Goal: Task Accomplishment & Management: Manage account settings

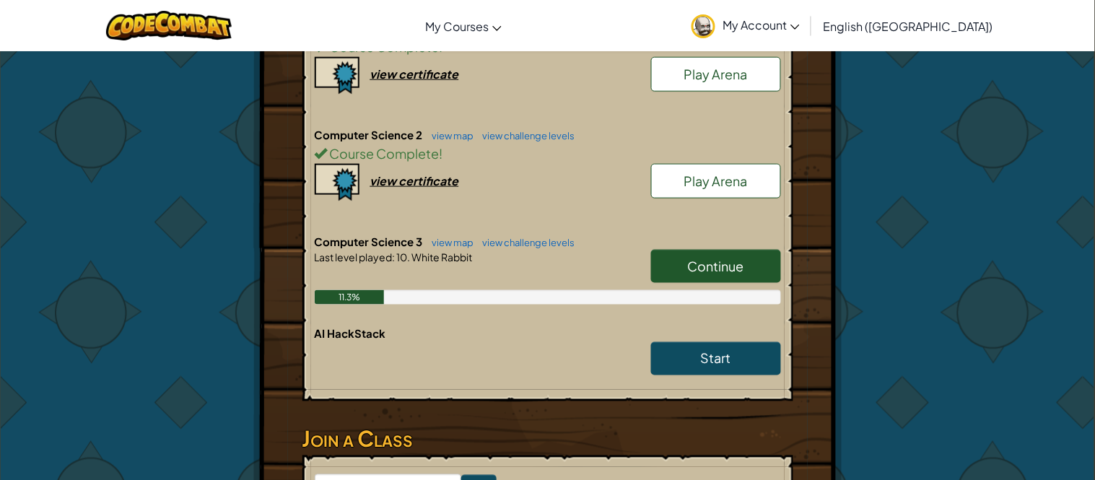
scroll to position [377, 0]
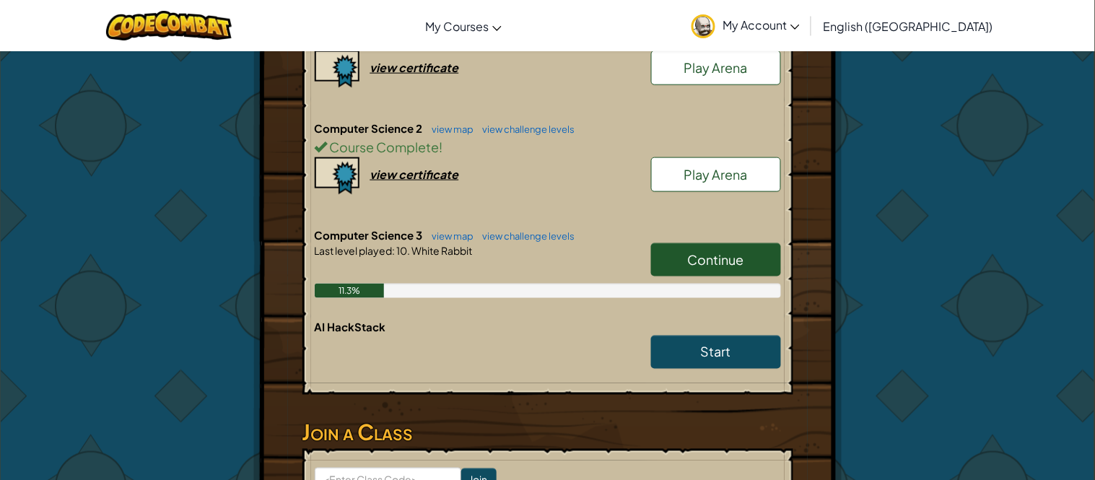
click at [686, 253] on link "Continue" at bounding box center [716, 259] width 130 height 33
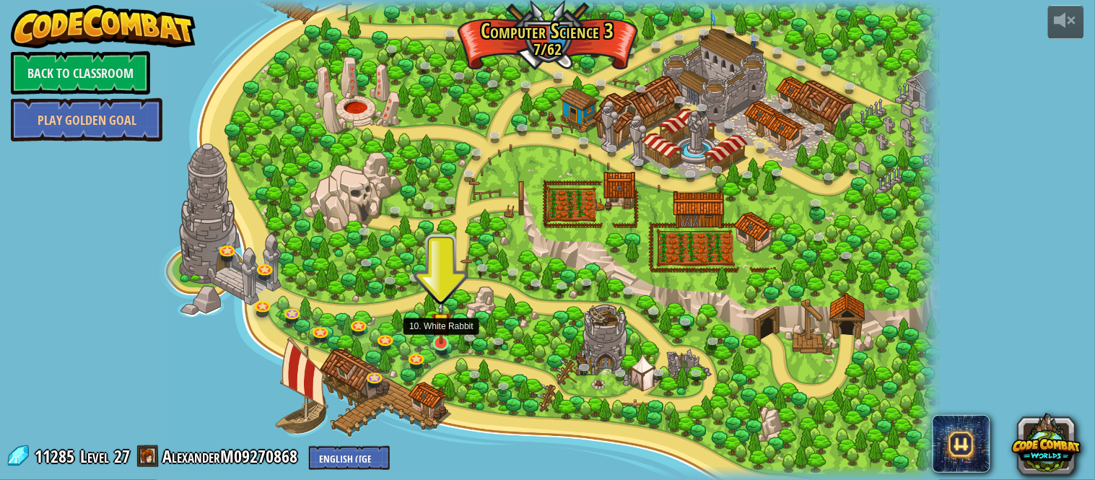
click at [450, 341] on img at bounding box center [441, 322] width 19 height 44
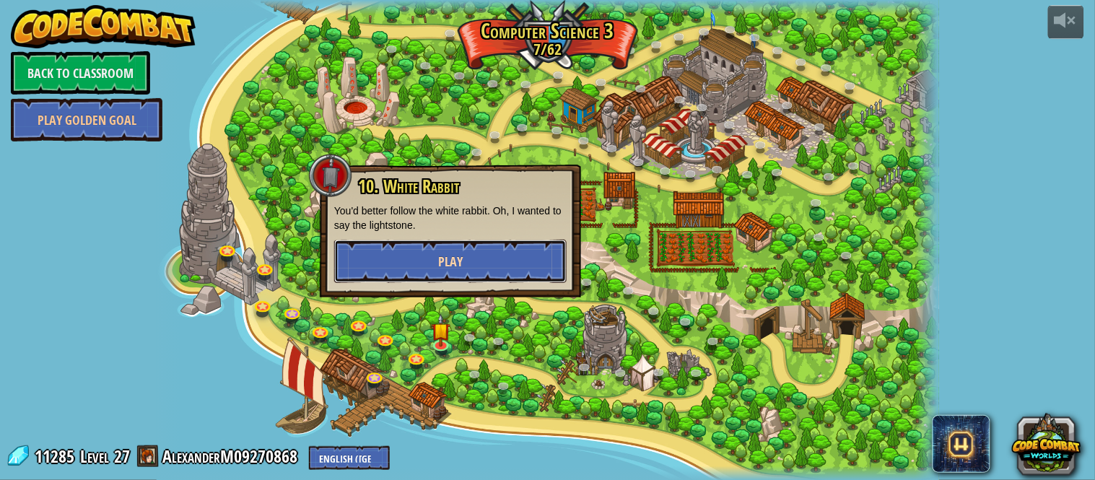
click at [487, 255] on button "Play" at bounding box center [450, 261] width 232 height 43
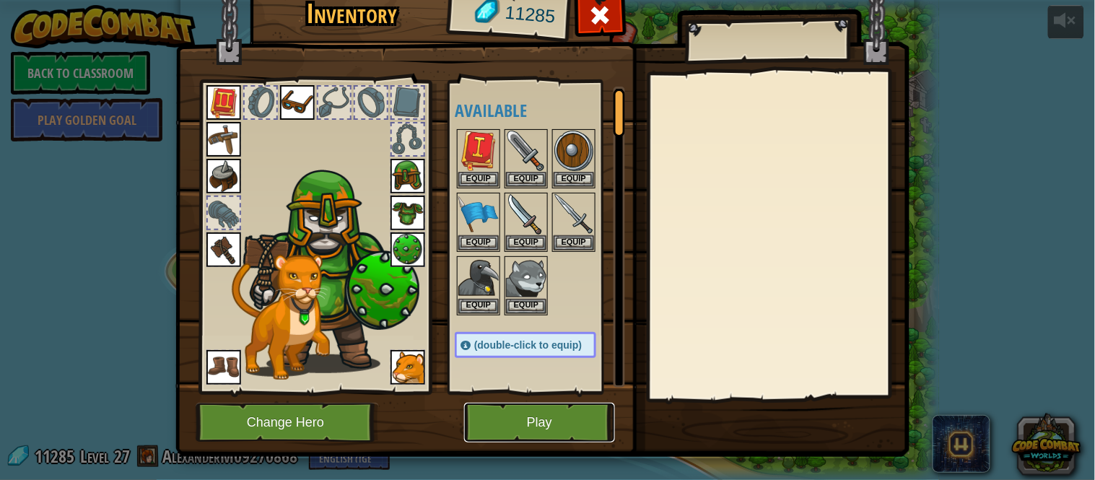
click at [569, 439] on button "Play" at bounding box center [539, 423] width 151 height 40
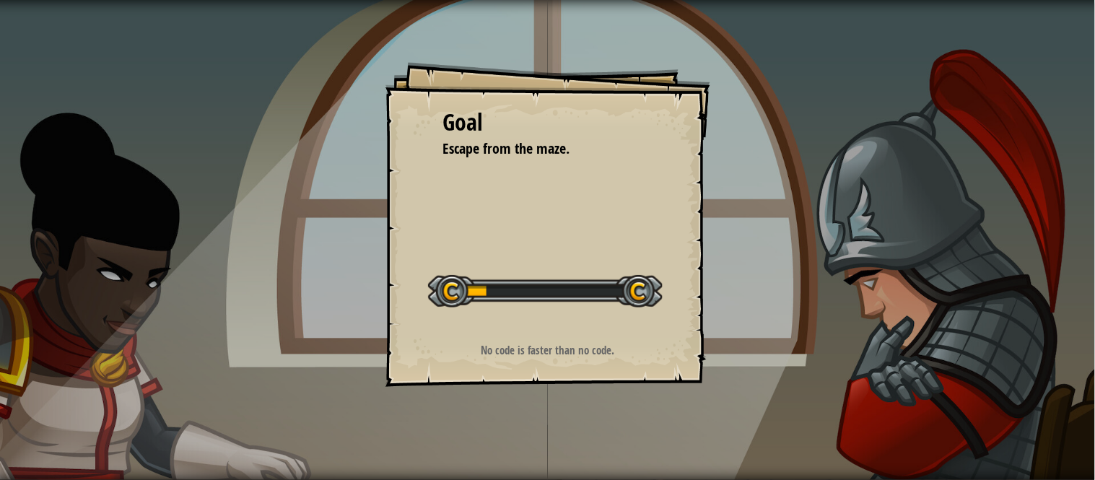
click at [569, 437] on div "Goal Escape from the maze. Start Level Error loading from server. Try refreshin…" at bounding box center [547, 240] width 1095 height 480
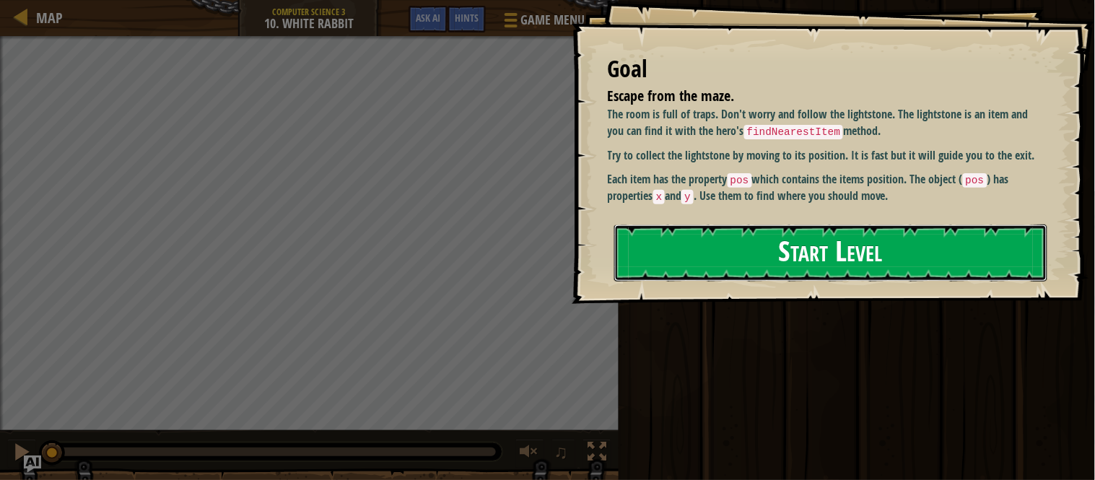
click at [676, 258] on button "Start Level" at bounding box center [830, 252] width 433 height 57
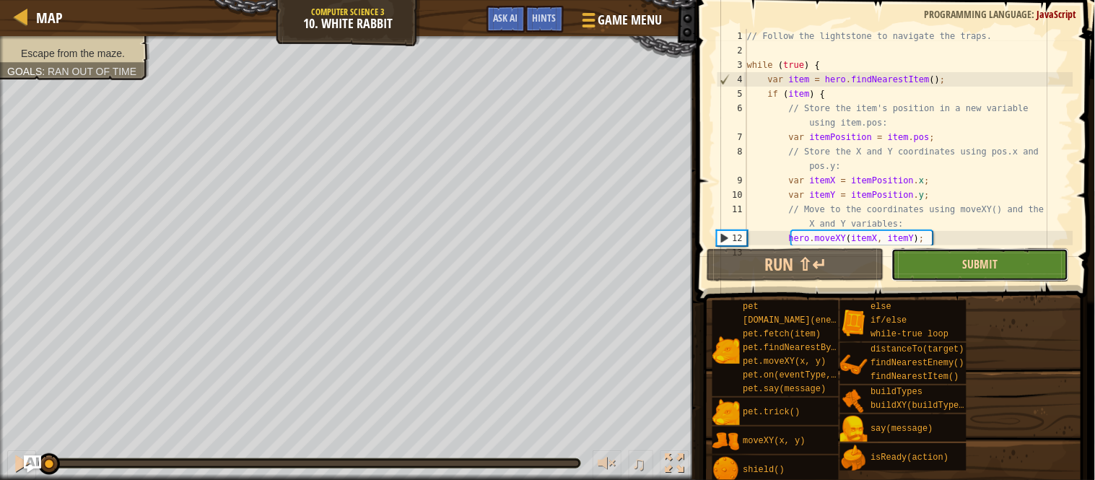
click at [970, 269] on span "Submit" at bounding box center [980, 264] width 35 height 16
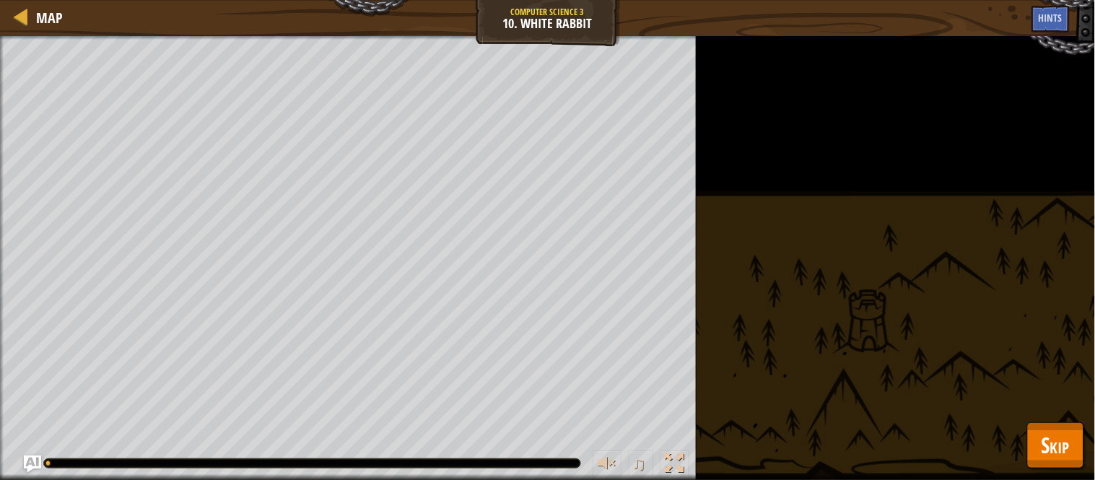
click at [1042, 440] on span "Skip" at bounding box center [1055, 445] width 28 height 30
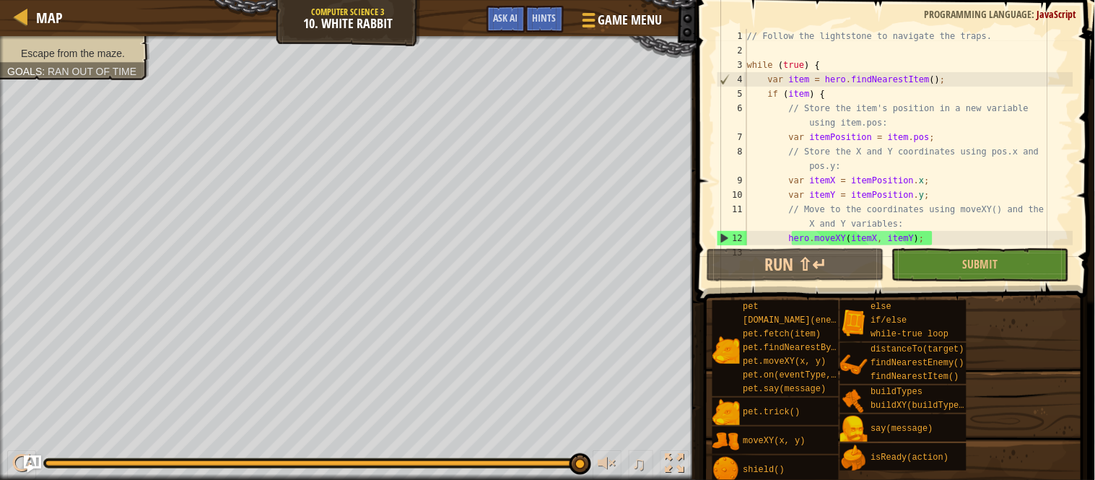
click at [471, 26] on div "Map Computer Science 3 10. White Rabbit Game Menu Done Hints Ask AI" at bounding box center [348, 18] width 696 height 36
click at [529, 27] on div "Hints" at bounding box center [544, 19] width 38 height 27
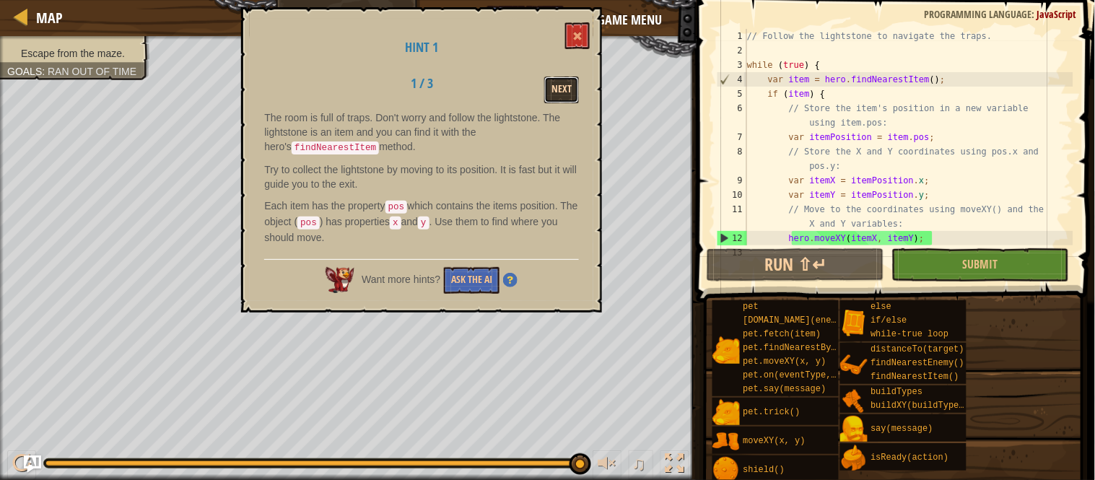
click at [556, 89] on button "Next" at bounding box center [561, 90] width 35 height 27
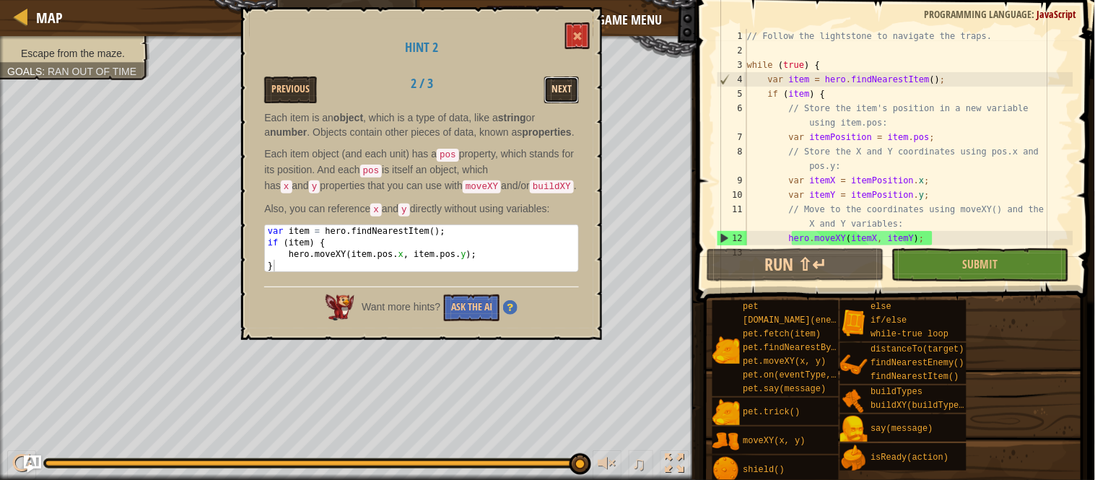
click at [567, 87] on button "Next" at bounding box center [561, 90] width 35 height 27
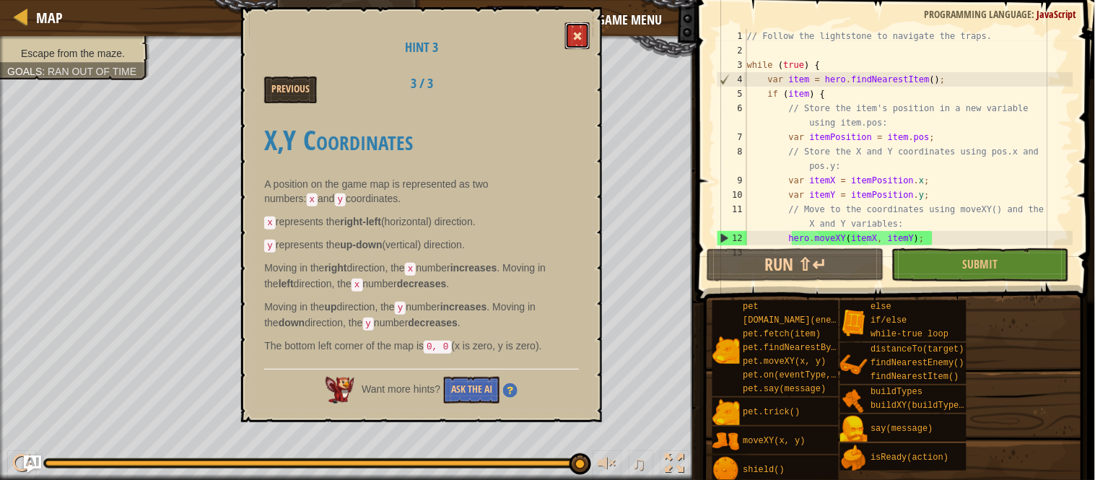
click at [587, 37] on button at bounding box center [577, 35] width 25 height 27
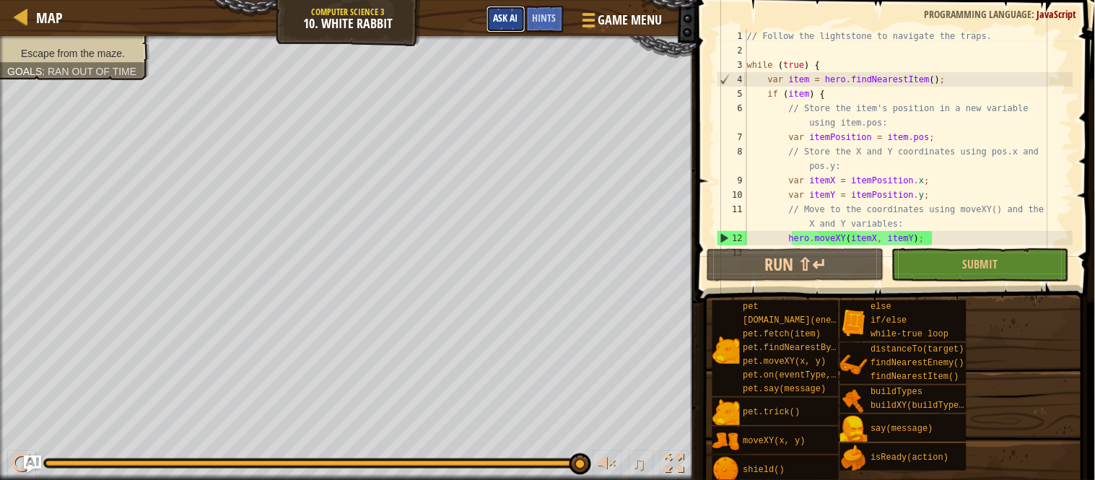
click at [515, 26] on button "Ask AI" at bounding box center [505, 19] width 39 height 27
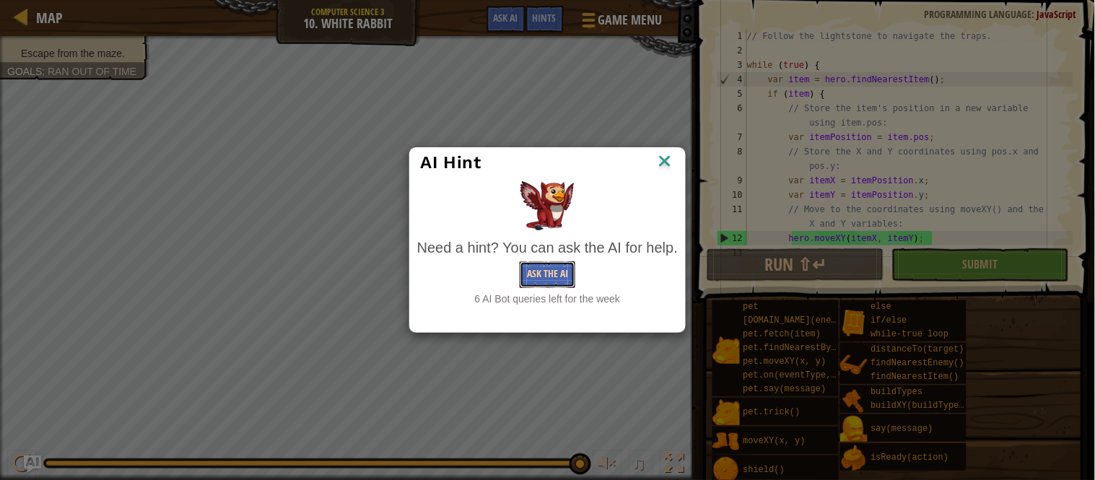
click at [544, 277] on button "Ask the AI" at bounding box center [548, 274] width 56 height 27
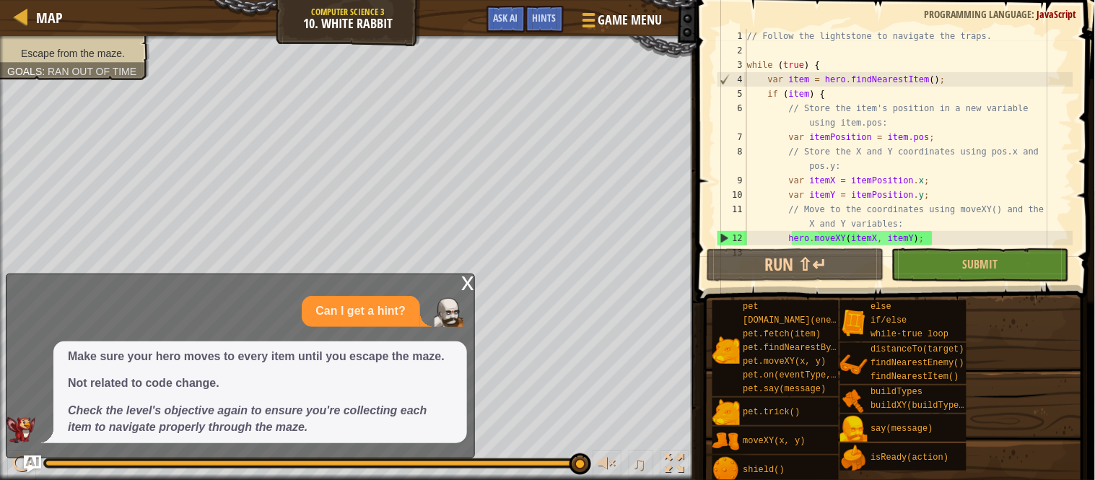
click at [468, 283] on div "x" at bounding box center [467, 281] width 13 height 14
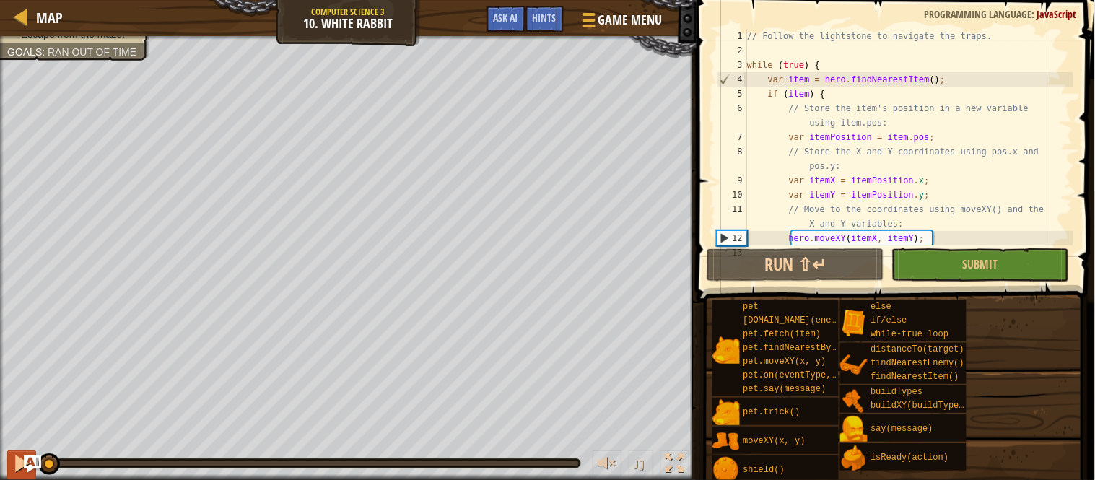
drag, startPoint x: 582, startPoint y: 460, endPoint x: 17, endPoint y: 470, distance: 565.2
click at [17, 470] on div "♫" at bounding box center [348, 459] width 696 height 43
click at [989, 258] on span "Submit" at bounding box center [980, 264] width 35 height 16
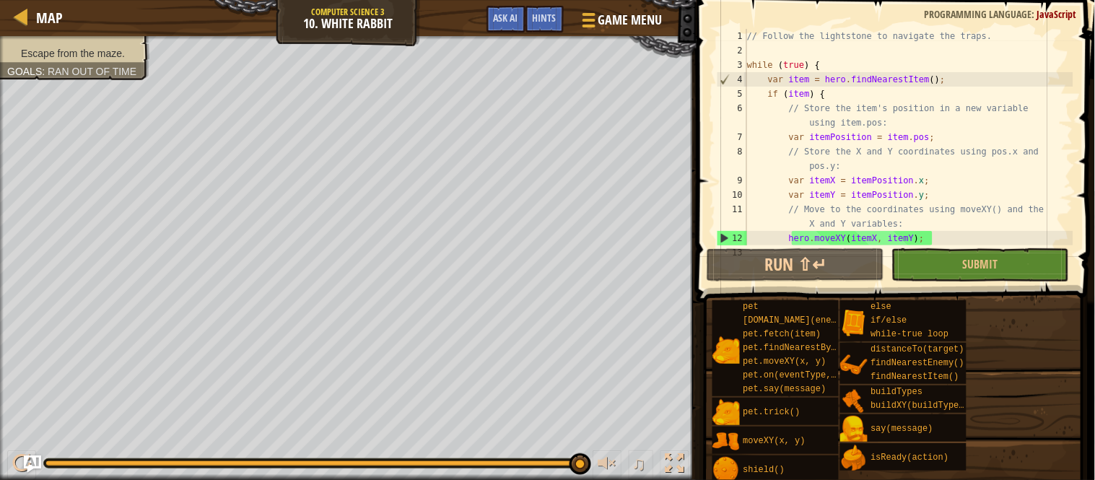
click at [41, 38] on div at bounding box center [348, 38] width 696 height 4
click at [41, 23] on span "Map" at bounding box center [49, 17] width 27 height 19
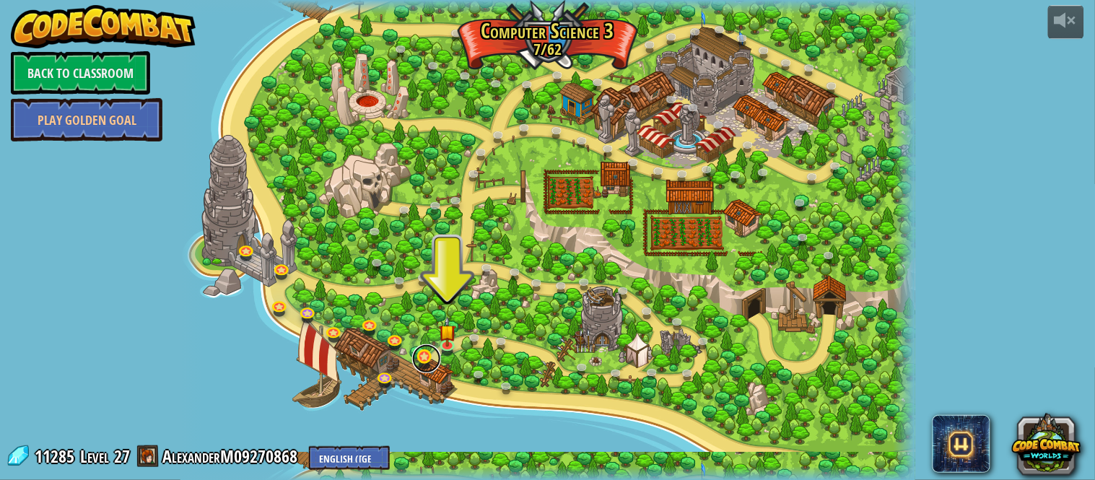
click at [429, 366] on link at bounding box center [426, 358] width 29 height 29
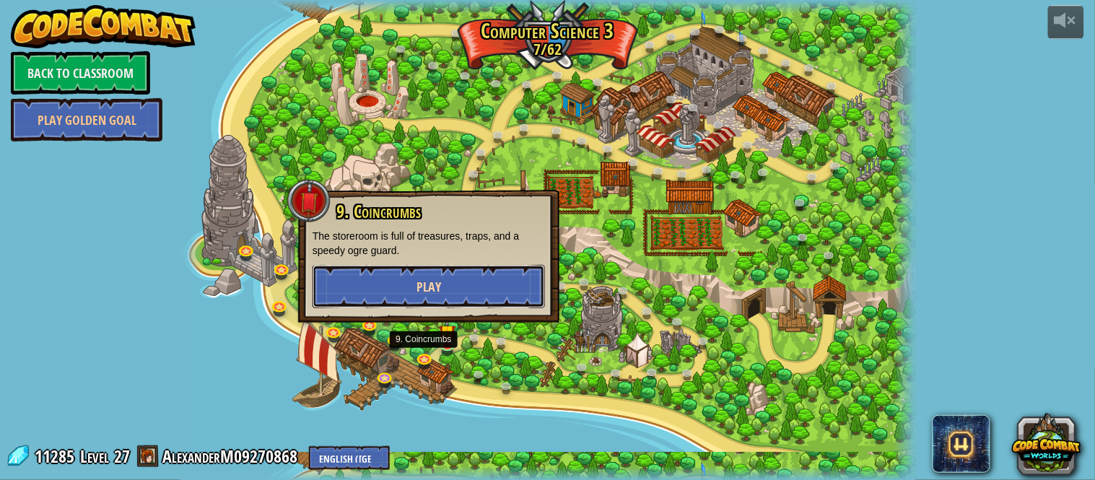
click at [383, 289] on button "Play" at bounding box center [429, 286] width 232 height 43
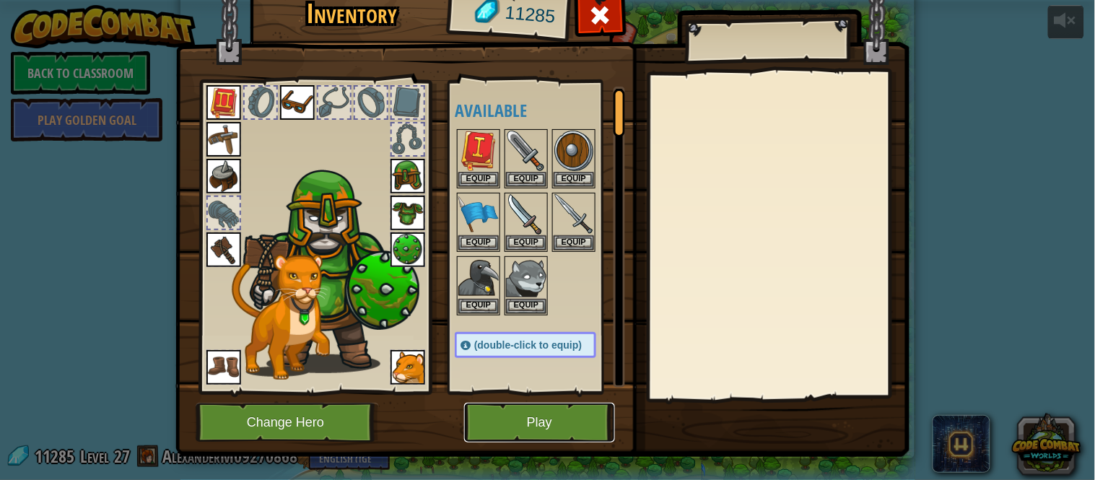
click at [523, 437] on button "Play" at bounding box center [539, 423] width 151 height 40
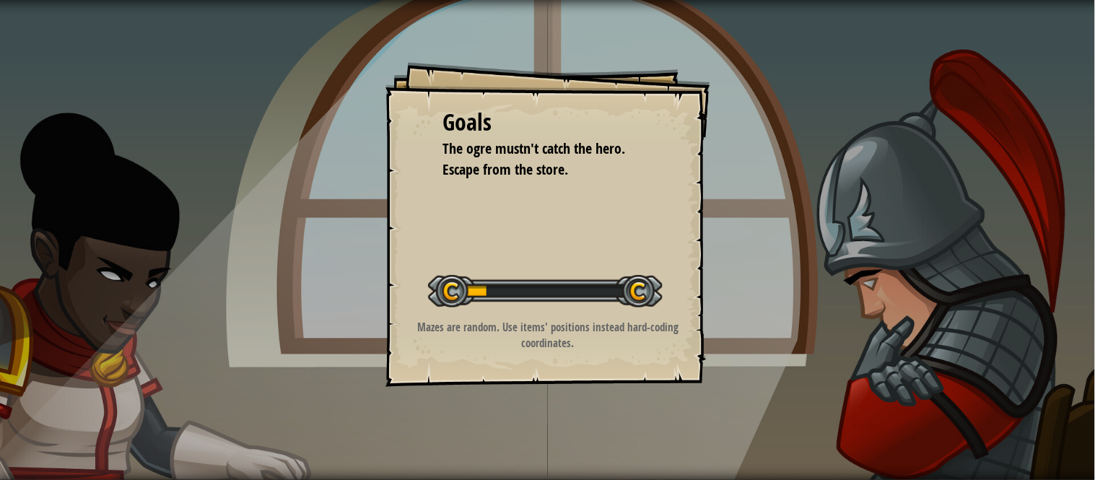
click at [523, 421] on div "Goals The ogre mustn't catch the hero. Escape from the store. Start Level Error…" at bounding box center [547, 240] width 1095 height 480
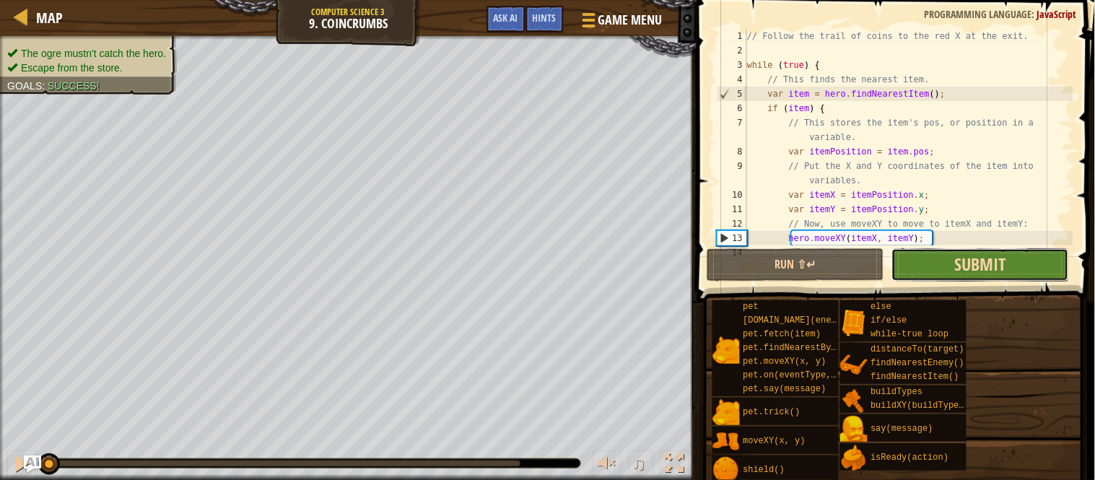
click at [987, 274] on span "Submit" at bounding box center [980, 264] width 51 height 23
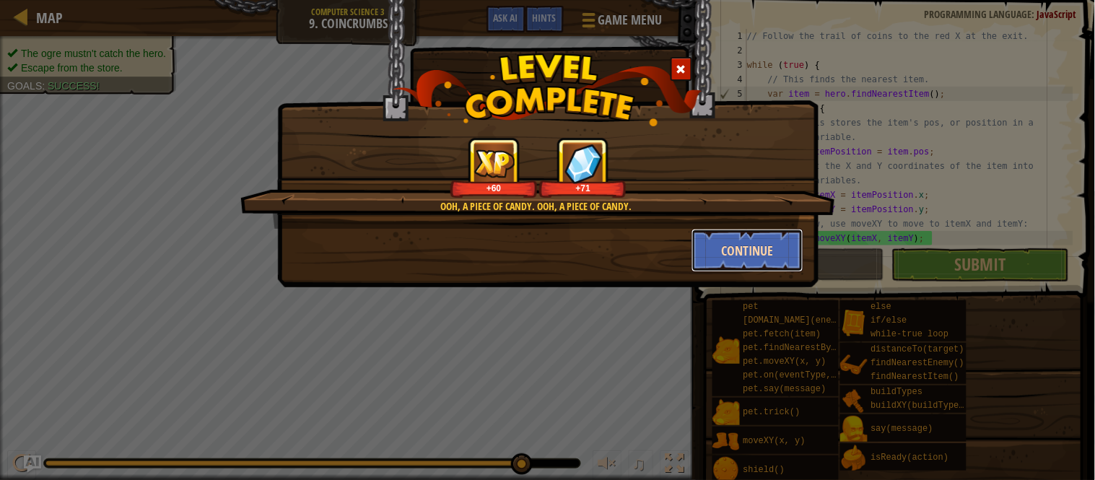
click at [748, 235] on button "Continue" at bounding box center [747, 250] width 112 height 43
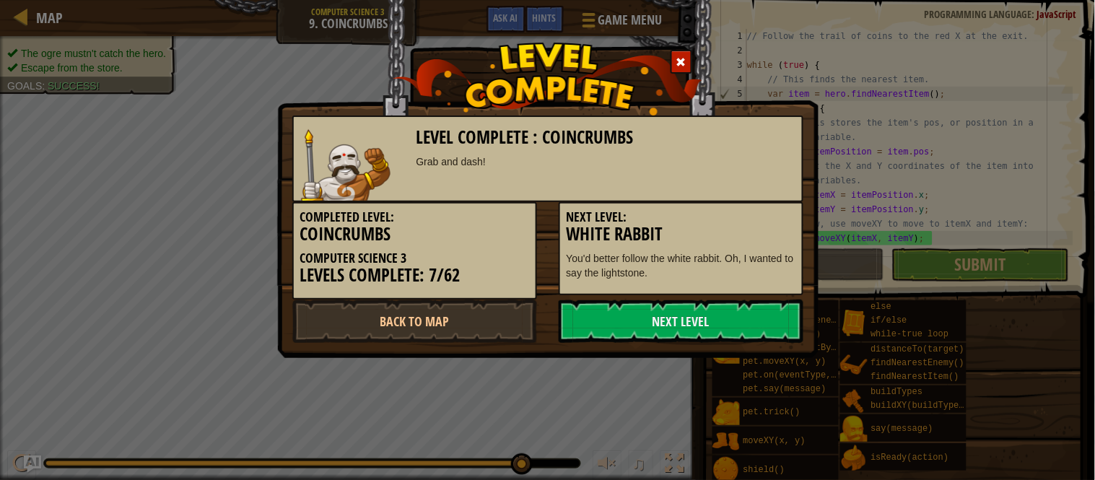
click at [748, 251] on p "You'd better follow the white rabbit. Oh, I wanted to say the lightstone." at bounding box center [681, 265] width 229 height 29
click at [407, 326] on link "Back to Map" at bounding box center [414, 321] width 245 height 43
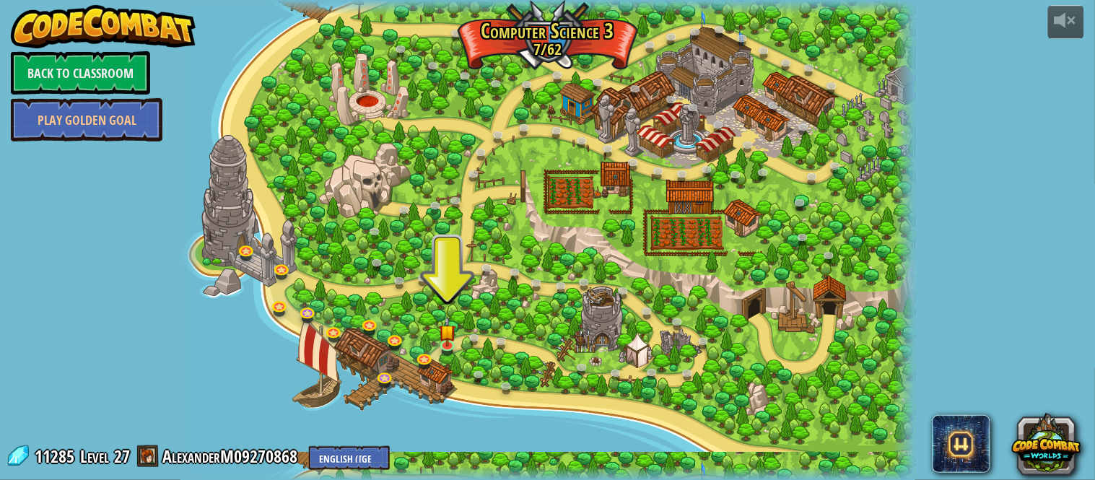
click at [609, 326] on div at bounding box center [547, 240] width 735 height 481
click at [604, 341] on div at bounding box center [547, 240] width 735 height 481
click at [602, 339] on div at bounding box center [547, 240] width 735 height 481
click at [372, 387] on div at bounding box center [547, 240] width 735 height 481
click at [390, 380] on link at bounding box center [386, 377] width 29 height 29
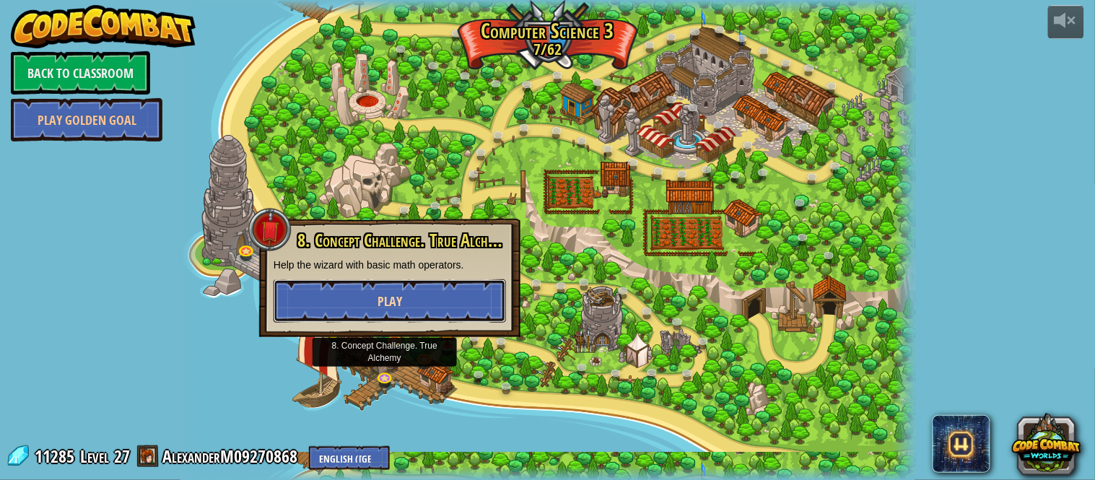
click at [442, 318] on button "Play" at bounding box center [390, 300] width 232 height 43
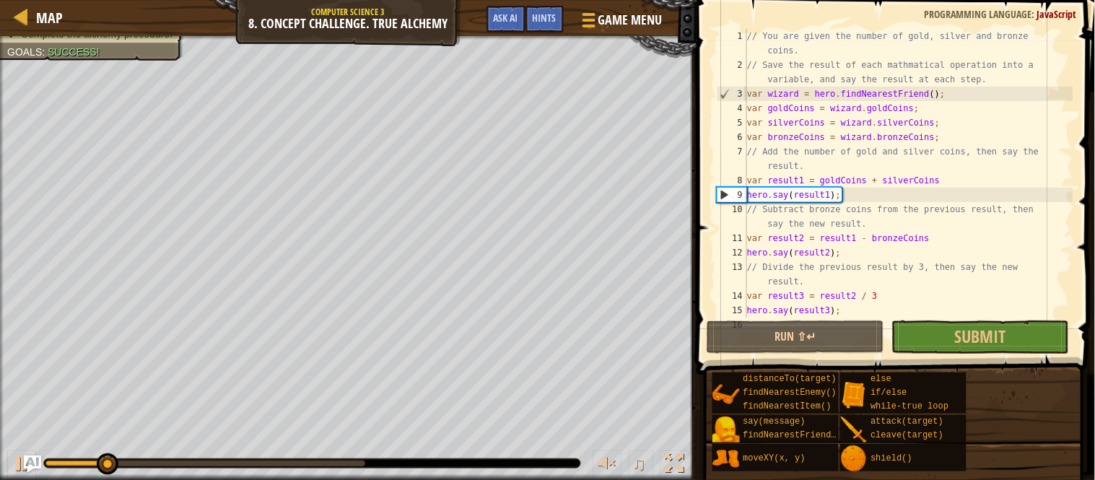
click at [70, 43] on div "Complete the alchemy procedure. Goals : Success!" at bounding box center [83, 33] width 200 height 53
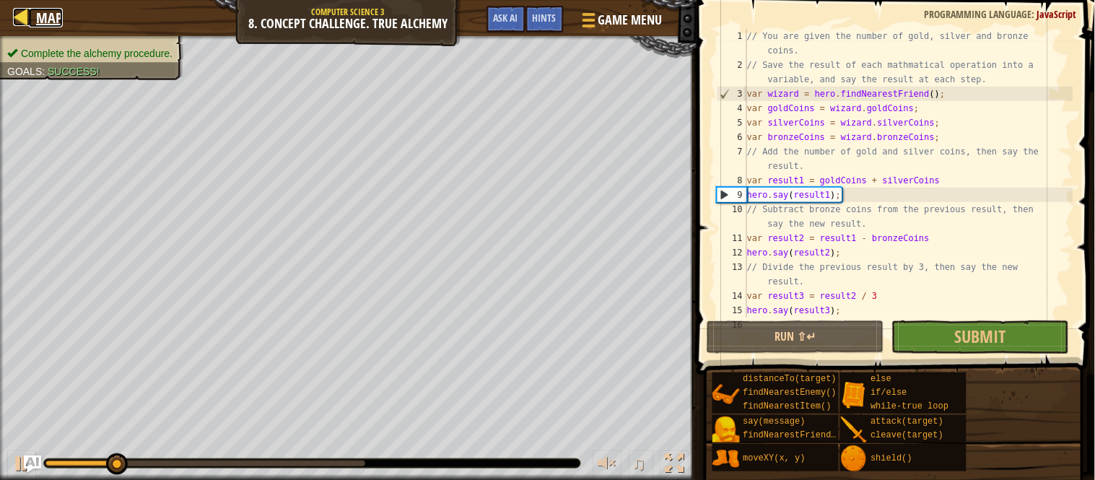
click at [36, 24] on span "Map" at bounding box center [49, 17] width 27 height 19
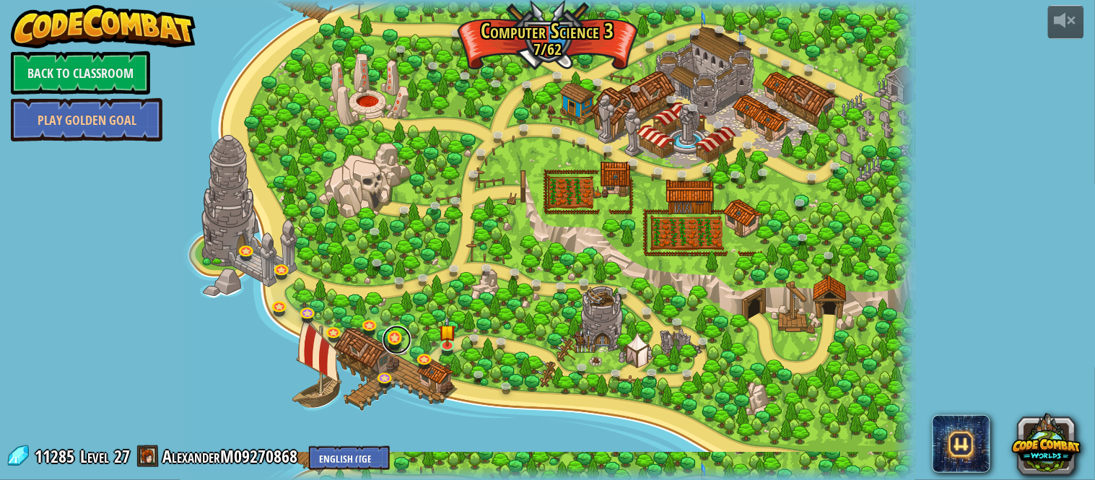
click at [398, 343] on link at bounding box center [397, 340] width 29 height 29
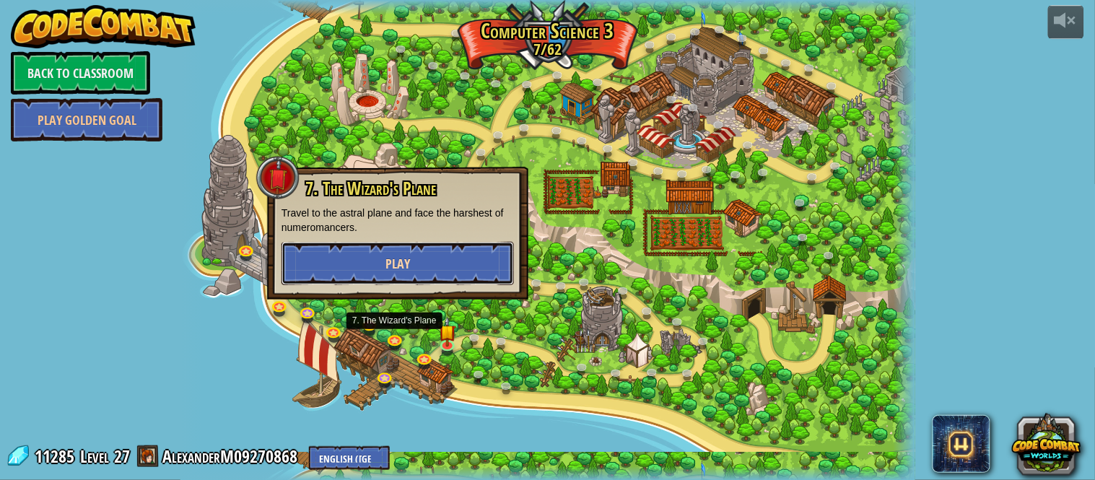
click at [338, 264] on button "Play" at bounding box center [397, 263] width 232 height 43
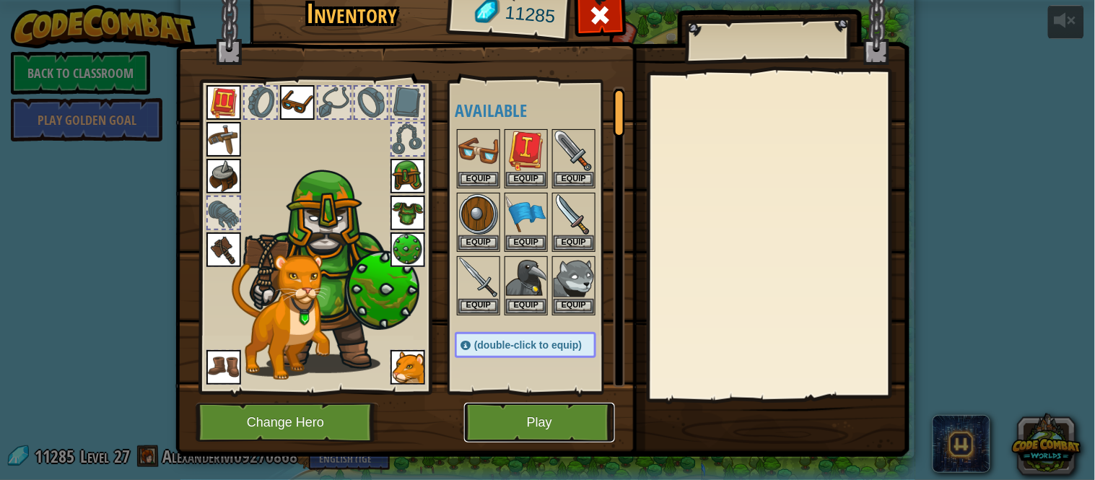
click at [523, 421] on button "Play" at bounding box center [539, 423] width 151 height 40
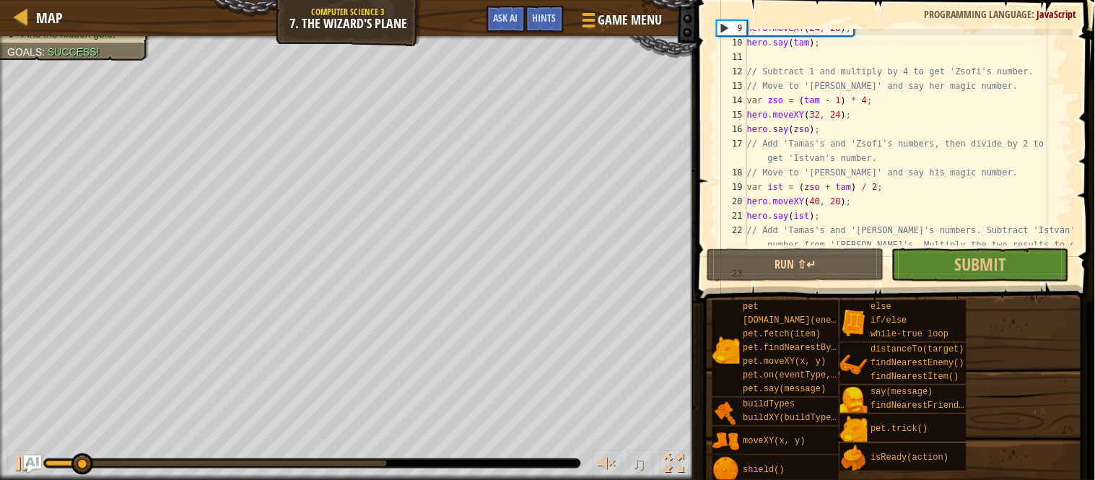
scroll to position [260, 0]
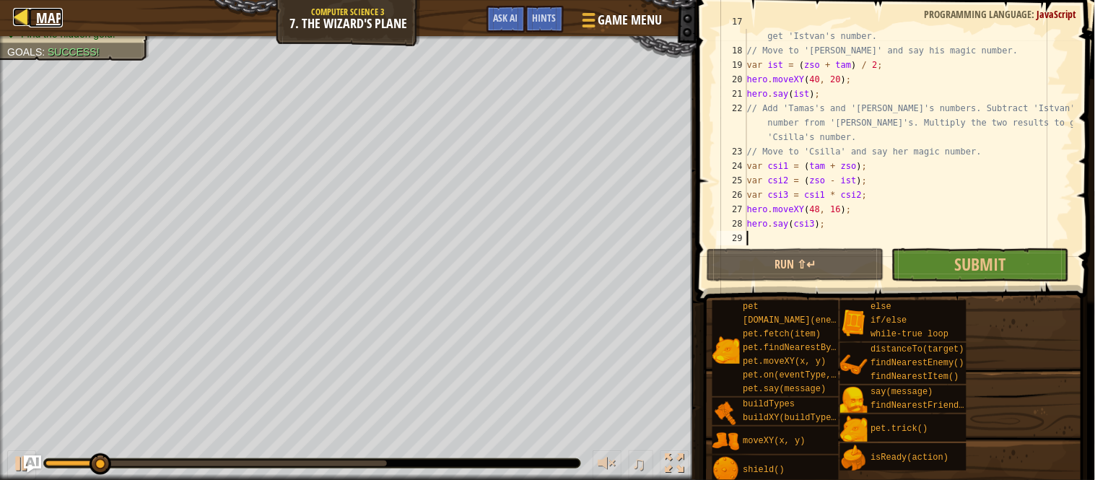
click at [15, 19] on div at bounding box center [22, 17] width 18 height 18
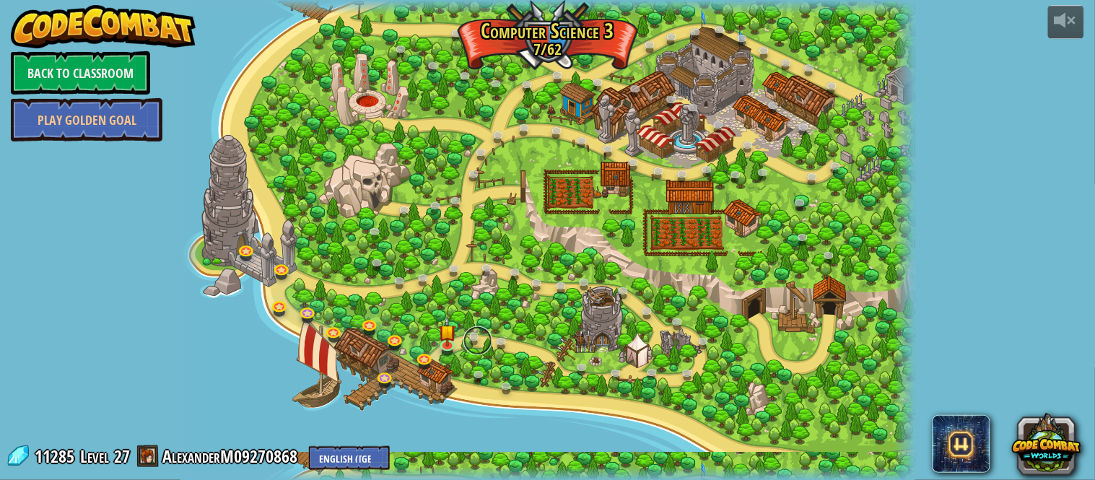
click at [473, 345] on link at bounding box center [477, 340] width 29 height 29
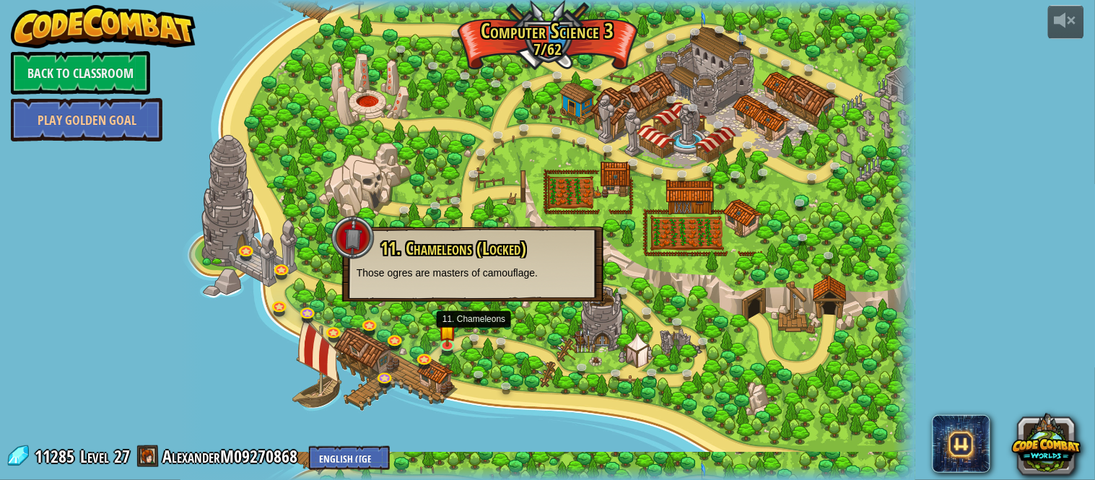
click at [471, 365] on div at bounding box center [547, 240] width 735 height 481
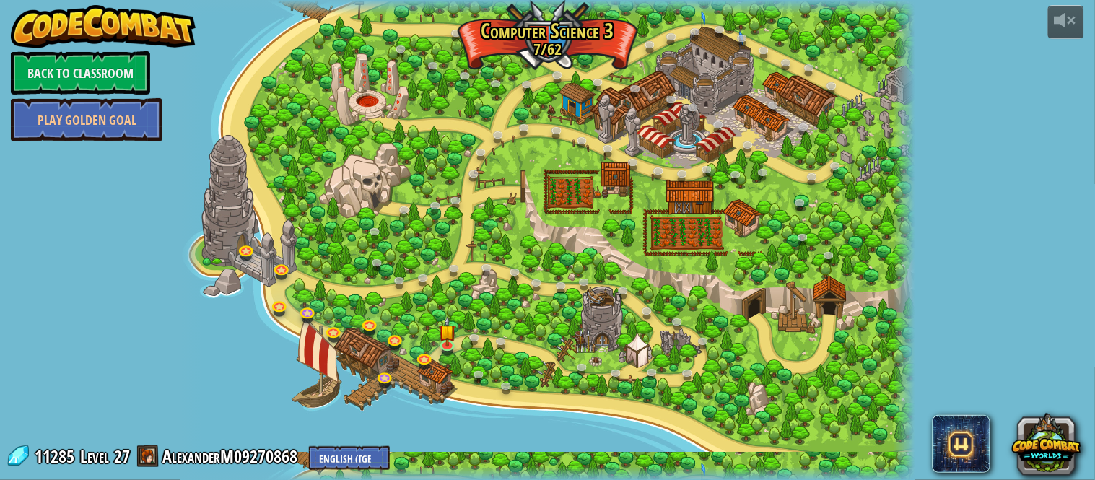
click at [433, 370] on div at bounding box center [547, 240] width 735 height 481
click at [444, 349] on link at bounding box center [449, 345] width 29 height 29
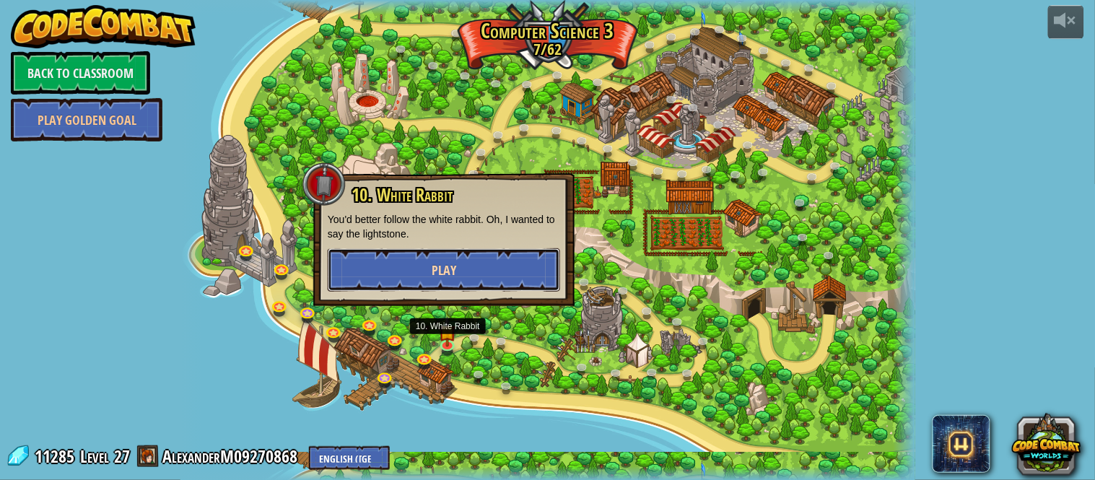
click at [406, 274] on button "Play" at bounding box center [444, 269] width 232 height 43
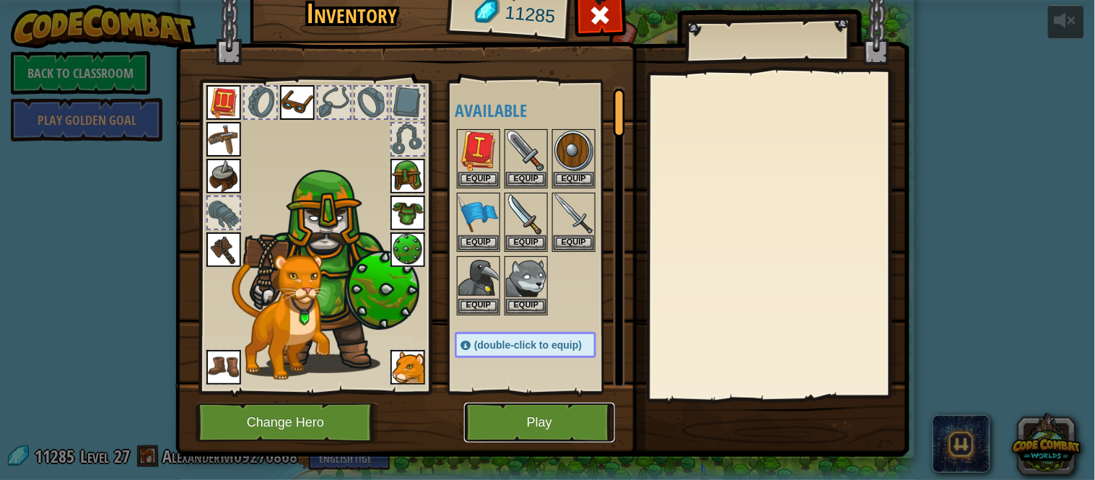
click at [509, 417] on button "Play" at bounding box center [539, 423] width 151 height 40
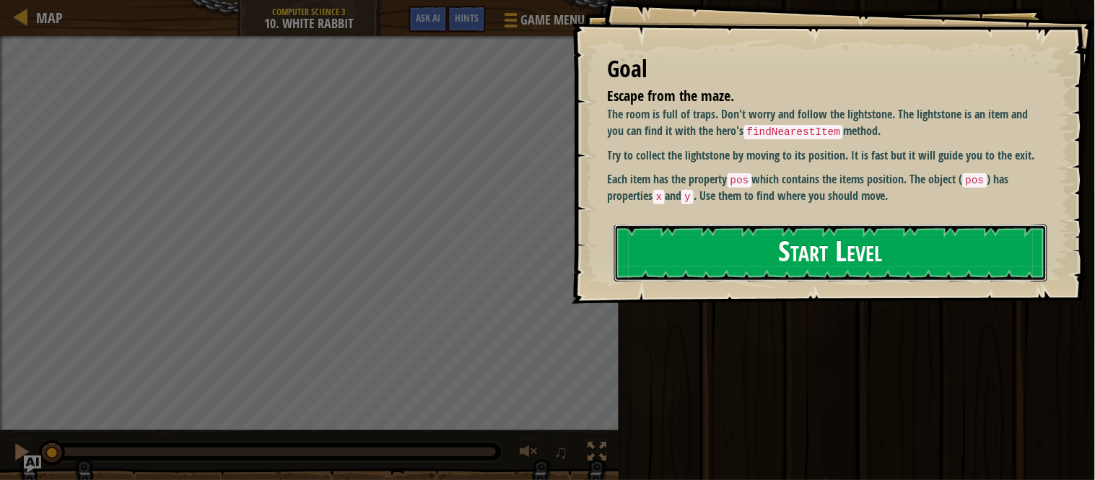
click at [696, 238] on button "Start Level" at bounding box center [830, 252] width 433 height 57
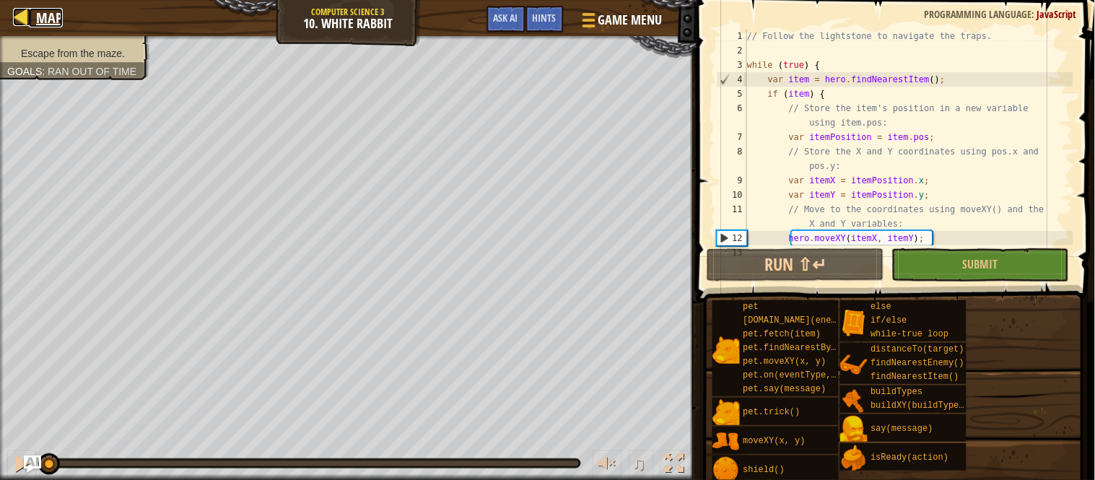
click at [51, 16] on span "Map" at bounding box center [49, 17] width 27 height 19
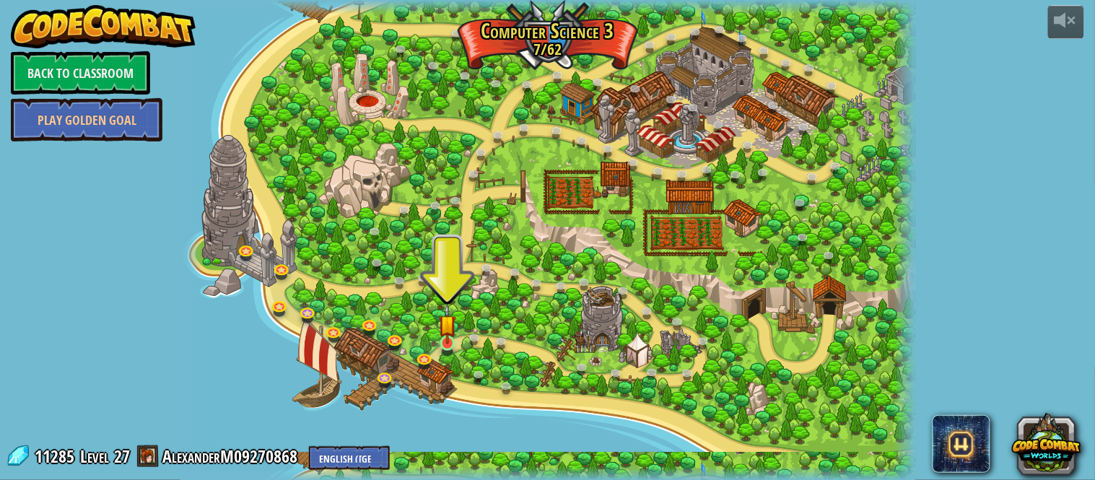
click at [444, 344] on img at bounding box center [447, 324] width 17 height 40
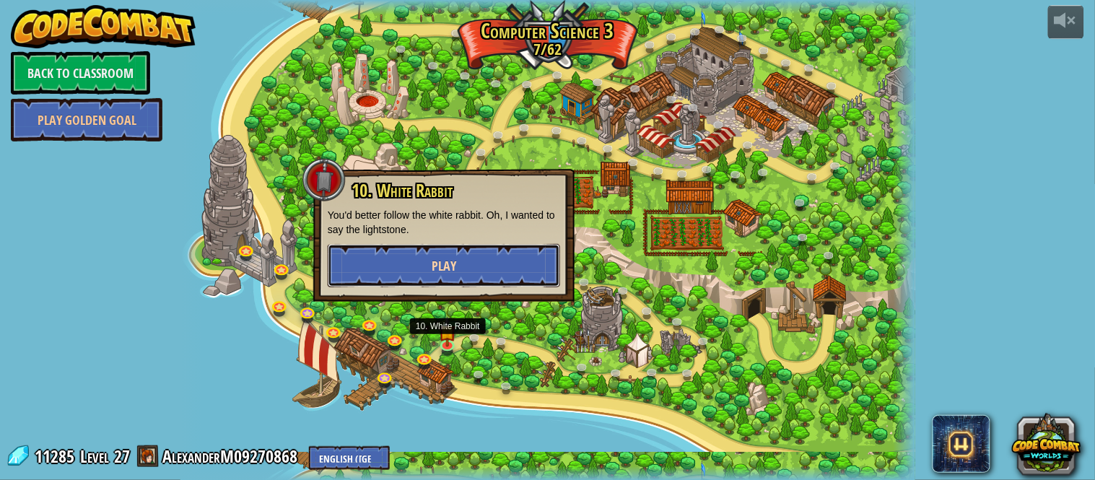
click at [398, 272] on button "Play" at bounding box center [444, 265] width 232 height 43
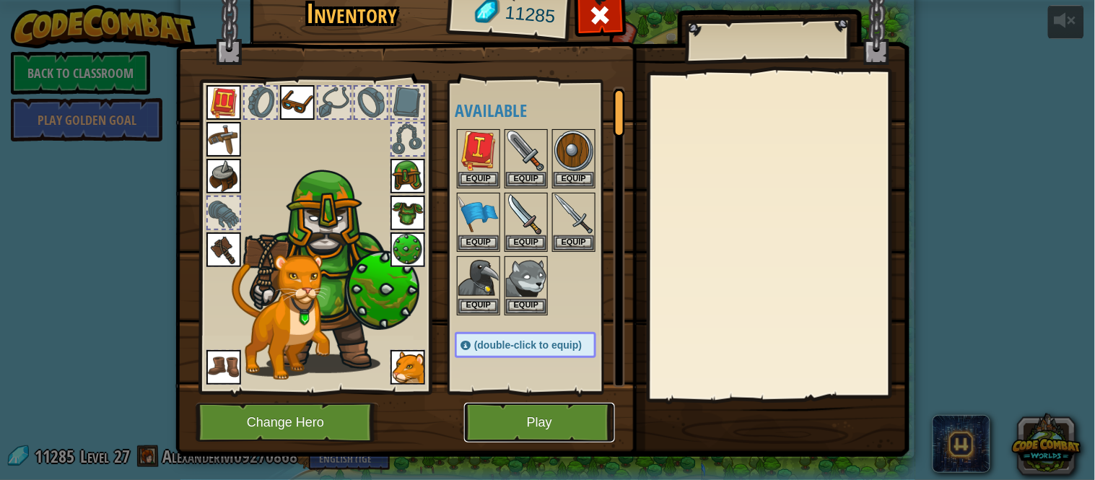
click at [546, 429] on button "Play" at bounding box center [539, 423] width 151 height 40
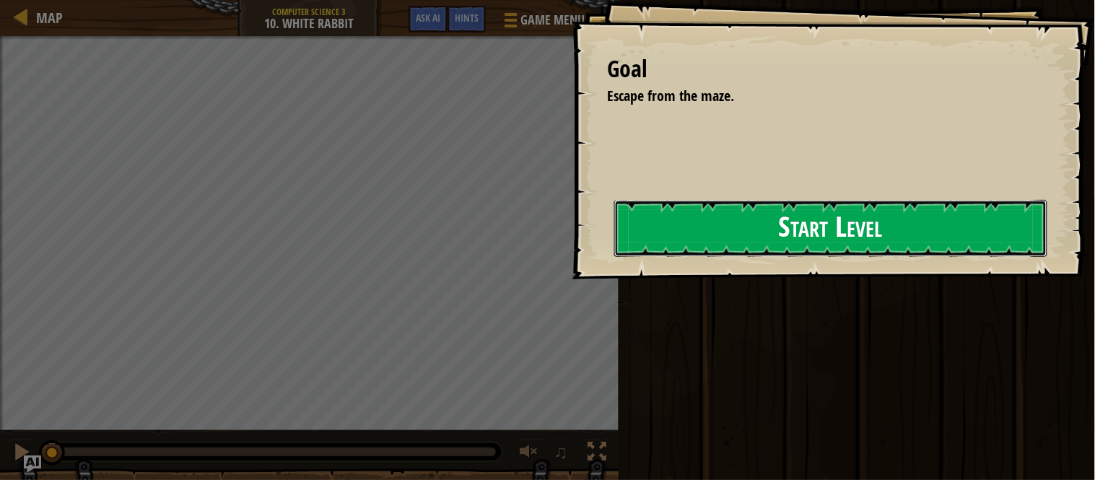
click at [756, 232] on button "Start Level" at bounding box center [830, 228] width 433 height 57
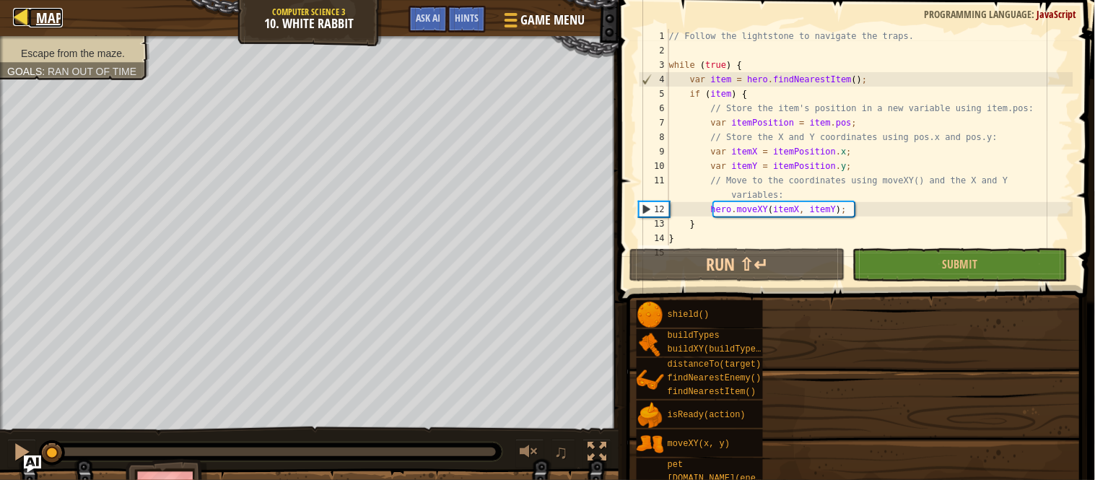
click at [52, 25] on span "Map" at bounding box center [49, 17] width 27 height 19
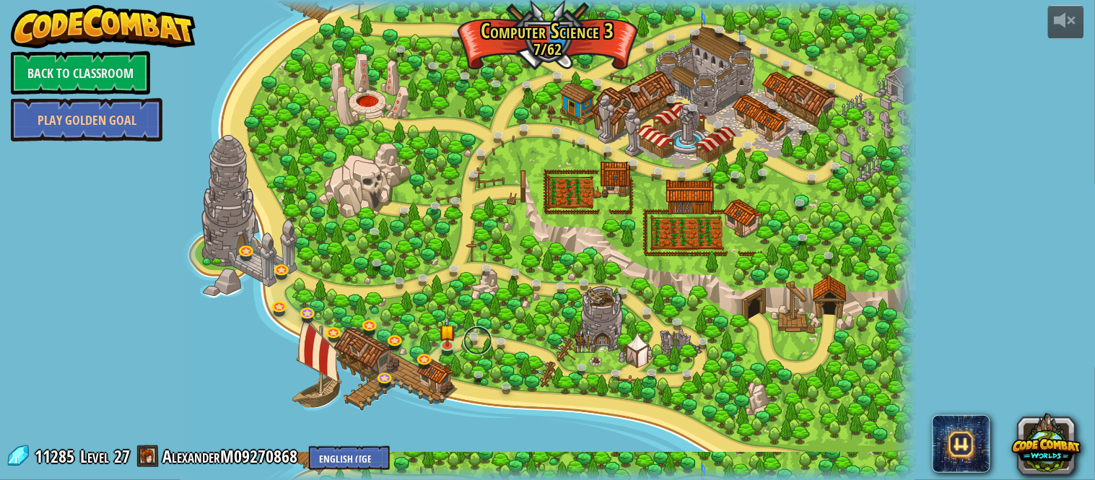
click at [465, 342] on link at bounding box center [477, 340] width 29 height 29
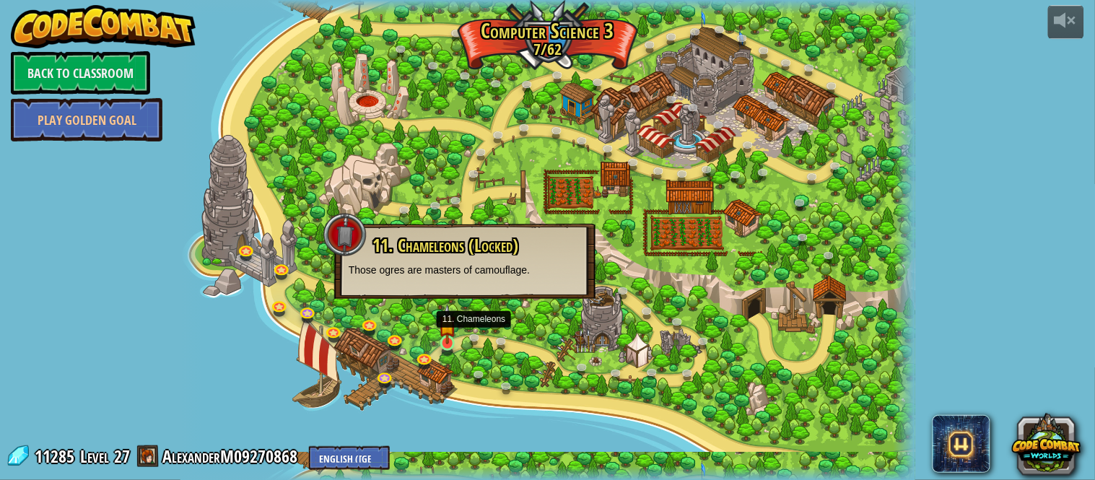
click at [450, 337] on img at bounding box center [447, 324] width 17 height 40
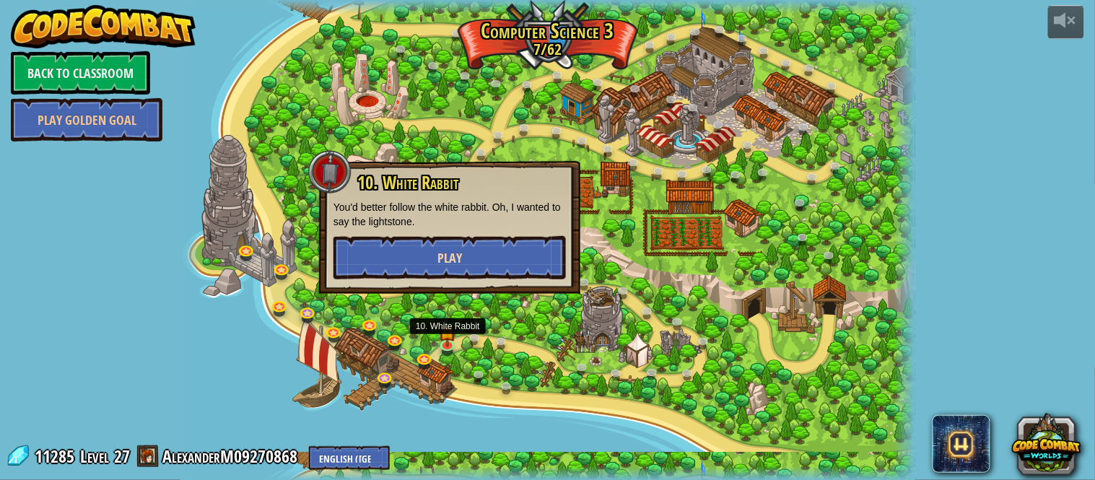
click at [442, 272] on button "Play" at bounding box center [449, 257] width 232 height 43
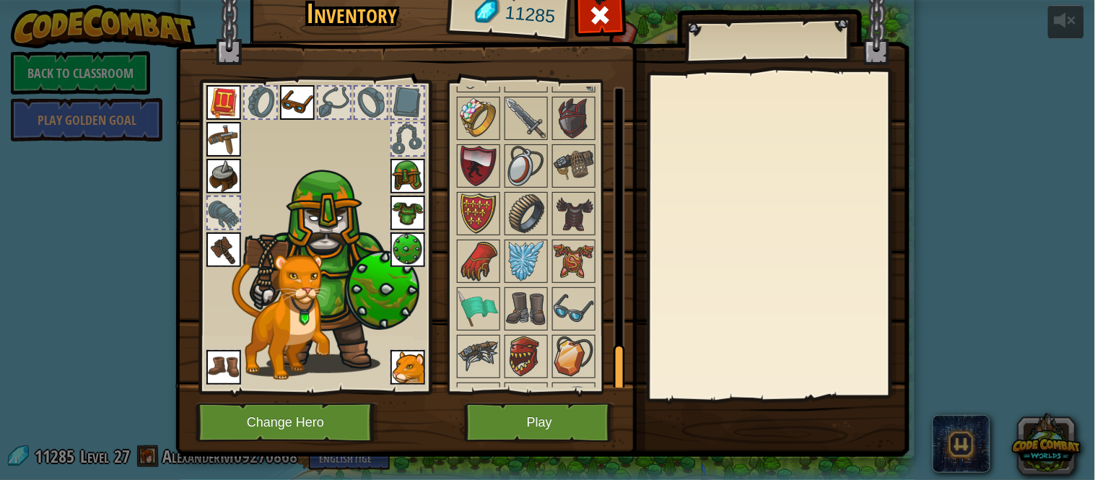
scroll to position [1702, 0]
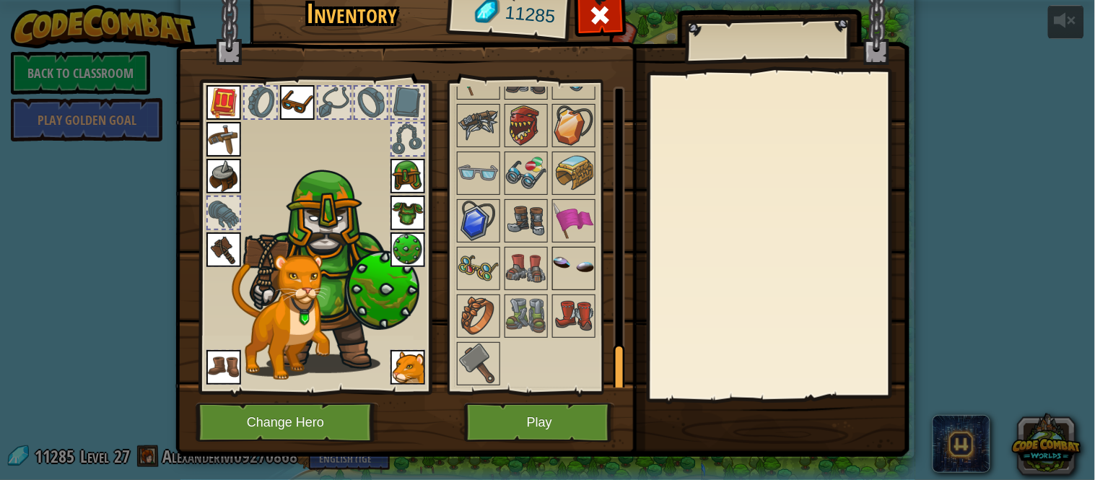
click at [575, 265] on img at bounding box center [574, 268] width 40 height 40
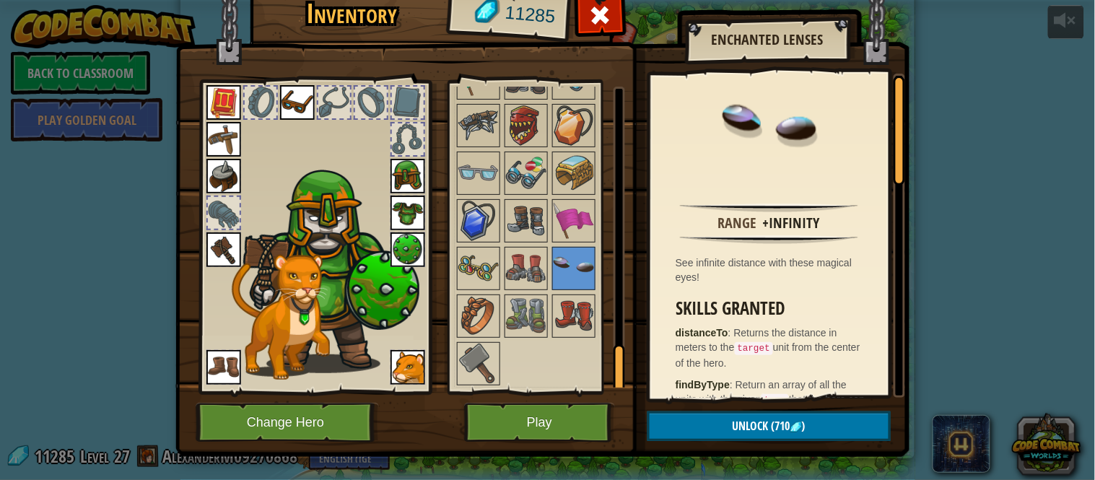
click at [512, 264] on img at bounding box center [526, 268] width 40 height 40
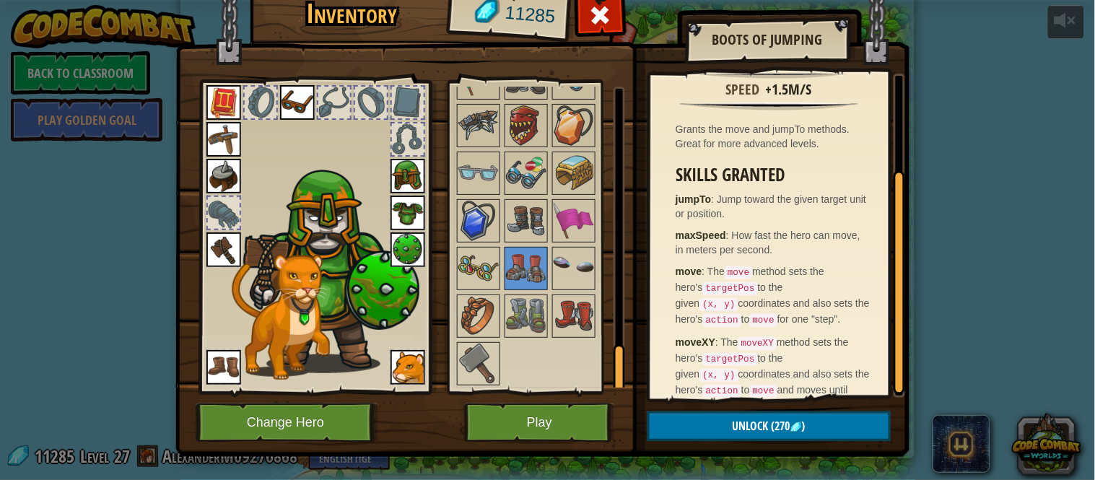
scroll to position [152, 0]
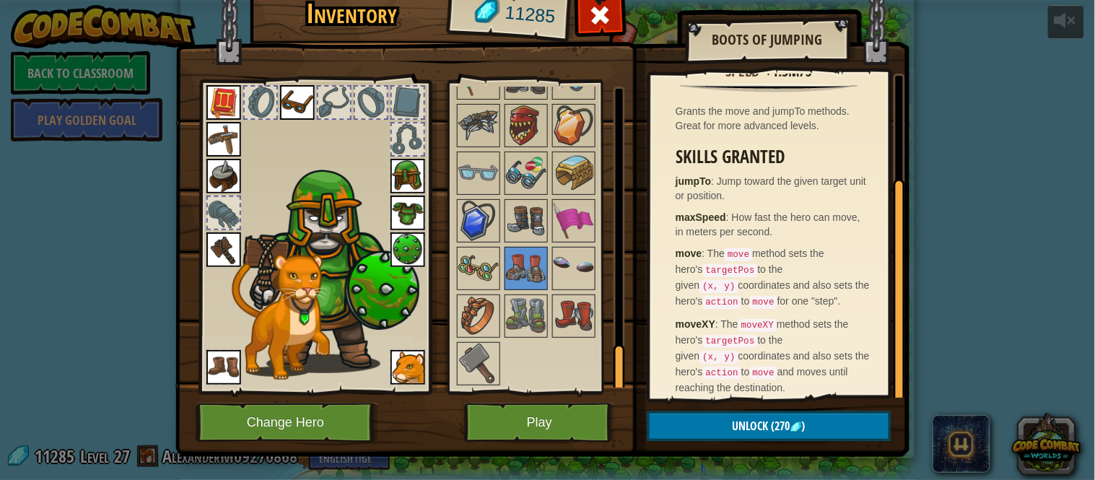
click at [657, 256] on div "Speed +1.5m/s Grants the move and jumpTo methods. Great for more advanced level…" at bounding box center [768, 236] width 237 height 324
click at [528, 321] on img at bounding box center [526, 316] width 40 height 40
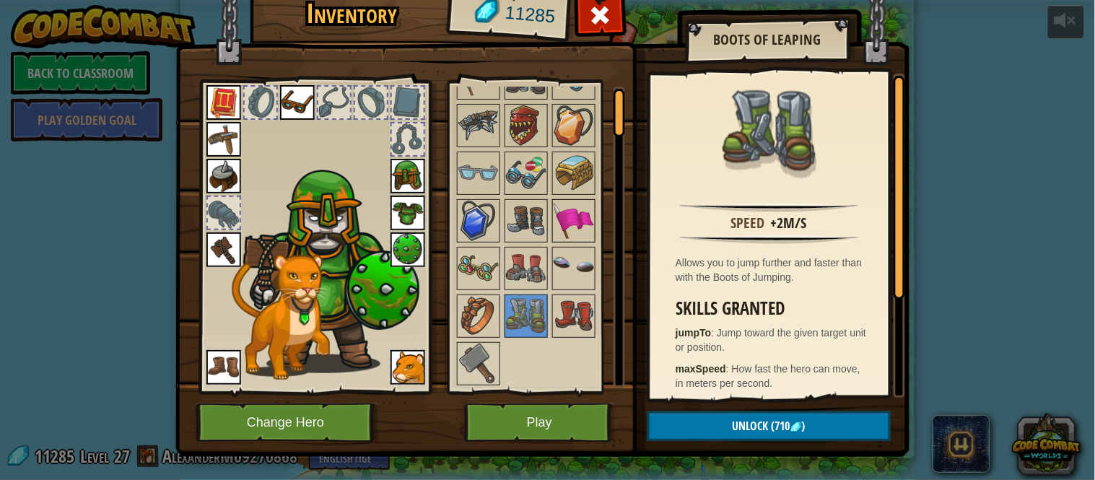
scroll to position [0, 0]
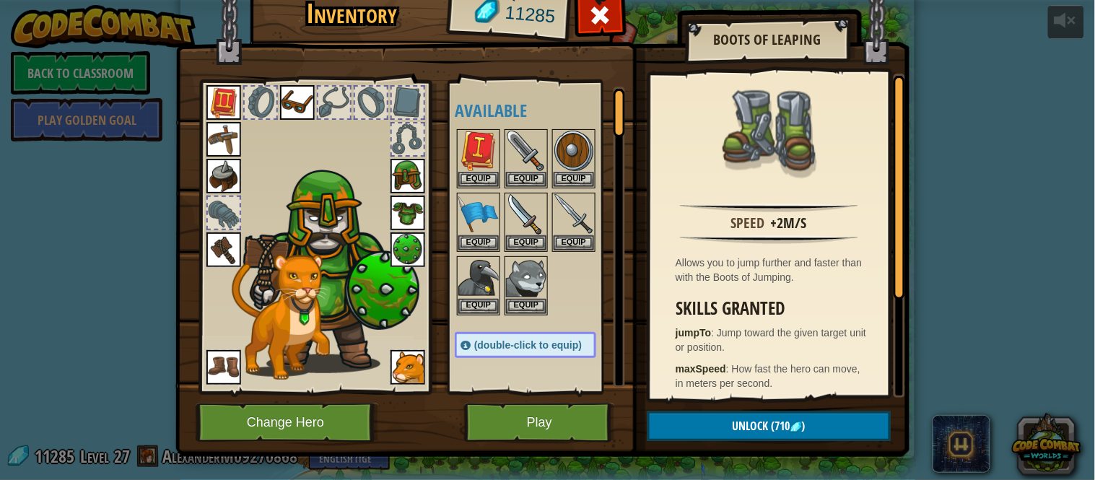
click at [215, 364] on img at bounding box center [223, 367] width 35 height 35
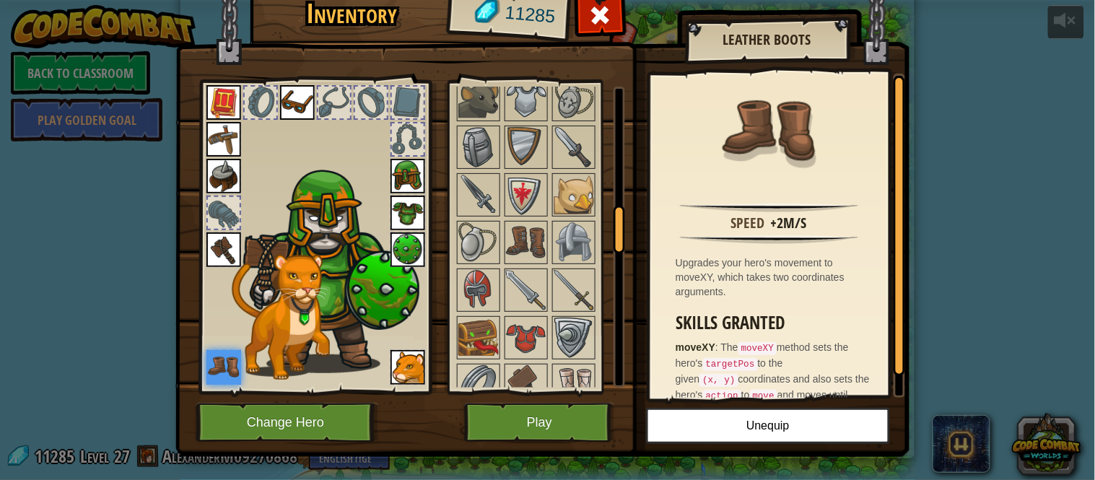
scroll to position [777, 0]
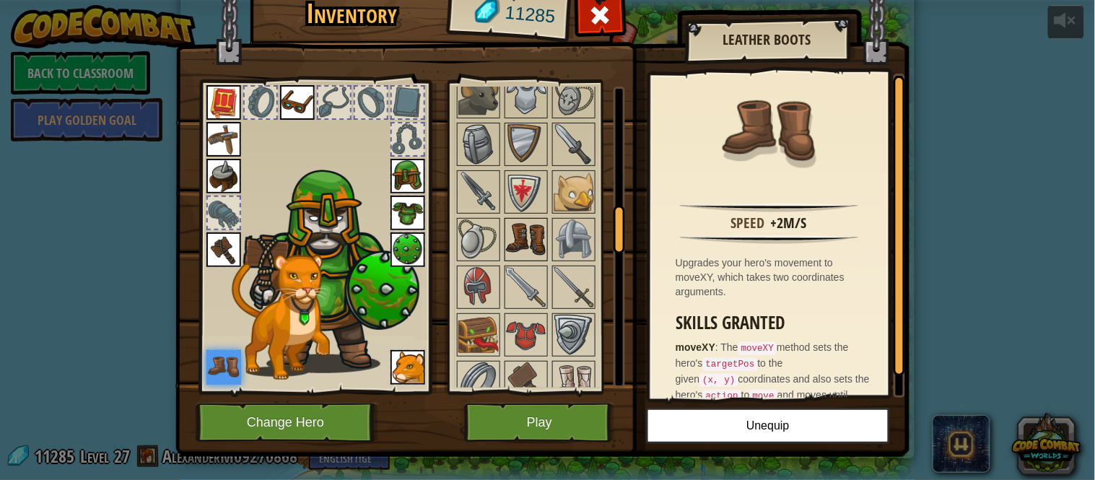
click at [529, 237] on img at bounding box center [526, 239] width 40 height 40
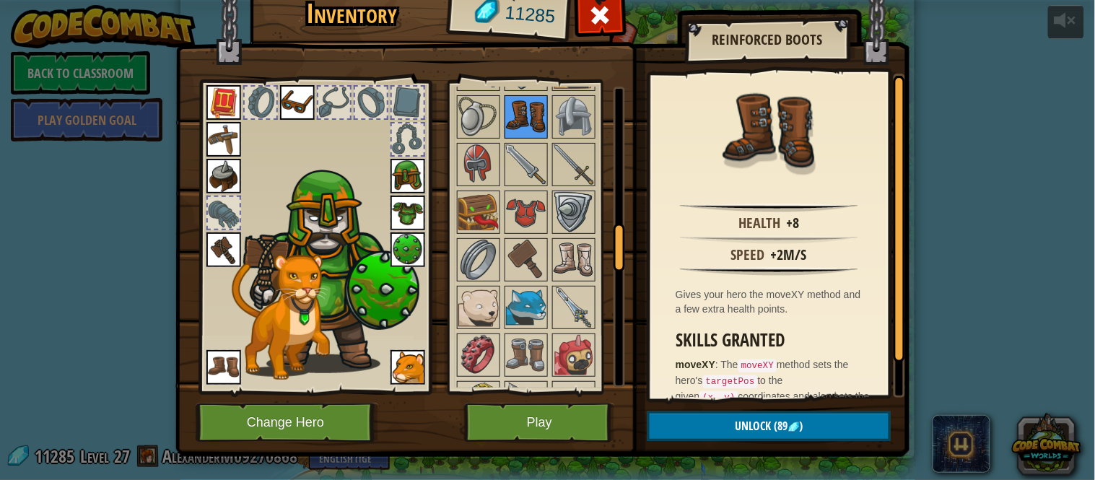
scroll to position [900, 0]
click at [565, 246] on img at bounding box center [574, 259] width 40 height 40
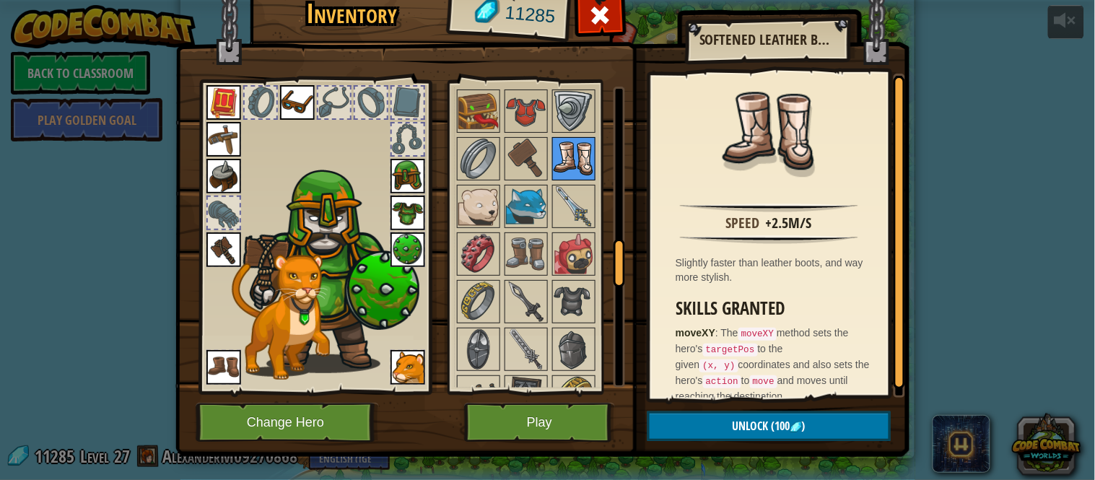
scroll to position [1008, 0]
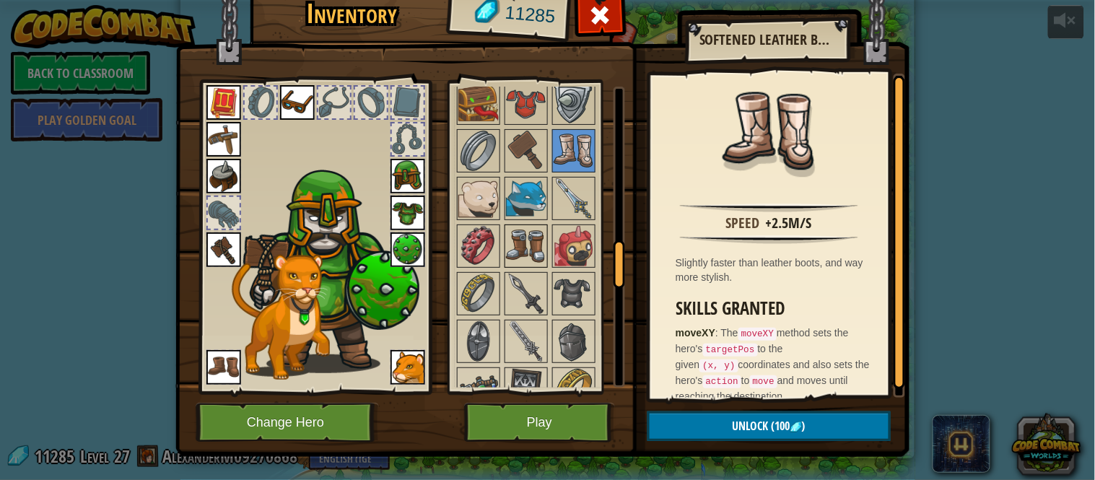
click at [531, 238] on img at bounding box center [526, 246] width 40 height 40
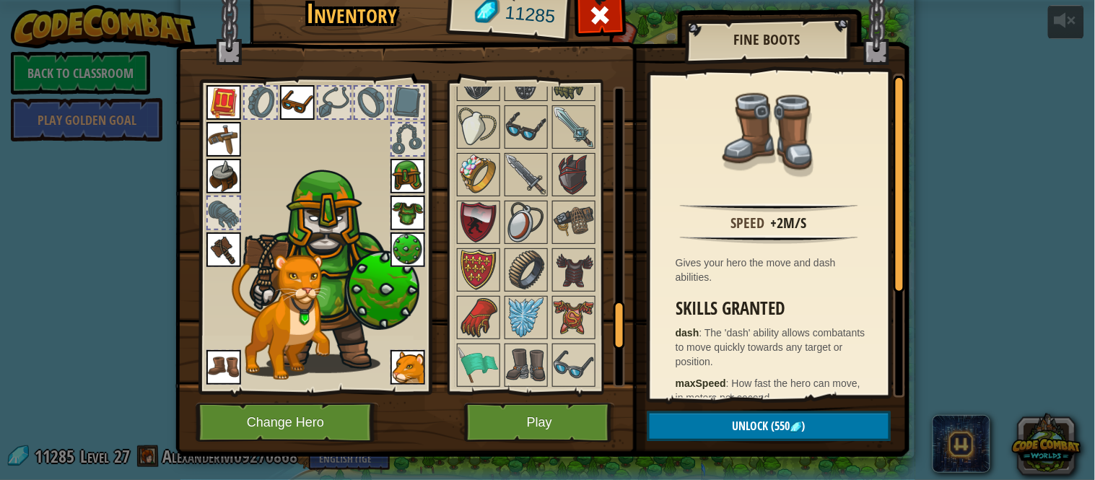
scroll to position [1415, 0]
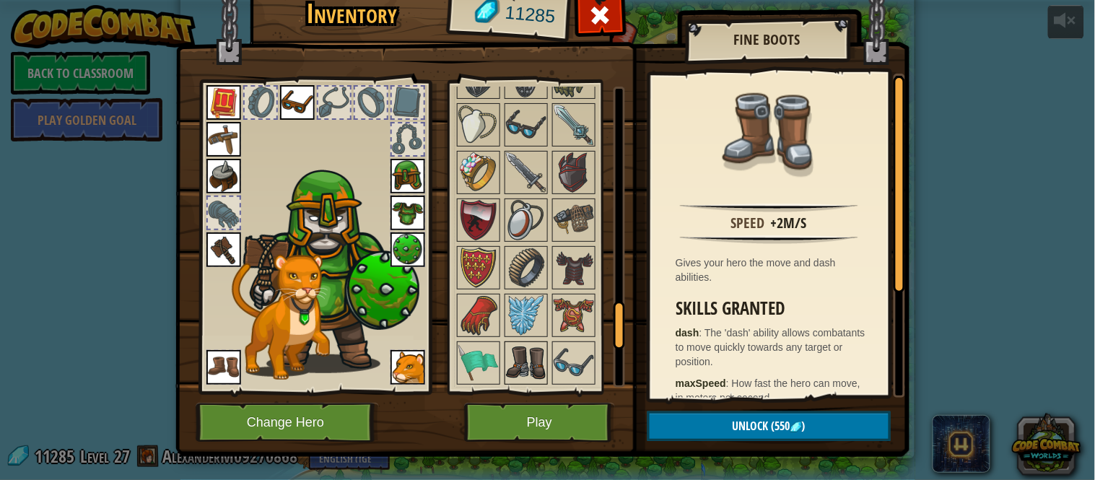
click at [529, 369] on img at bounding box center [526, 363] width 40 height 40
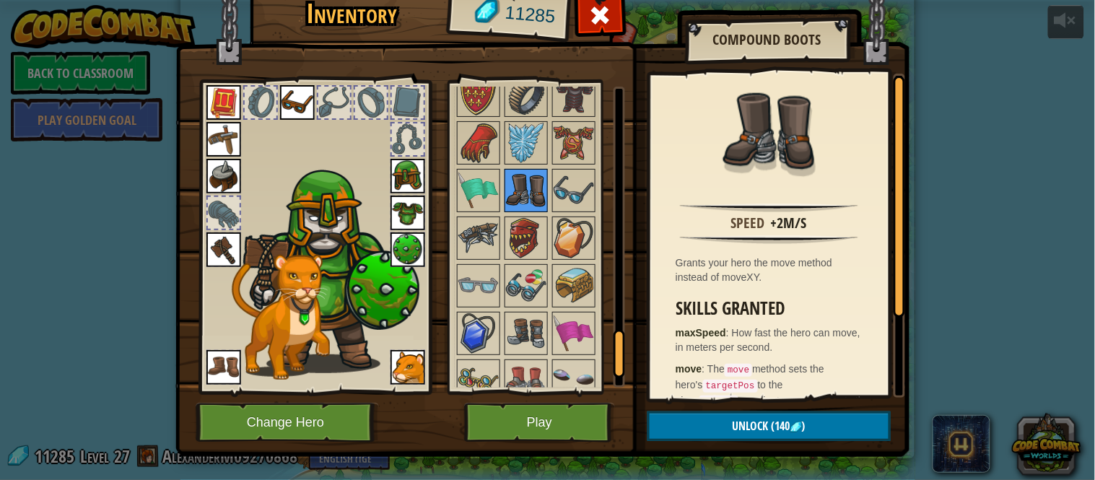
scroll to position [1608, 0]
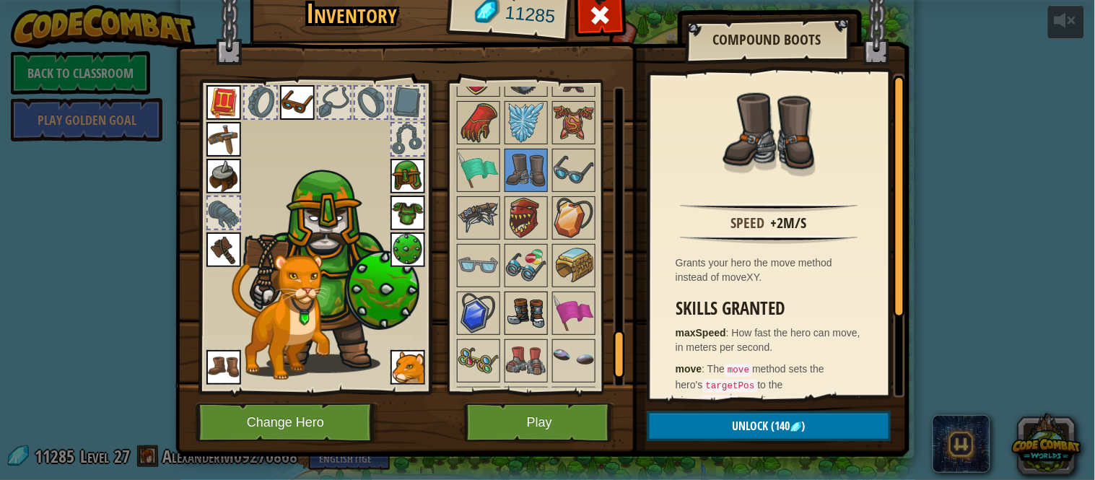
click at [526, 319] on img at bounding box center [526, 313] width 40 height 40
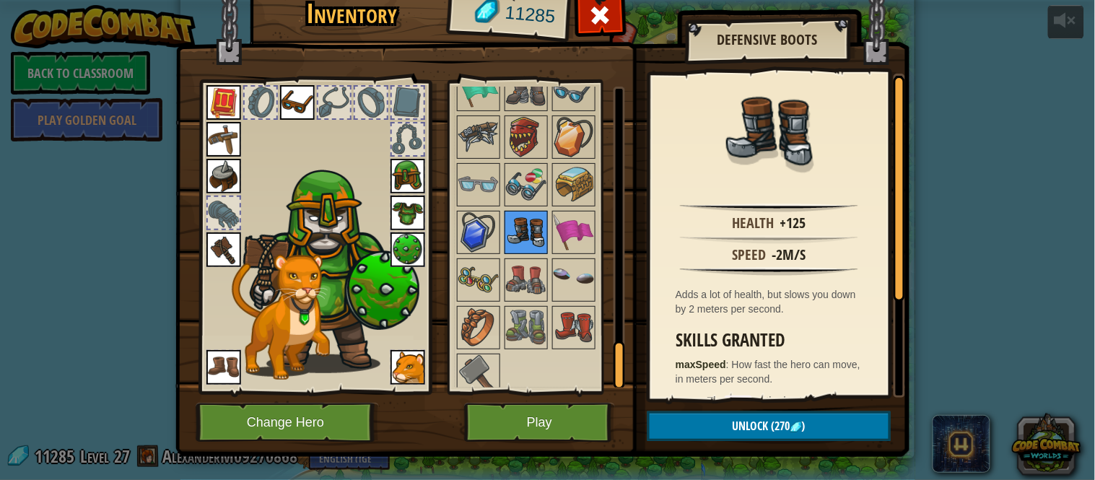
scroll to position [1702, 0]
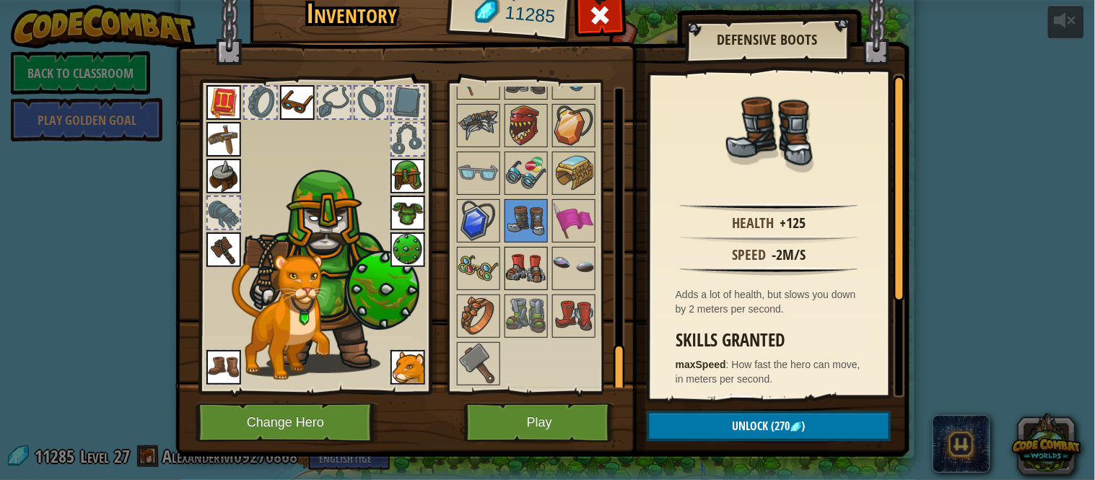
click at [526, 274] on img at bounding box center [526, 268] width 40 height 40
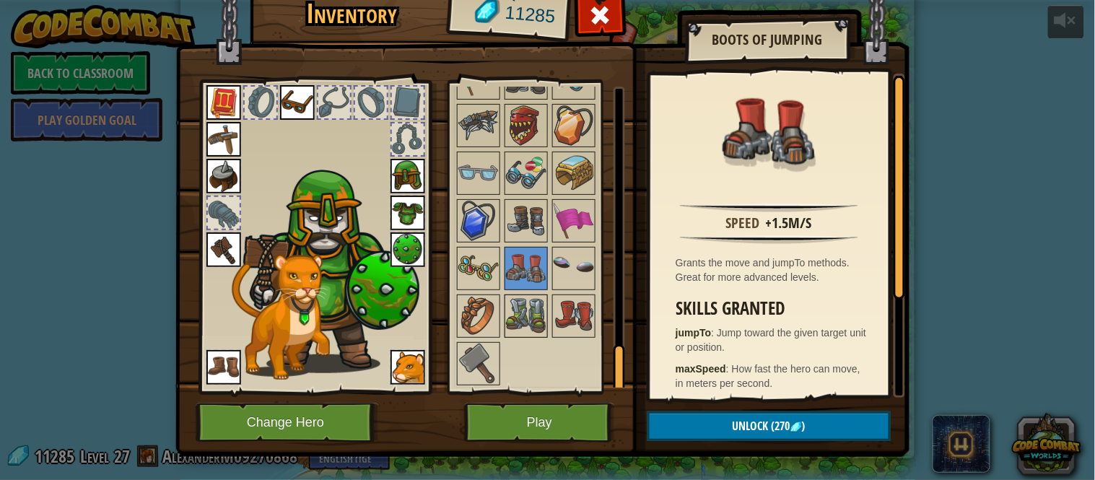
click at [525, 305] on img at bounding box center [526, 316] width 40 height 40
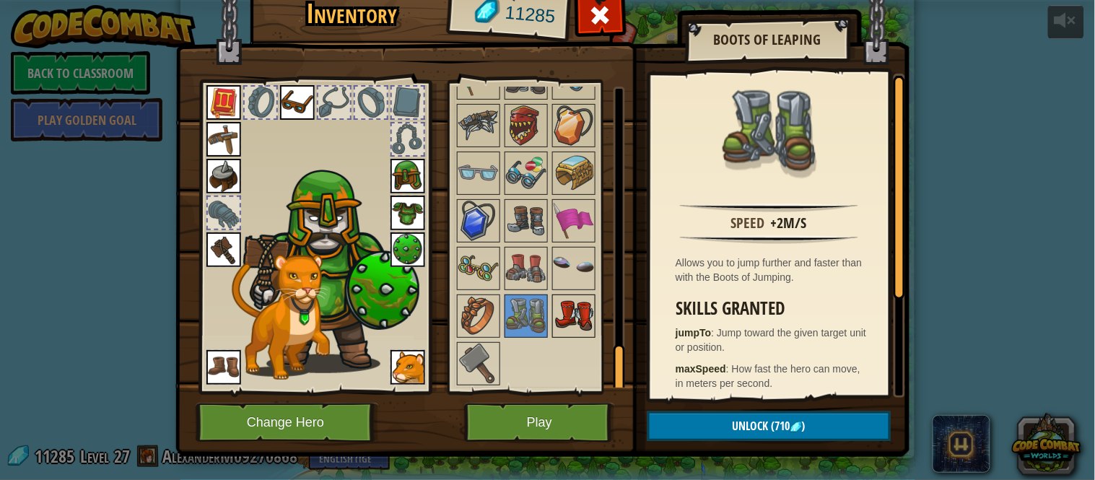
click at [591, 316] on img at bounding box center [574, 316] width 40 height 40
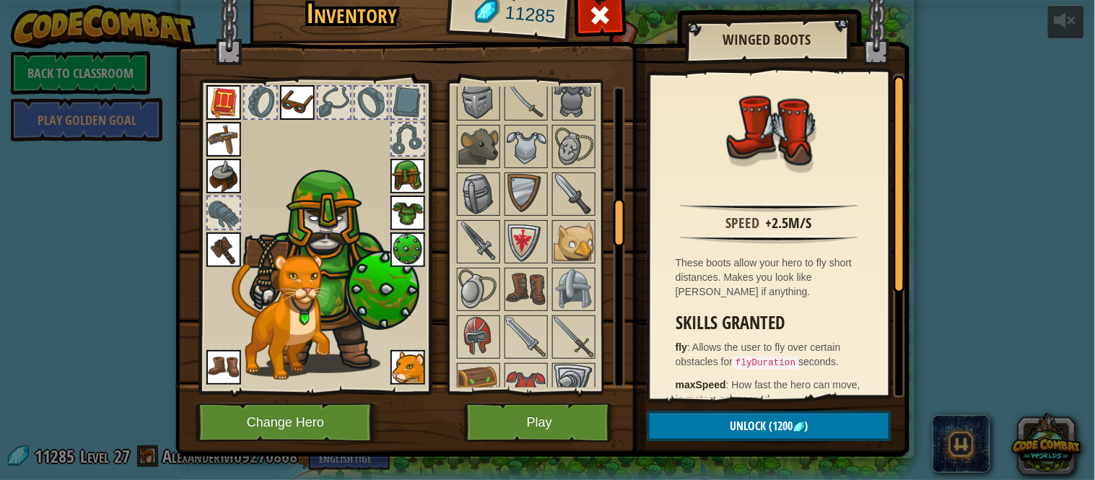
scroll to position [734, 0]
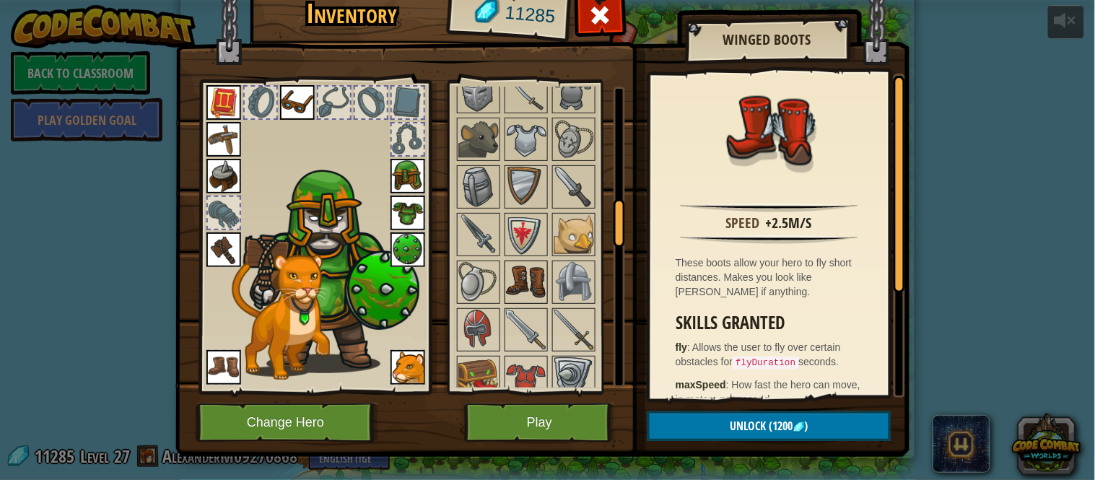
click at [525, 273] on img at bounding box center [526, 282] width 40 height 40
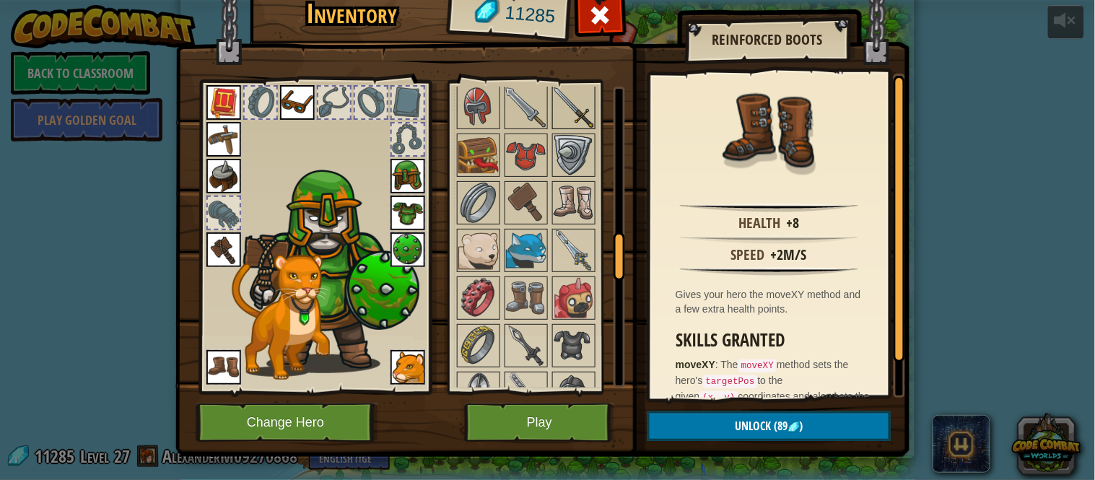
scroll to position [1010, 0]
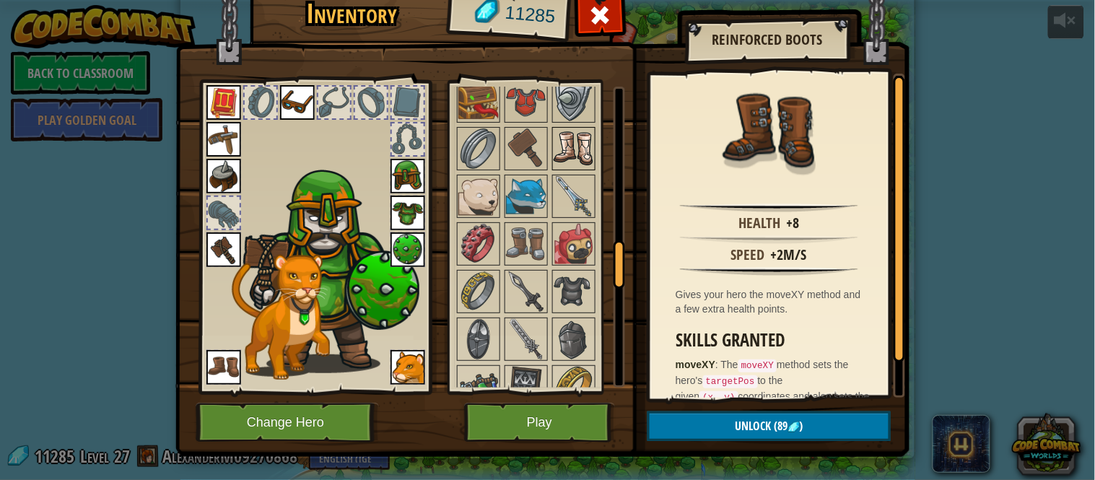
click at [577, 154] on img at bounding box center [574, 148] width 40 height 40
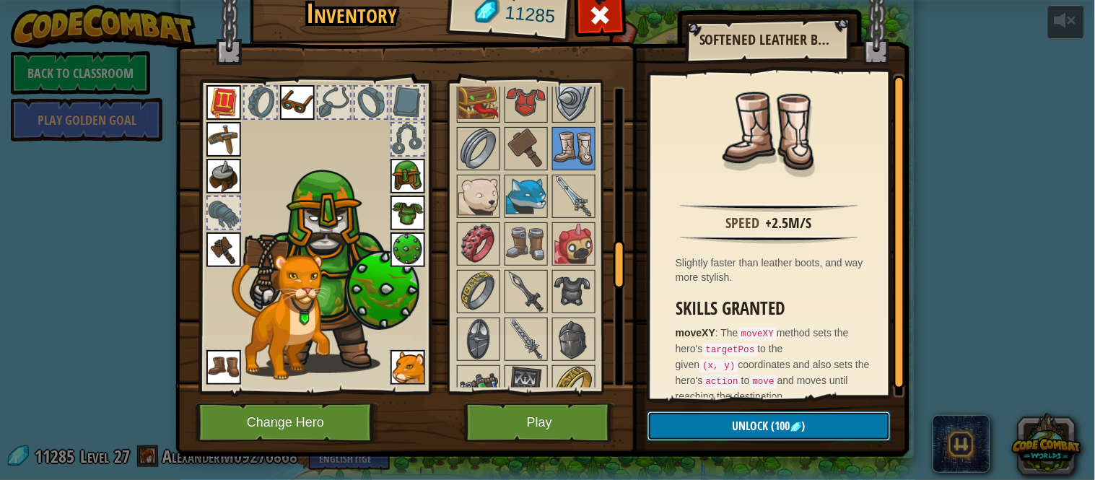
click at [734, 424] on span "Unlock" at bounding box center [751, 426] width 36 height 16
click at [733, 427] on button "Confirm" at bounding box center [768, 426] width 243 height 30
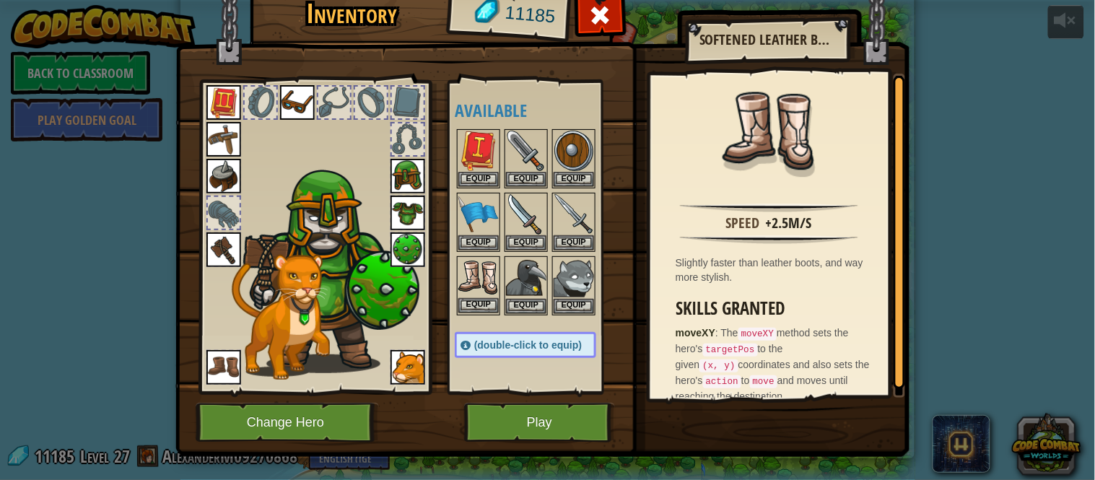
click at [486, 278] on img at bounding box center [478, 278] width 40 height 40
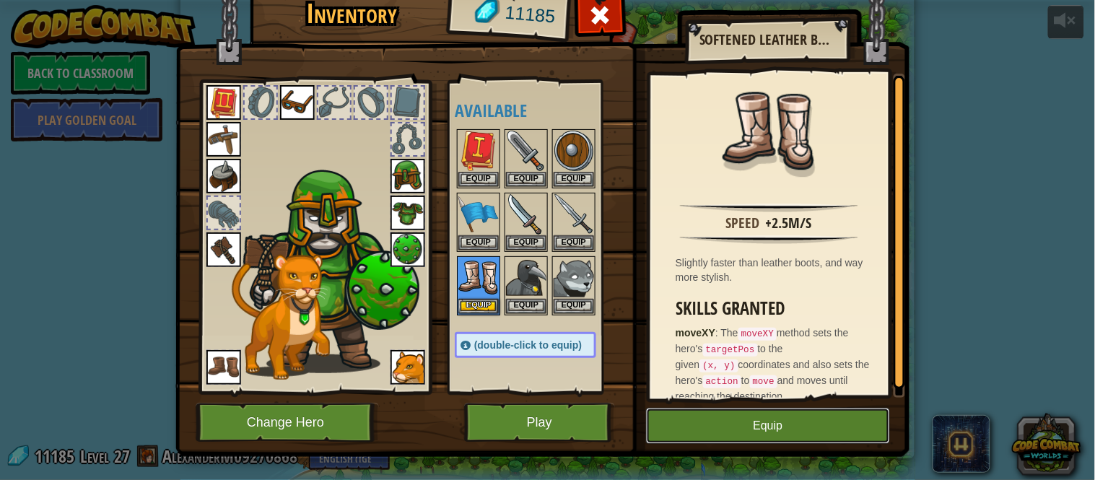
click at [752, 437] on button "Equip" at bounding box center [768, 426] width 244 height 36
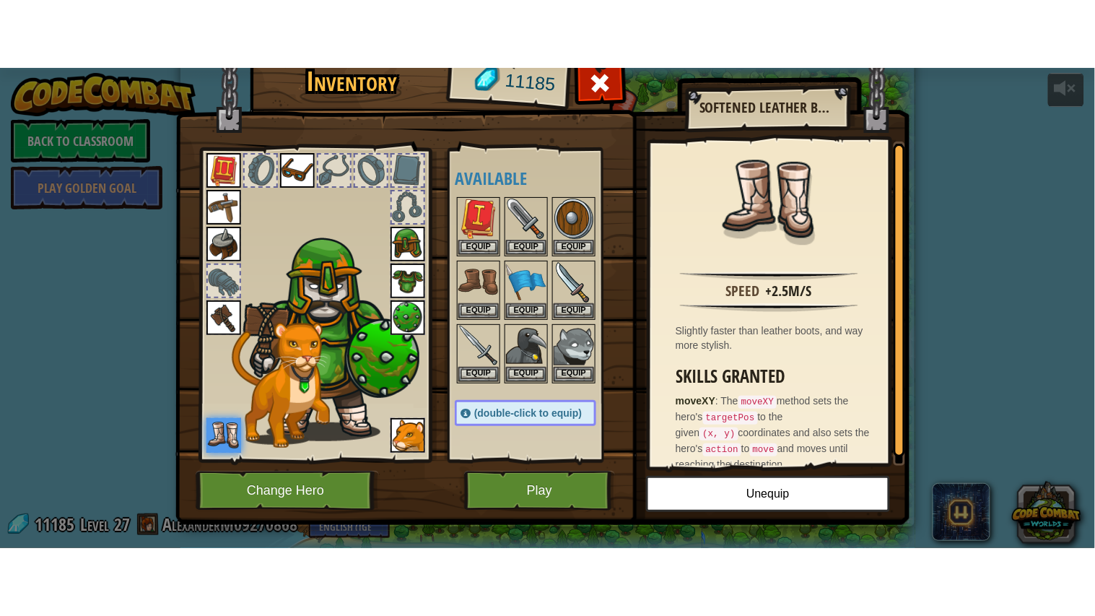
scroll to position [14, 0]
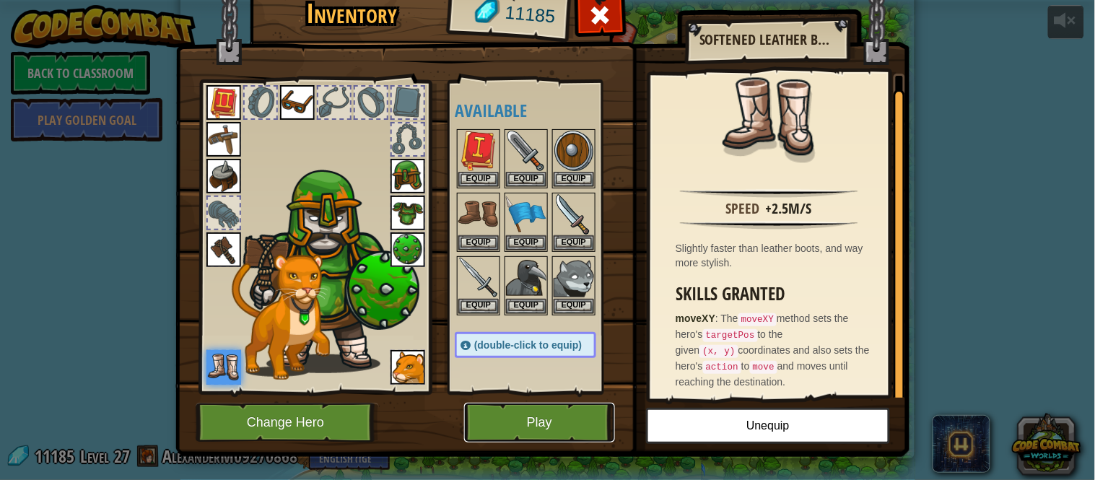
click at [570, 411] on button "Play" at bounding box center [539, 423] width 151 height 40
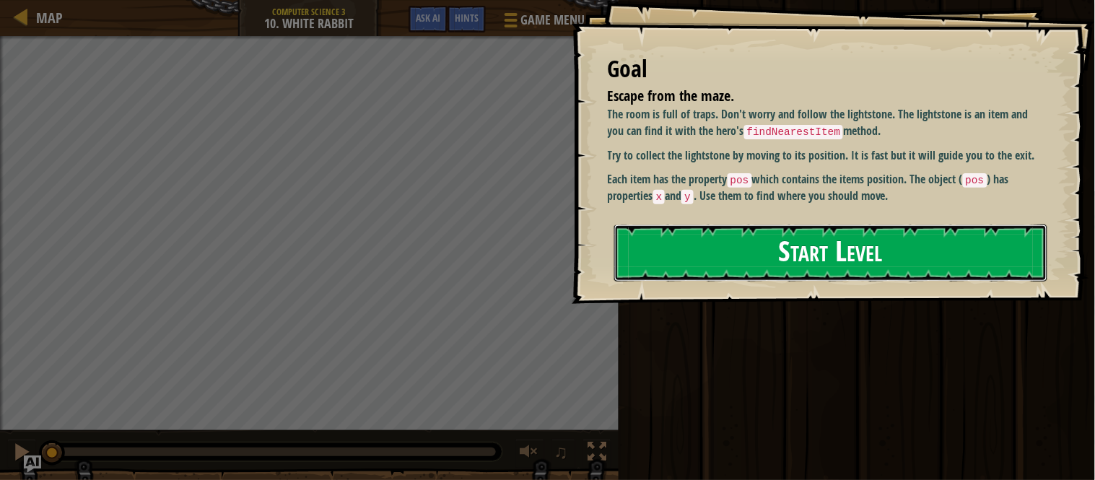
click at [850, 241] on button "Start Level" at bounding box center [830, 252] width 433 height 57
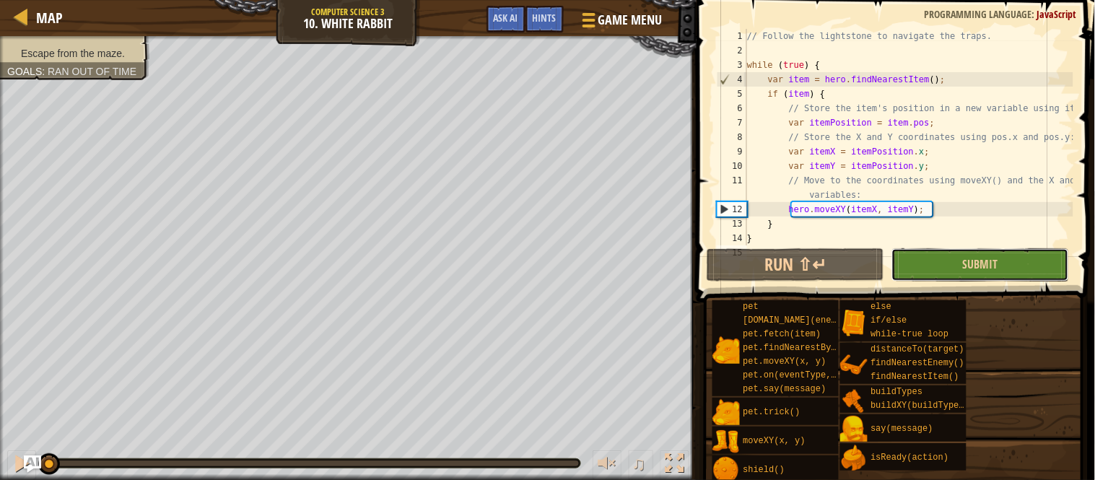
click at [966, 275] on button "Submit" at bounding box center [980, 264] width 178 height 33
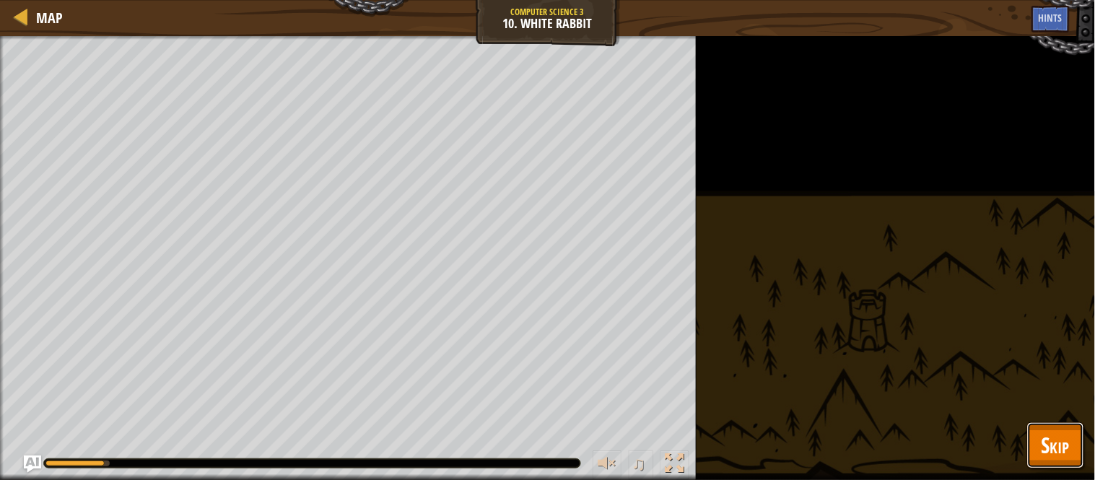
click at [1041, 450] on span "Skip" at bounding box center [1055, 445] width 28 height 30
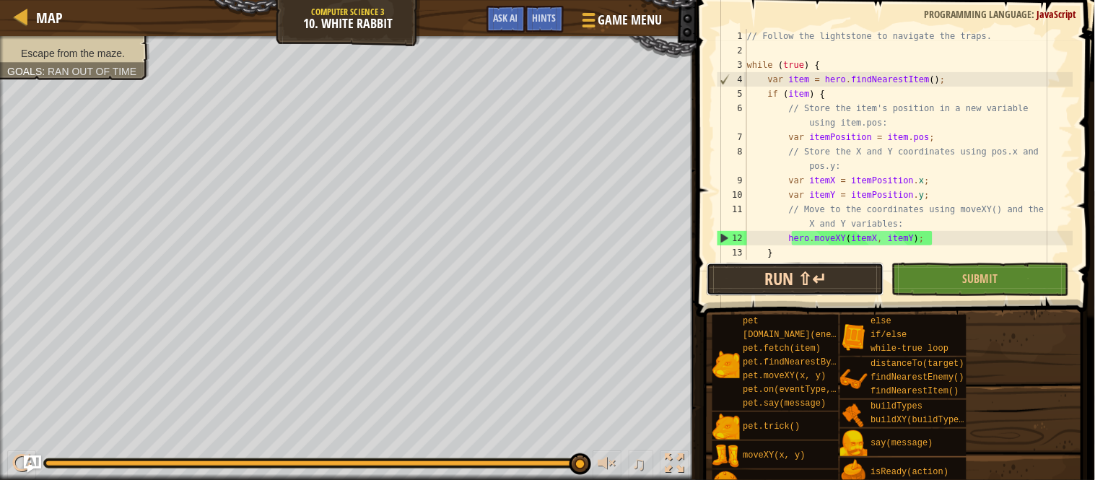
click at [775, 287] on button "Run ⇧↵" at bounding box center [796, 279] width 178 height 33
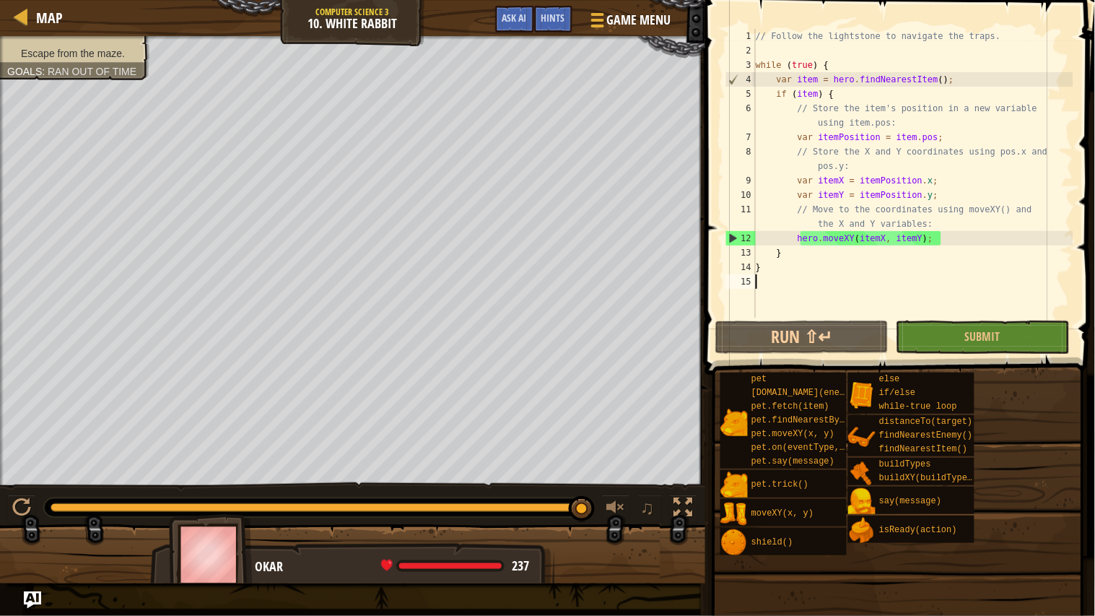
click at [983, 246] on div "// Follow the lightstone to navigate the traps. while ( true ) { var item = her…" at bounding box center [913, 188] width 320 height 318
click at [982, 237] on div "// Follow the lightstone to navigate the traps. while ( true ) { var item = her…" at bounding box center [913, 188] width 320 height 318
type textarea "hero.moveXY(itemX, itemY);"
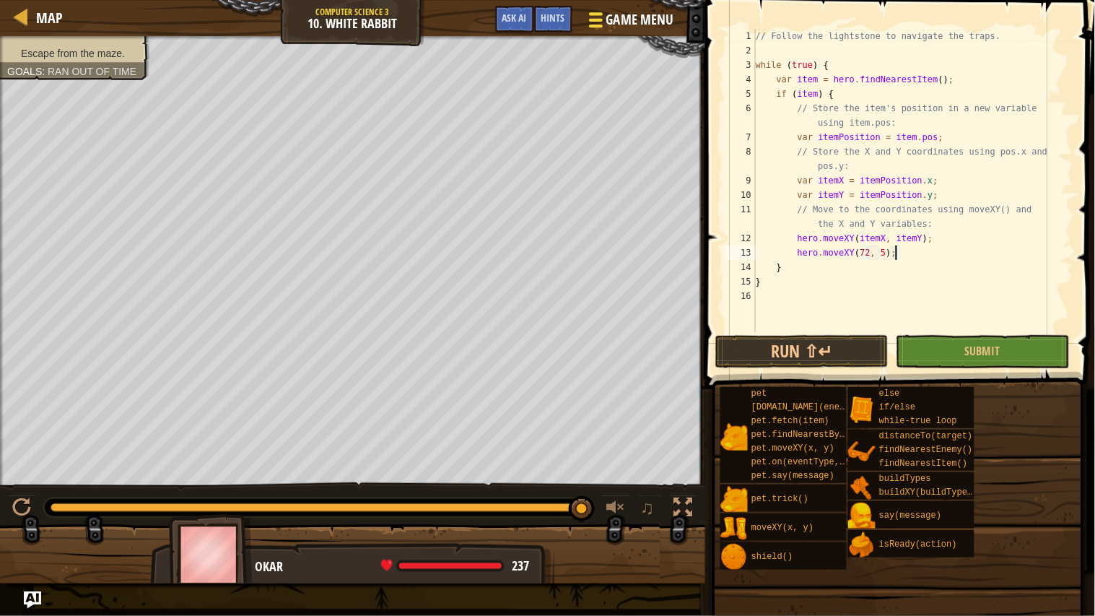
scroll to position [6, 22]
type textarea "hero.moveXY(72, 58);"
click at [798, 364] on button "Run ⇧↵" at bounding box center [801, 351] width 173 height 33
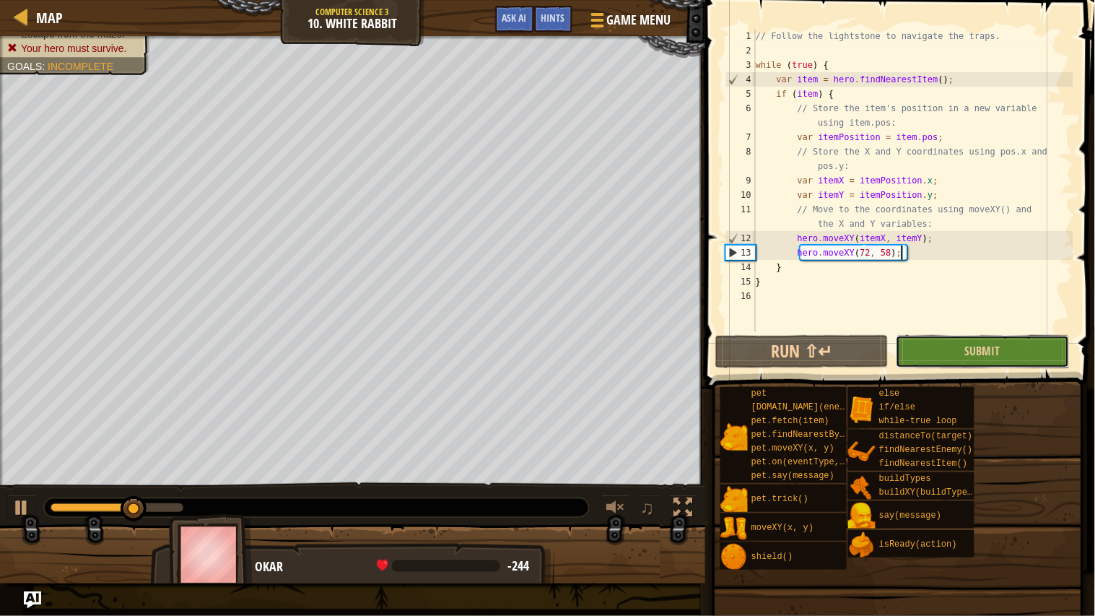
click at [1030, 344] on button "Submit" at bounding box center [982, 351] width 173 height 33
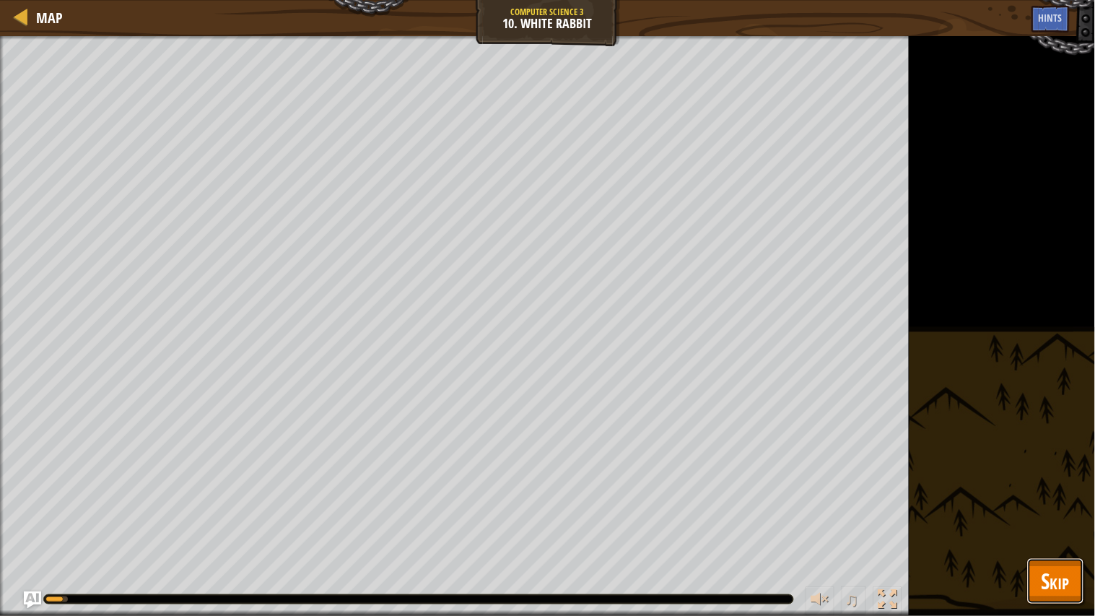
click at [1076, 479] on button "Skip" at bounding box center [1055, 581] width 57 height 46
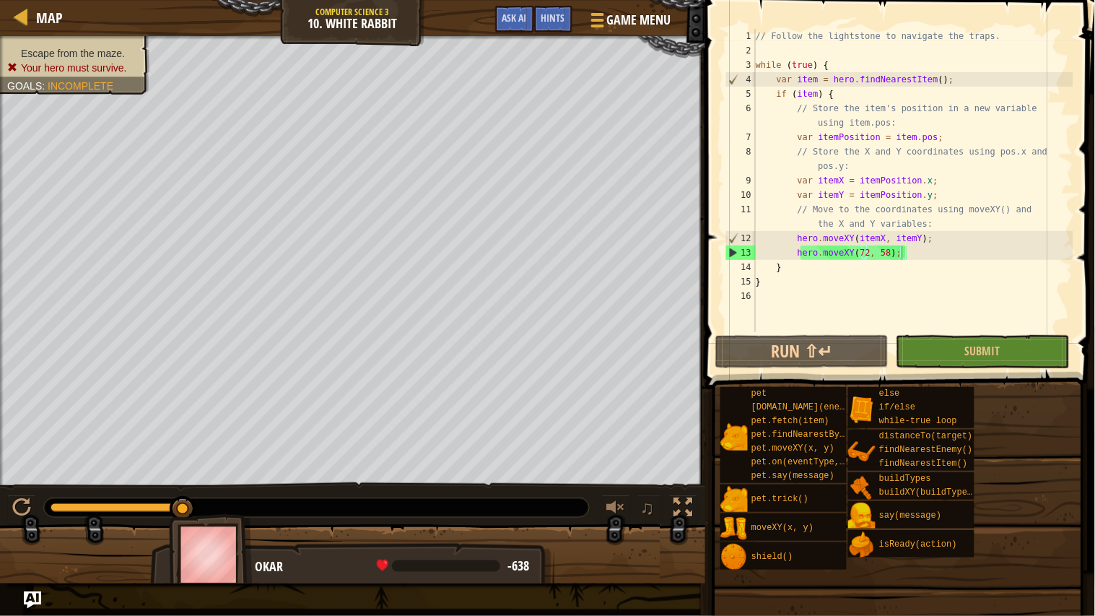
drag, startPoint x: 185, startPoint y: 510, endPoint x: 202, endPoint y: 505, distance: 17.4
click at [202, 479] on div at bounding box center [316, 507] width 545 height 19
click at [512, 18] on span "Ask AI" at bounding box center [514, 18] width 25 height 14
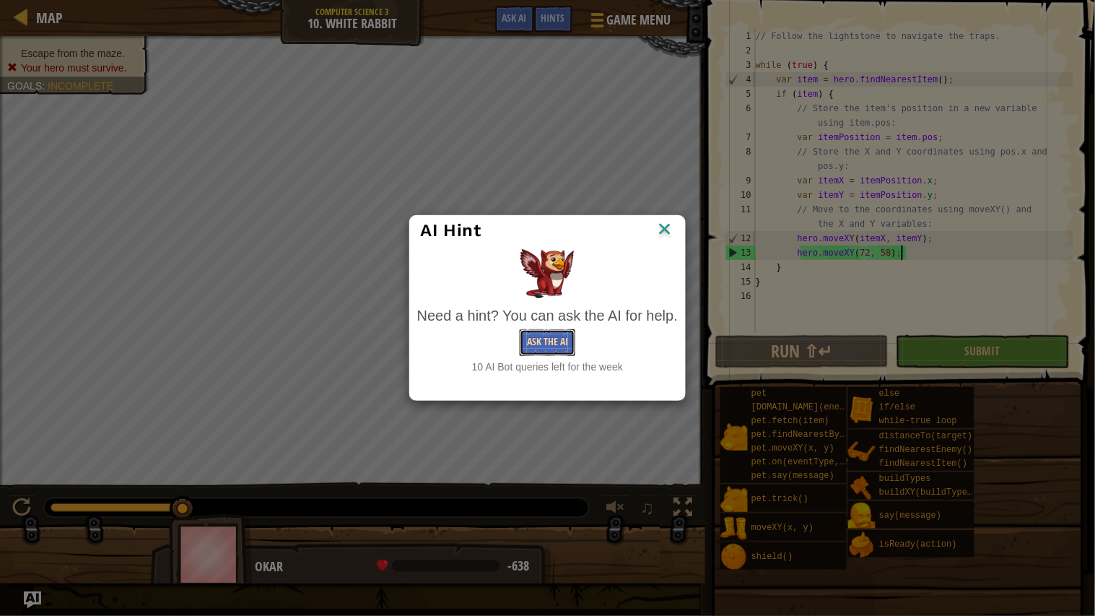
click at [549, 348] on button "Ask the AI" at bounding box center [548, 342] width 56 height 27
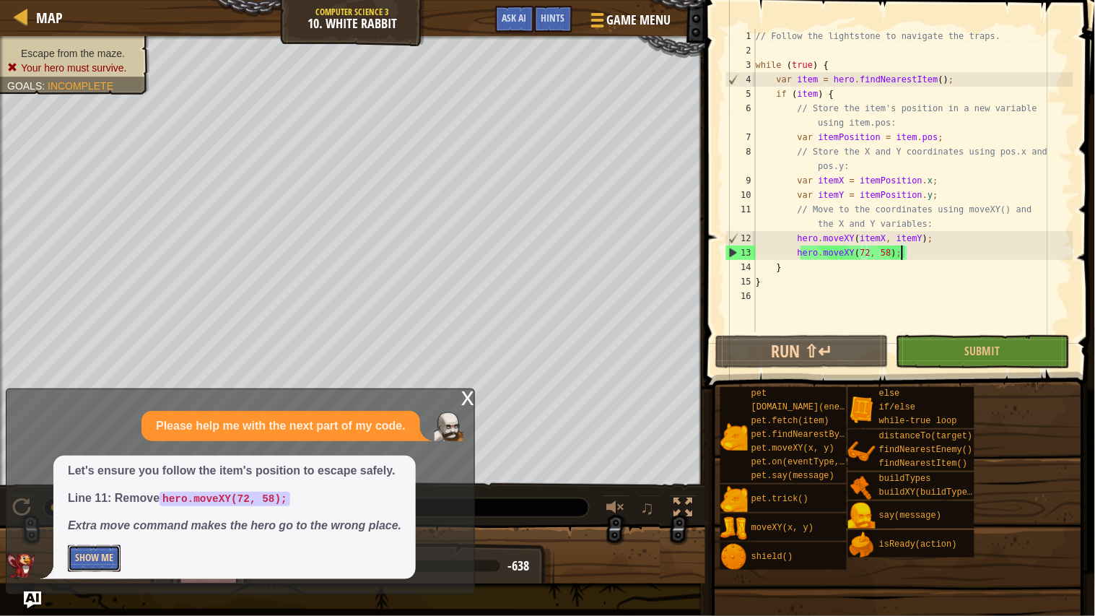
click at [96, 479] on button "Show Me" at bounding box center [94, 558] width 53 height 27
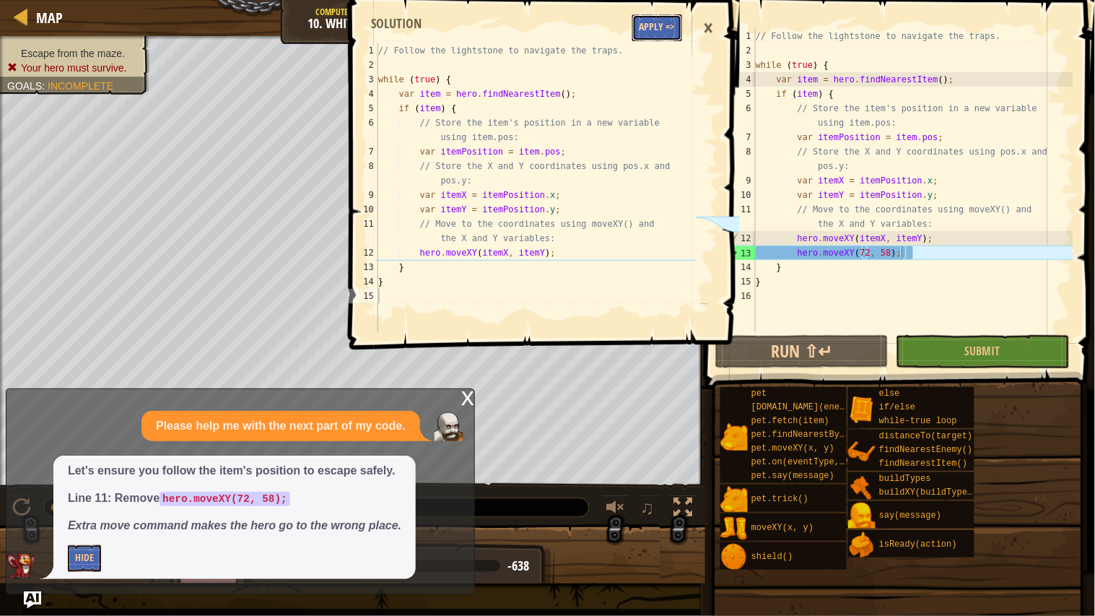
click at [658, 40] on button "Apply =>" at bounding box center [657, 27] width 50 height 27
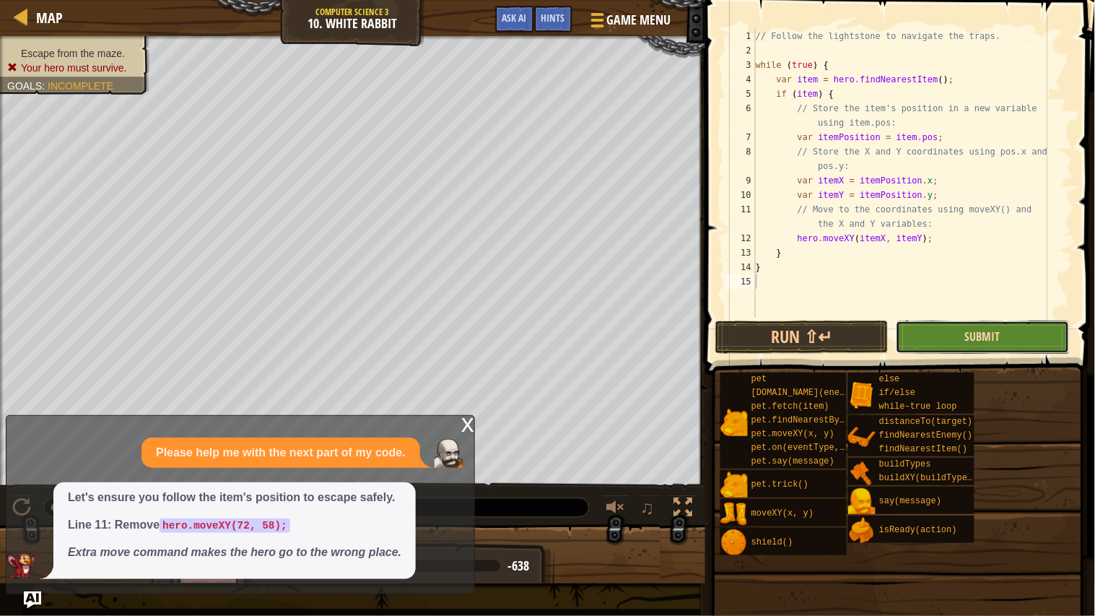
click at [981, 336] on span "Submit" at bounding box center [982, 336] width 35 height 16
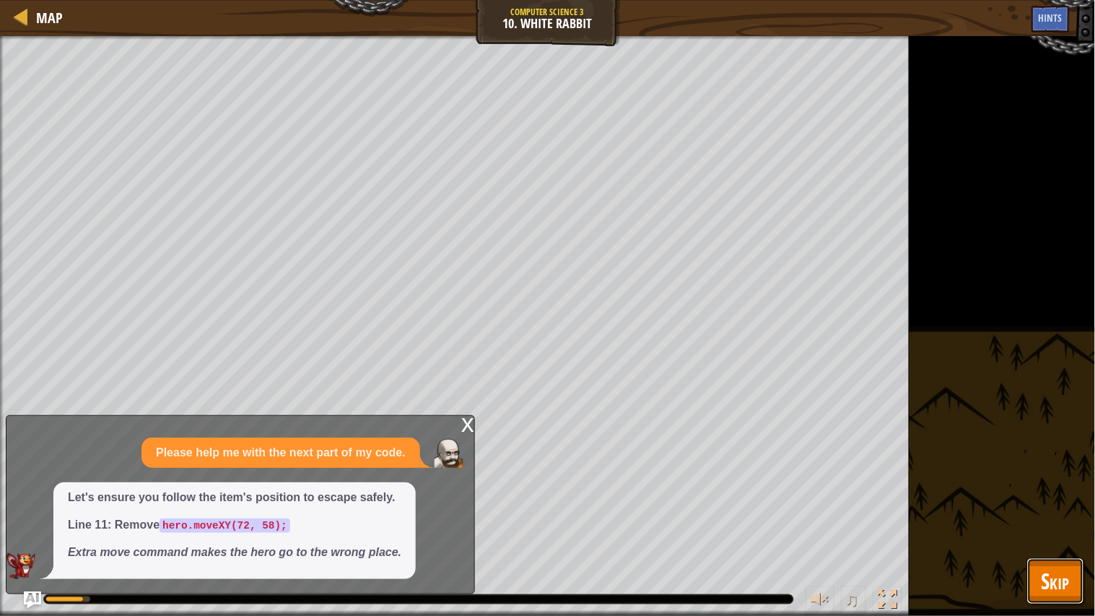
click at [1041, 479] on span "Skip" at bounding box center [1055, 581] width 28 height 30
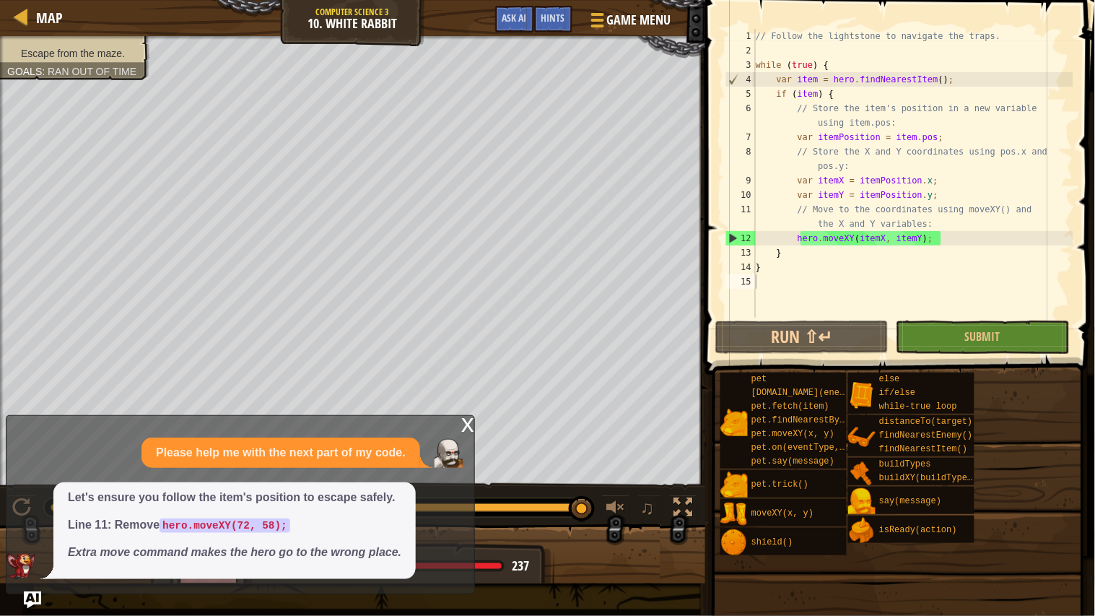
click at [966, 232] on div "// Follow the lightstone to navigate the traps. while ( true ) { var item = her…" at bounding box center [913, 188] width 320 height 318
type textarea "hero.moveXY(itemX, itemY);"
click at [35, 17] on link "Map" at bounding box center [46, 17] width 34 height 19
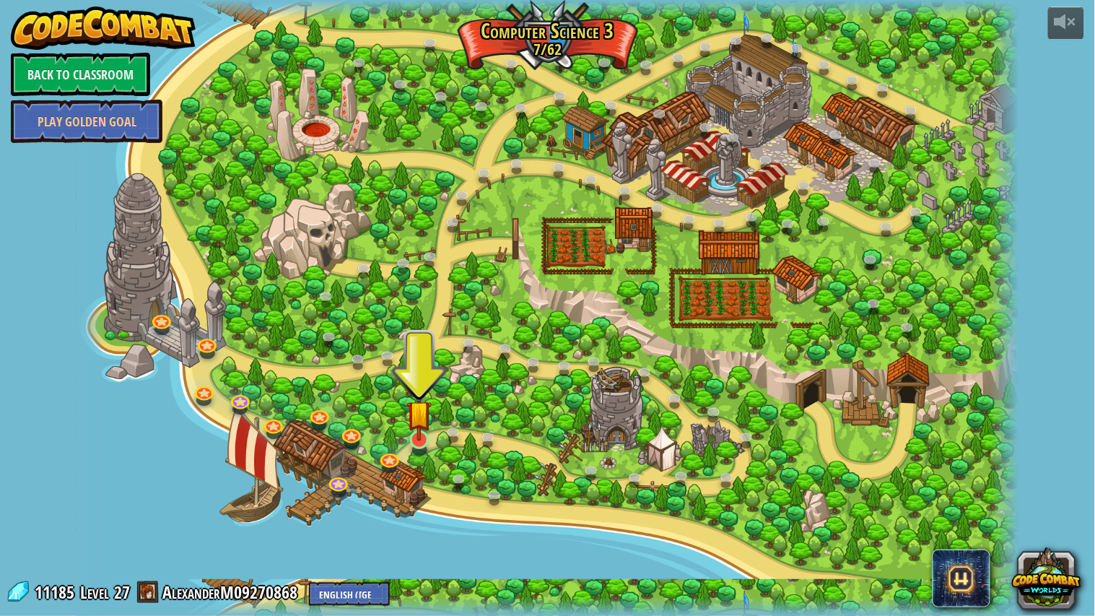
click at [422, 437] on img at bounding box center [419, 413] width 25 height 56
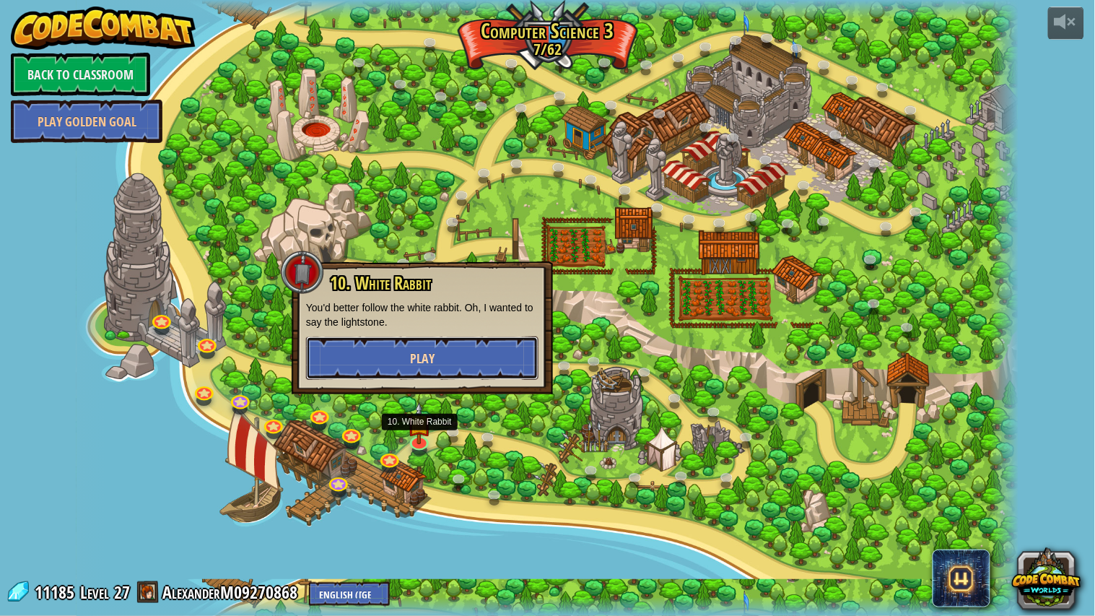
click at [452, 354] on button "Play" at bounding box center [422, 357] width 232 height 43
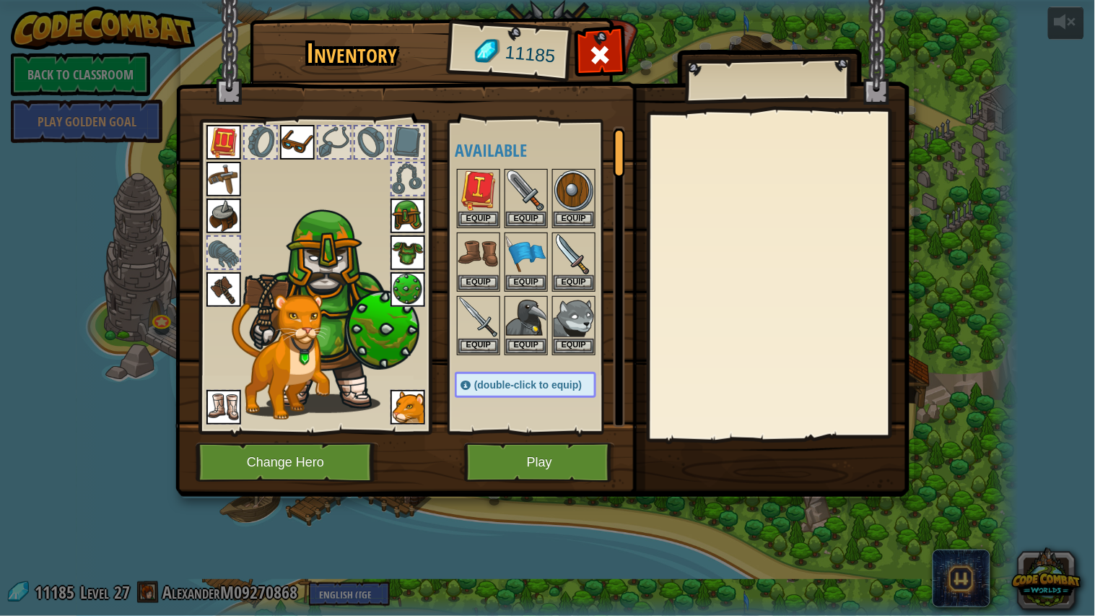
click at [240, 407] on img at bounding box center [223, 407] width 35 height 35
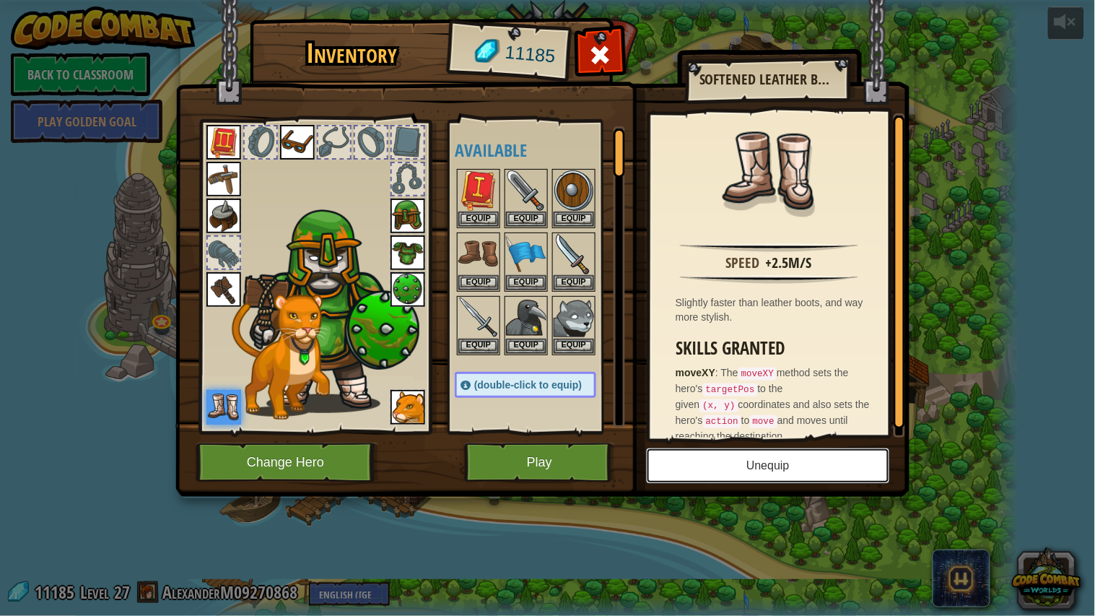
click at [733, 463] on button "Unequip" at bounding box center [768, 465] width 244 height 36
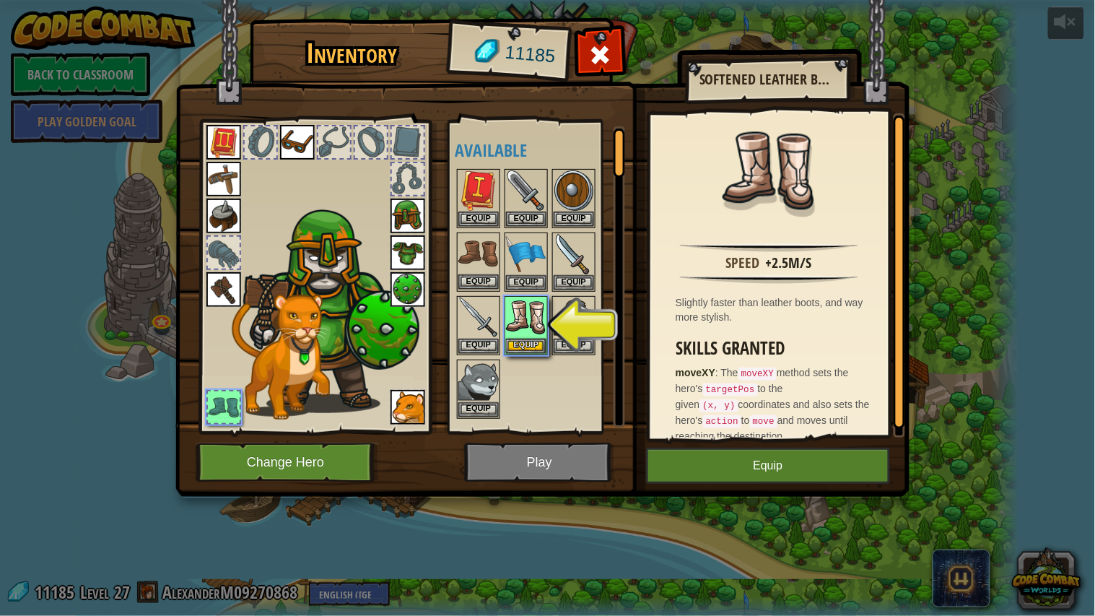
click at [475, 255] on img at bounding box center [478, 254] width 40 height 40
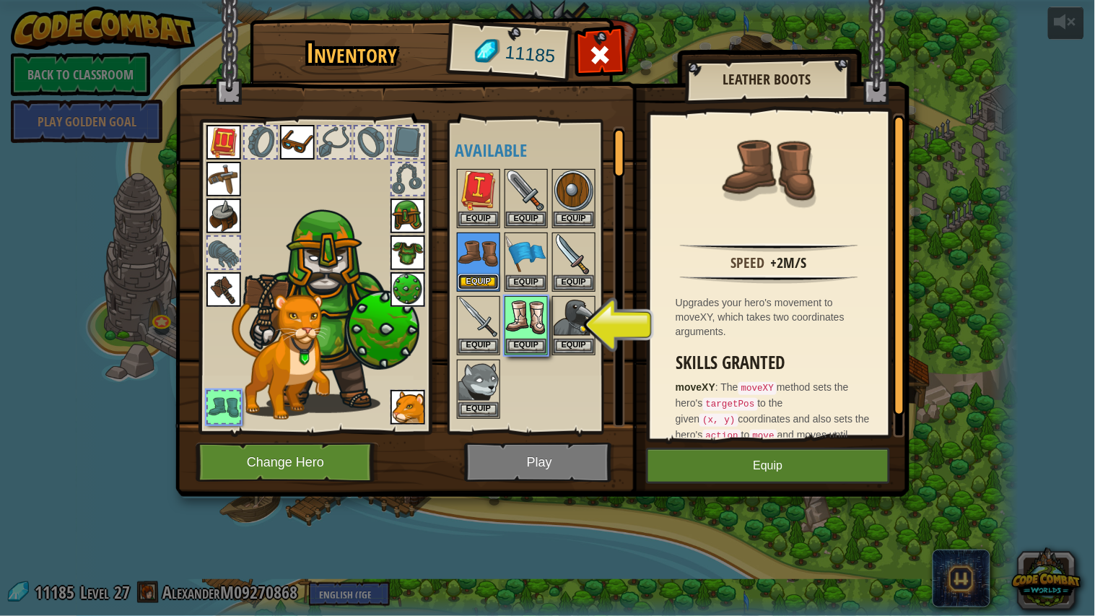
click at [471, 276] on button "Equip" at bounding box center [478, 281] width 40 height 15
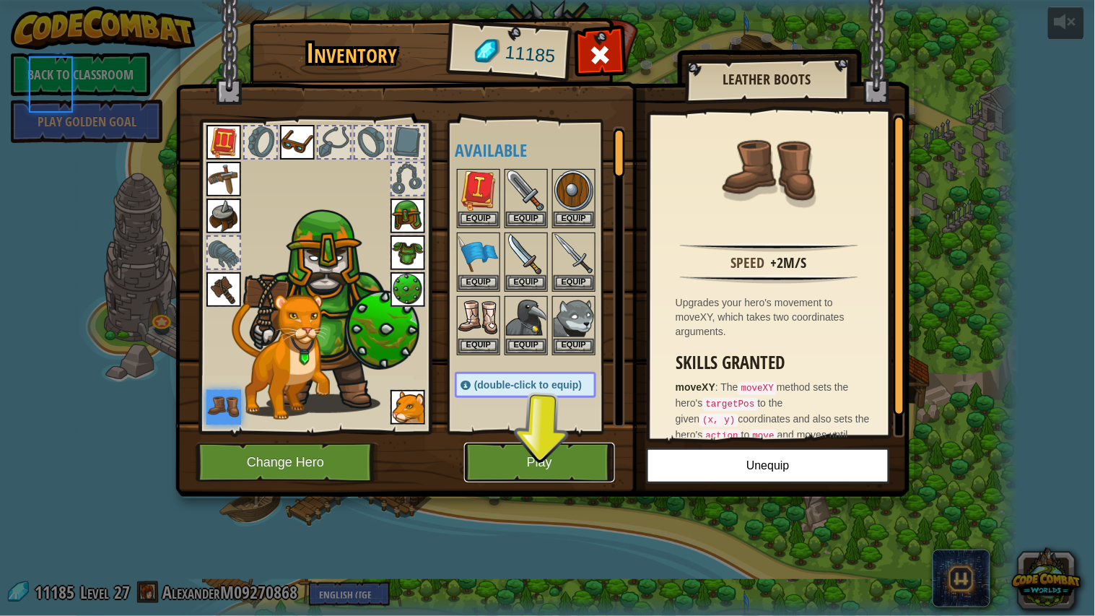
click at [550, 456] on button "Play" at bounding box center [539, 462] width 151 height 40
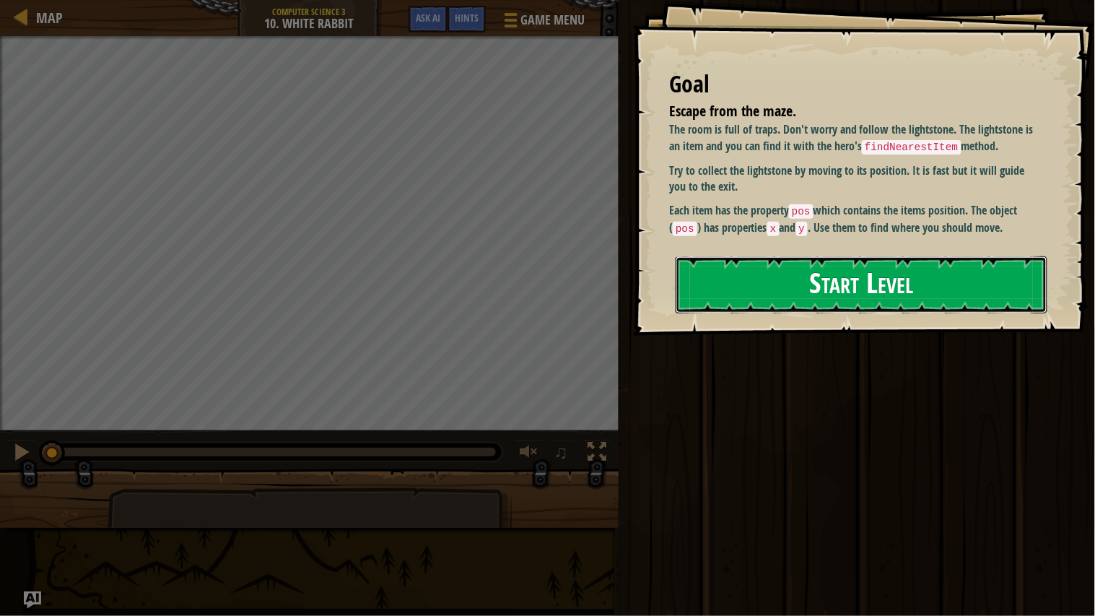
click at [868, 290] on button "Start Level" at bounding box center [862, 284] width 372 height 57
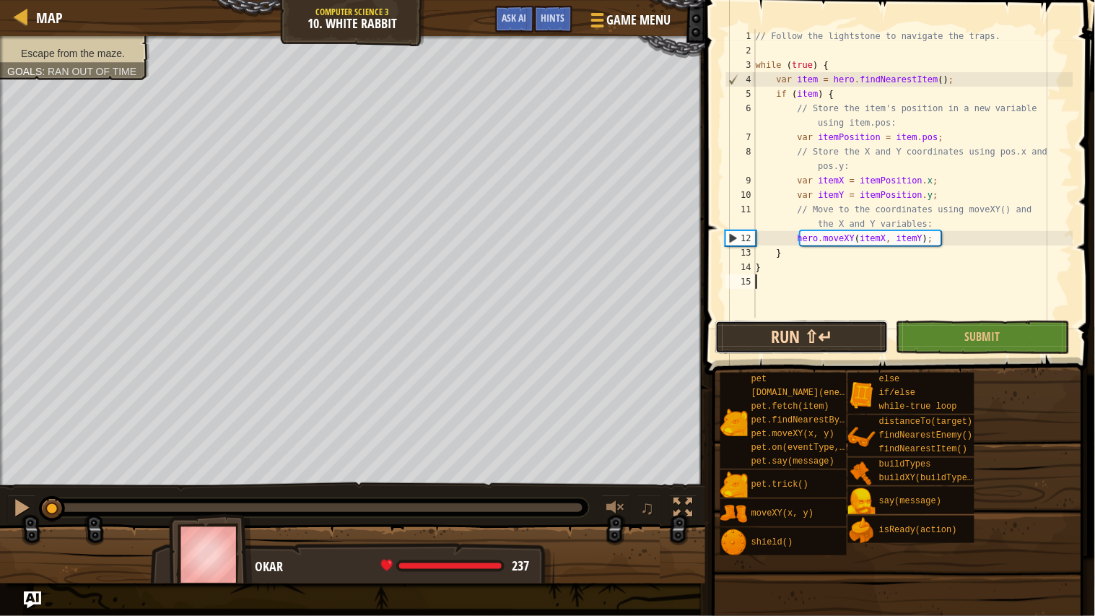
click at [811, 333] on button "Run ⇧↵" at bounding box center [801, 336] width 173 height 33
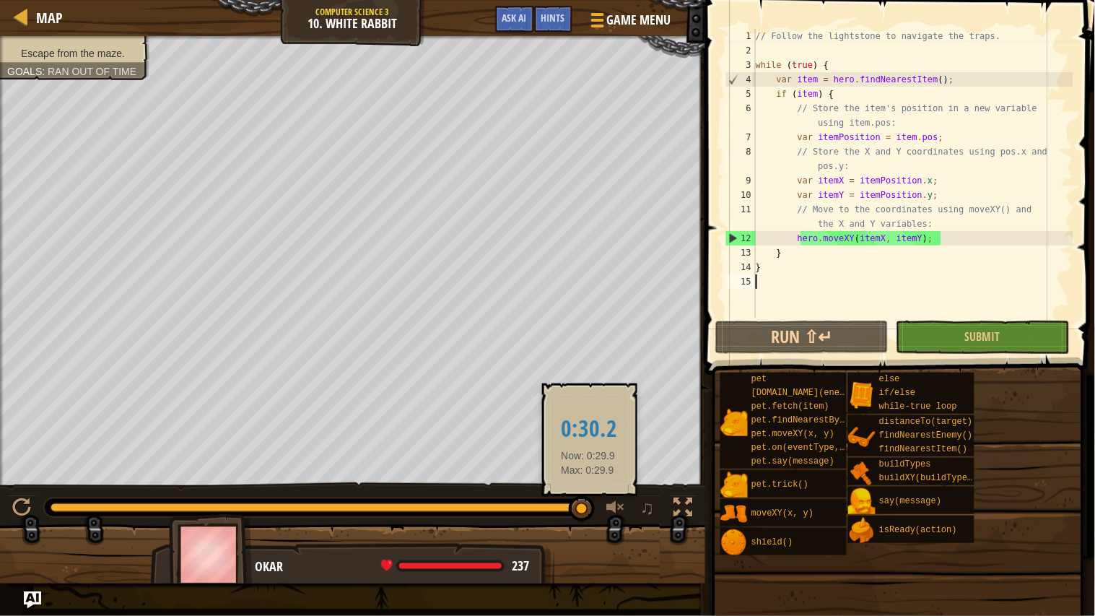
drag, startPoint x: 272, startPoint y: 512, endPoint x: 590, endPoint y: 518, distance: 317.6
click at [590, 479] on div at bounding box center [582, 509] width 26 height 26
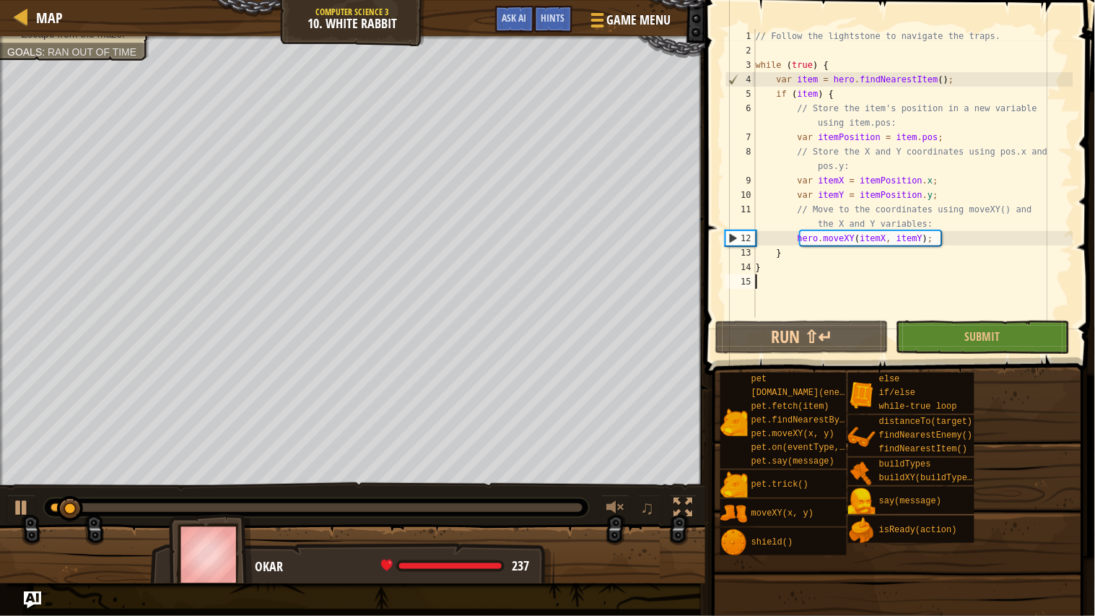
click at [978, 253] on div "// Follow the lightstone to navigate the traps. while ( true ) { var item = her…" at bounding box center [913, 188] width 320 height 318
click at [976, 236] on div "// Follow the lightstone to navigate the traps. while ( true ) { var item = her…" at bounding box center [913, 188] width 320 height 318
type textarea "hero.moveXY(itemX, itemY);"
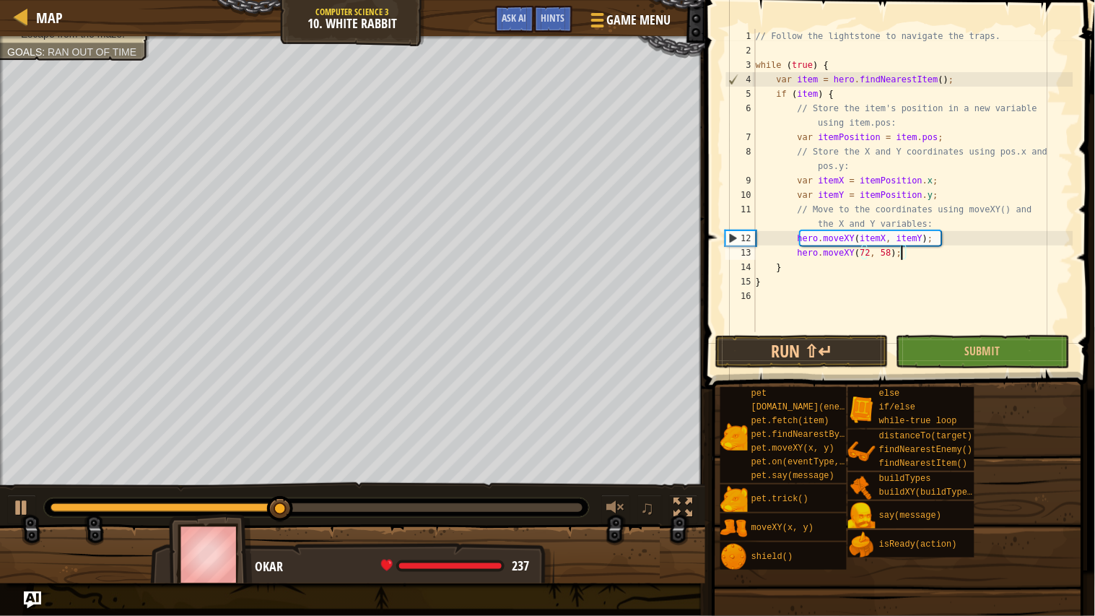
scroll to position [6, 22]
click at [798, 349] on button "Run ⇧↵" at bounding box center [801, 351] width 173 height 33
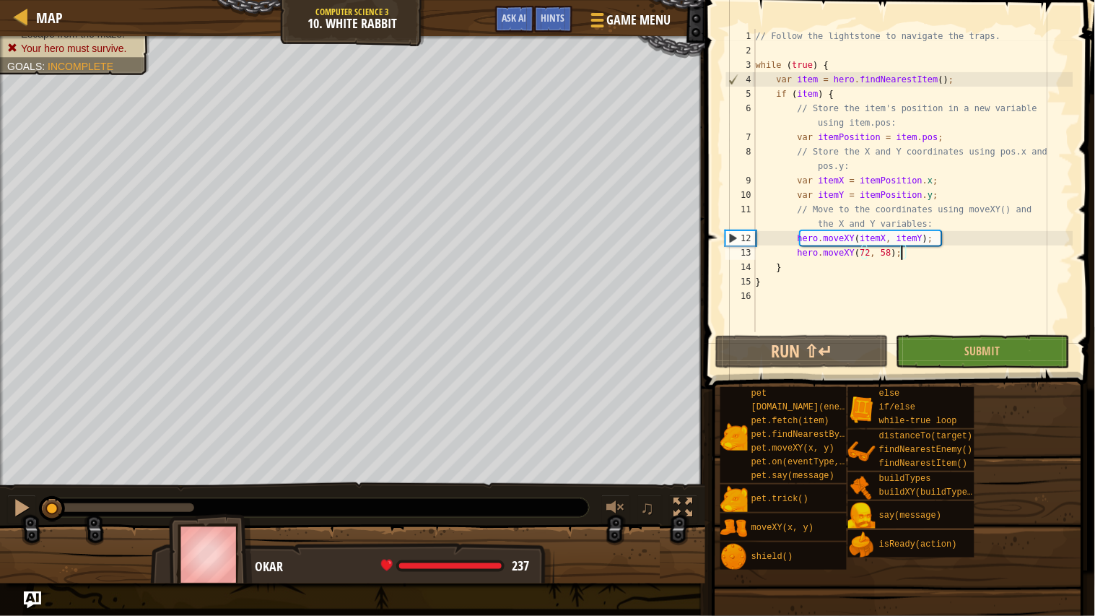
drag, startPoint x: 118, startPoint y: 507, endPoint x: 46, endPoint y: 529, distance: 75.4
click at [46, 479] on div "Escape from the maze. Your hero must survive. Goals : Incomplete ♫ Okar 237 x: …" at bounding box center [547, 309] width 1095 height 547
click at [11, 479] on button at bounding box center [21, 509] width 29 height 30
click at [982, 240] on div "// Follow the lightstone to navigate the traps. while ( true ) { var item = her…" at bounding box center [913, 195] width 320 height 332
type textarea "hero.moveXY(itemX, itemY);"
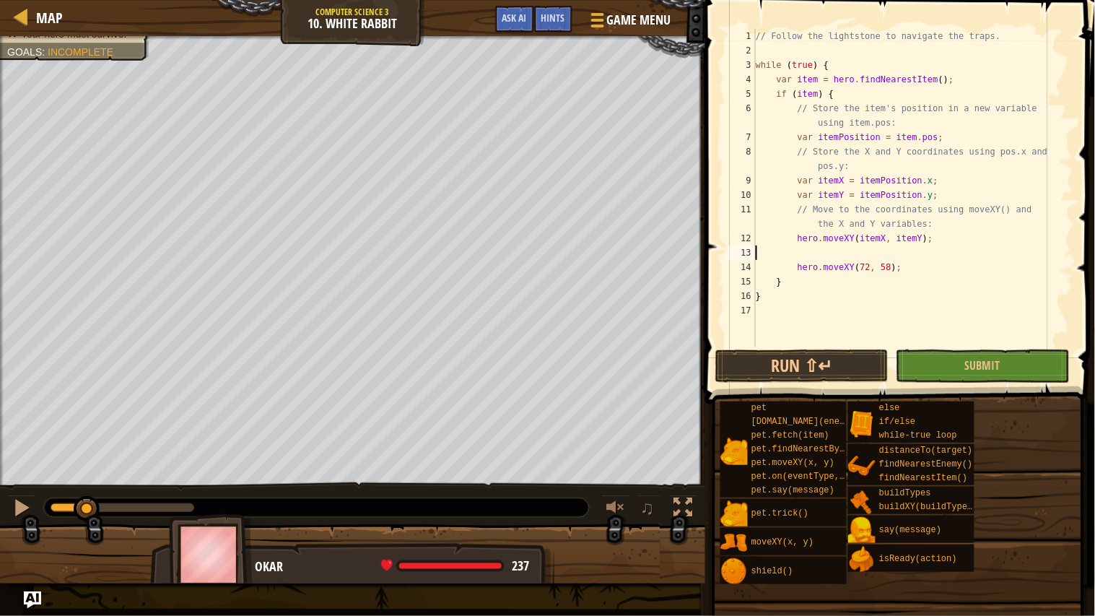
scroll to position [6, 0]
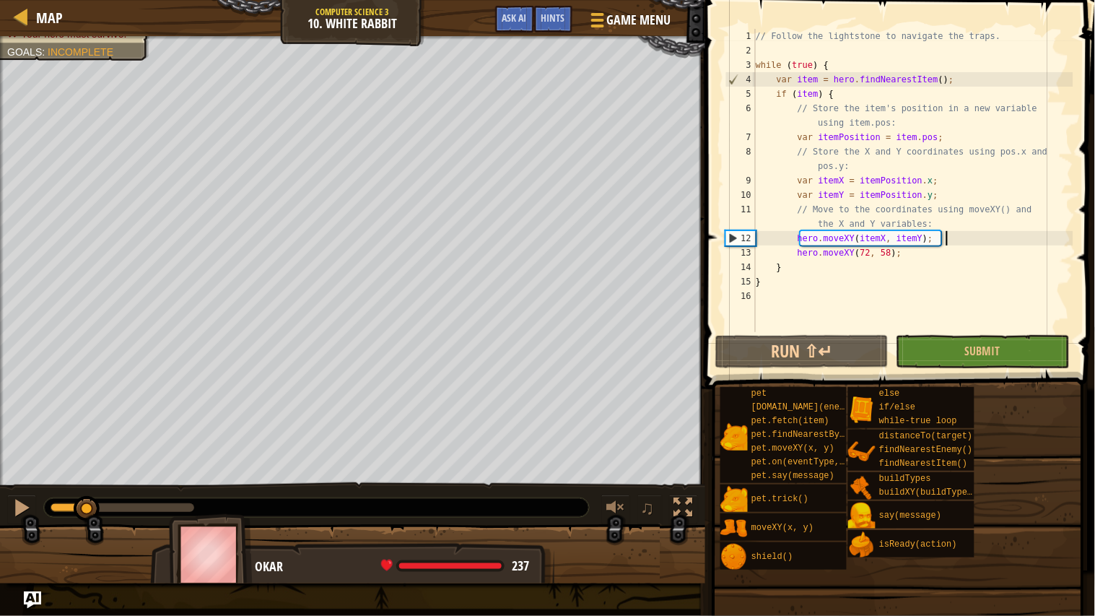
click at [933, 259] on div "// Follow the lightstone to navigate the traps. while ( true ) { var item = her…" at bounding box center [913, 195] width 320 height 332
drag, startPoint x: 84, startPoint y: 503, endPoint x: 32, endPoint y: 482, distance: 55.4
click at [32, 479] on div "♫" at bounding box center [352, 503] width 705 height 43
click at [1026, 223] on div "// Follow the lightstone to navigate the traps. while ( true ) { var item = her…" at bounding box center [913, 195] width 320 height 332
type textarea "// Move to the coordinates using moveXY() and the X and Y variables:"
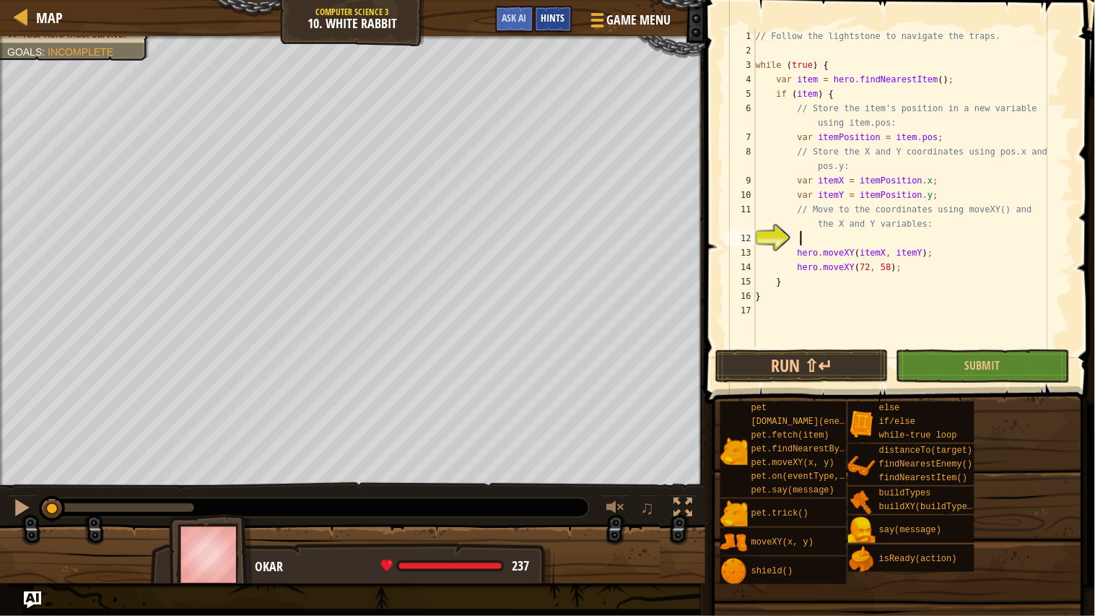
click at [562, 22] on span "Hints" at bounding box center [553, 18] width 24 height 14
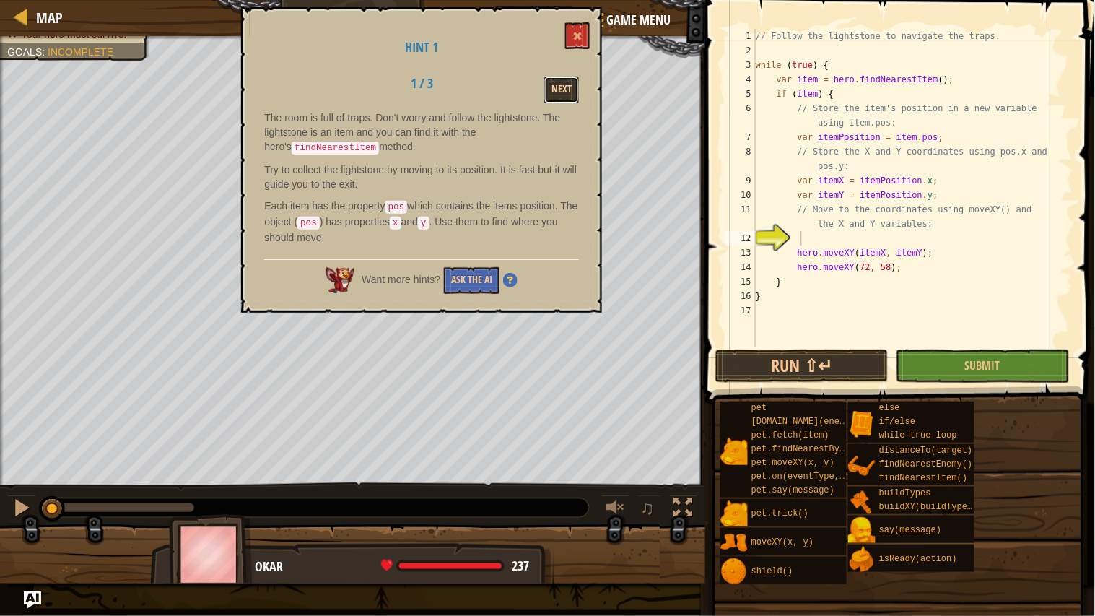
click at [567, 97] on button "Next" at bounding box center [561, 90] width 35 height 27
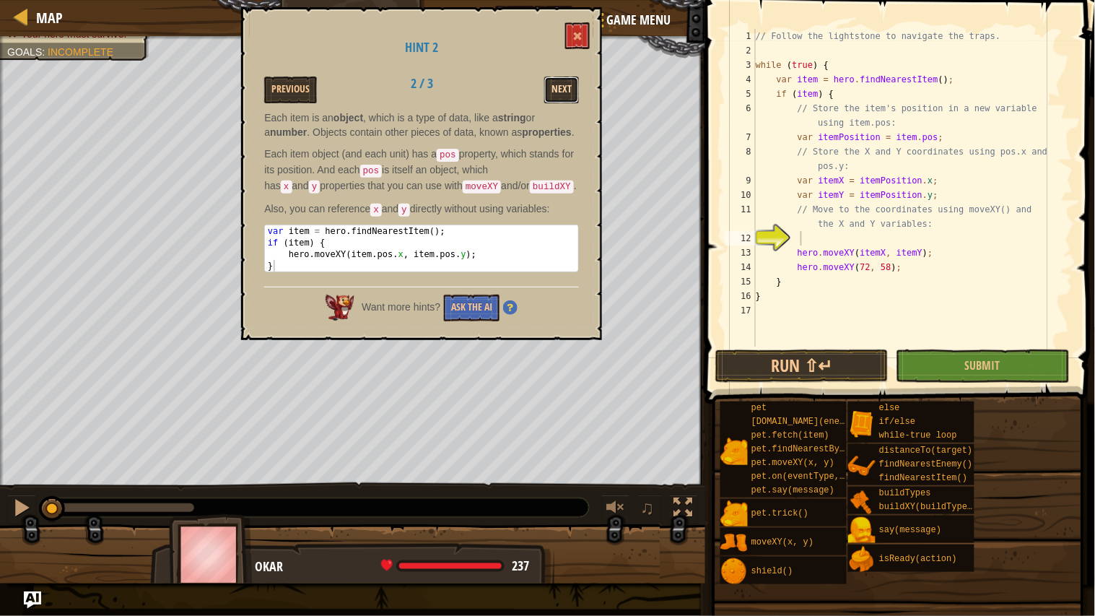
click at [559, 95] on button "Next" at bounding box center [561, 90] width 35 height 27
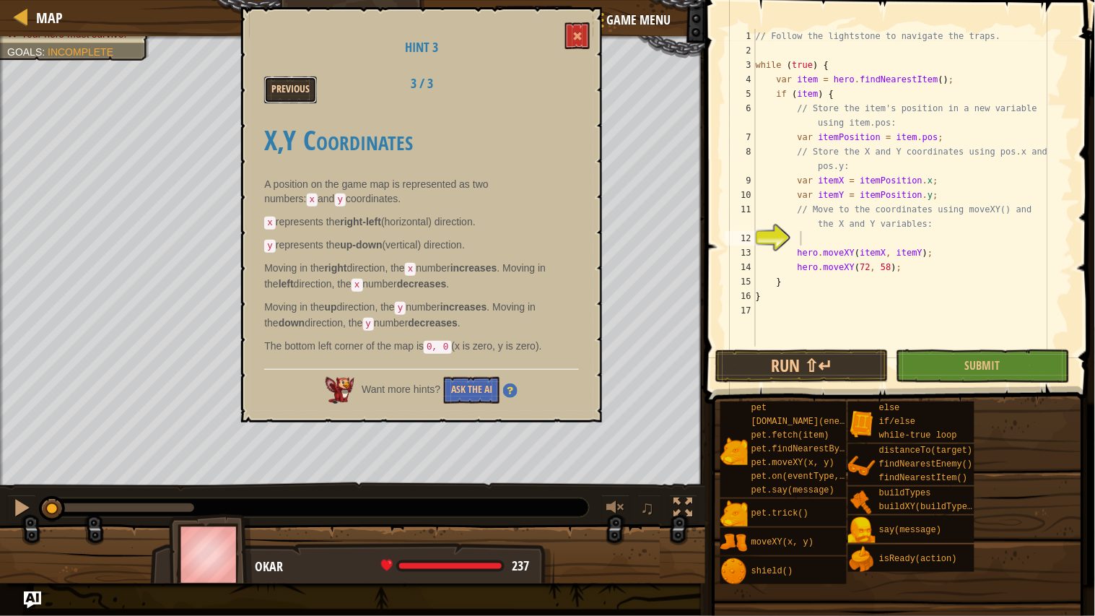
click at [305, 87] on button "Previous" at bounding box center [290, 90] width 53 height 27
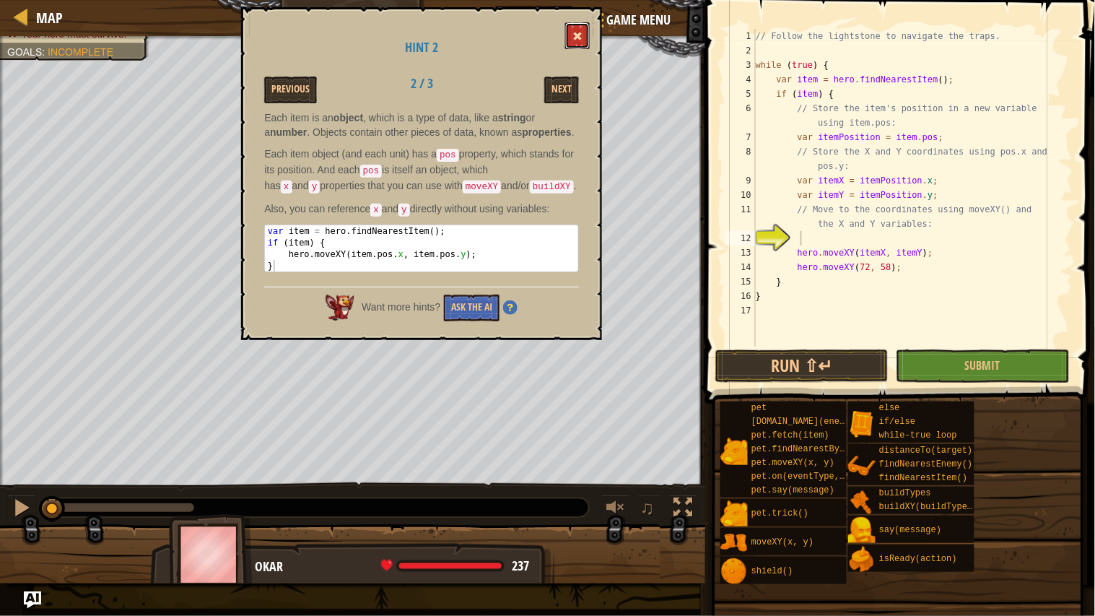
click at [580, 37] on span at bounding box center [577, 36] width 10 height 10
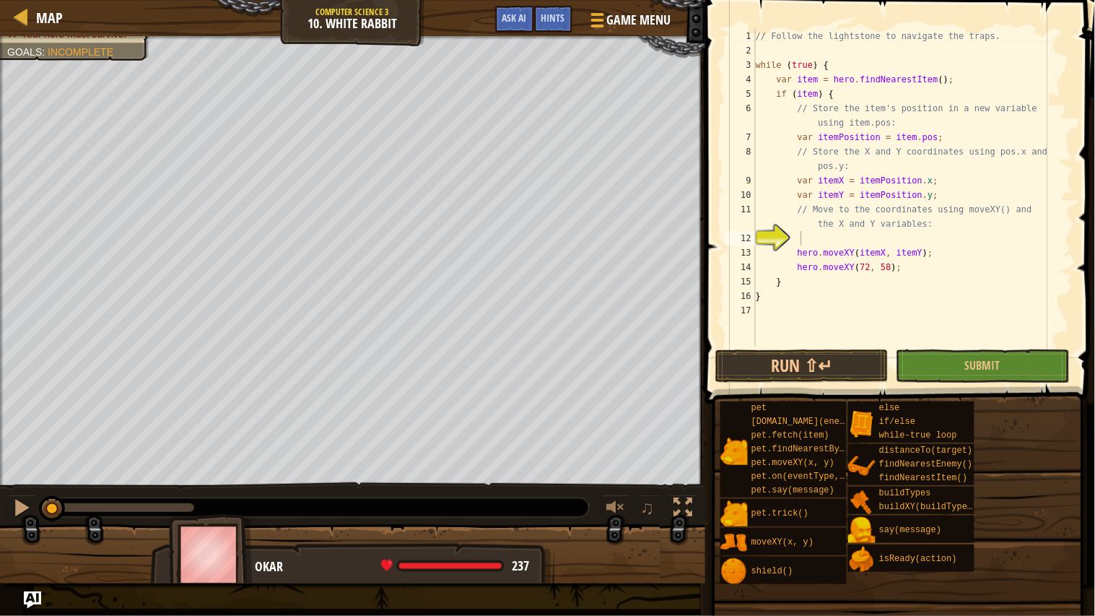
type textarea "hero.moveXY(itemX, itemY);"
click at [888, 248] on div "// Follow the lightstone to navigate the traps. while ( true ) { var item = her…" at bounding box center [913, 202] width 320 height 346
click at [884, 235] on div "// Follow the lightstone to navigate the traps. while ( true ) { var item = her…" at bounding box center [913, 202] width 320 height 346
click at [961, 132] on div "// Follow the lightstone to navigate the traps. while ( true ) { var item = her…" at bounding box center [913, 202] width 320 height 346
click at [940, 271] on div "// Follow the lightstone to navigate the traps. while ( true ) { var item = her…" at bounding box center [913, 202] width 320 height 346
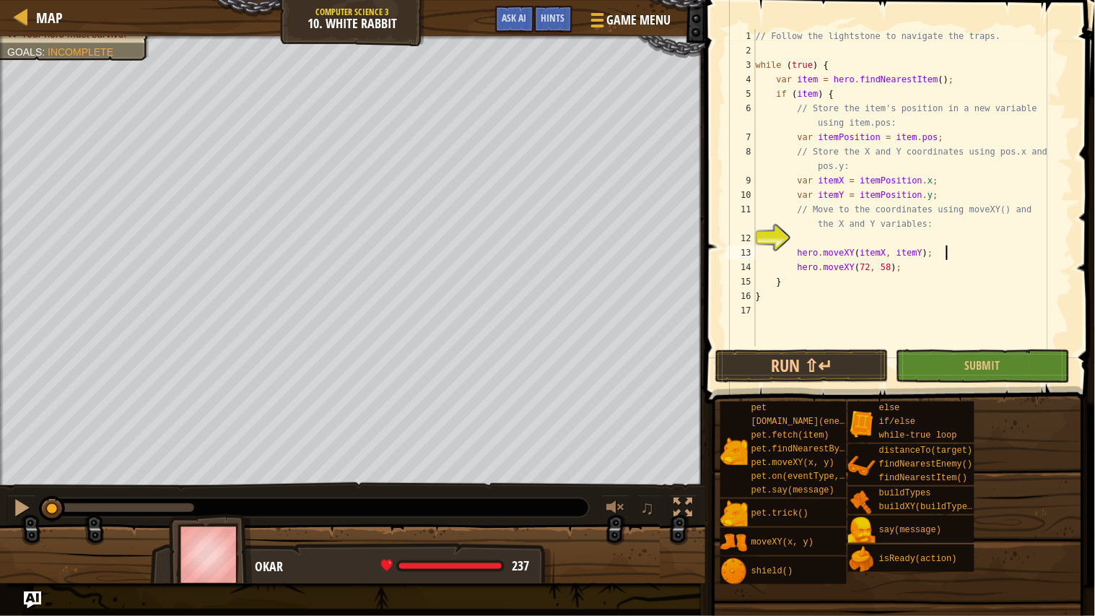
click at [977, 256] on div "// Follow the lightstone to navigate the traps. while ( true ) { var item = her…" at bounding box center [913, 202] width 320 height 346
type textarea "hero.moveXY(itemX, itemY);"
click at [898, 234] on div "// Follow the lightstone to navigate the traps. while ( true ) { var item = her…" at bounding box center [913, 202] width 320 height 346
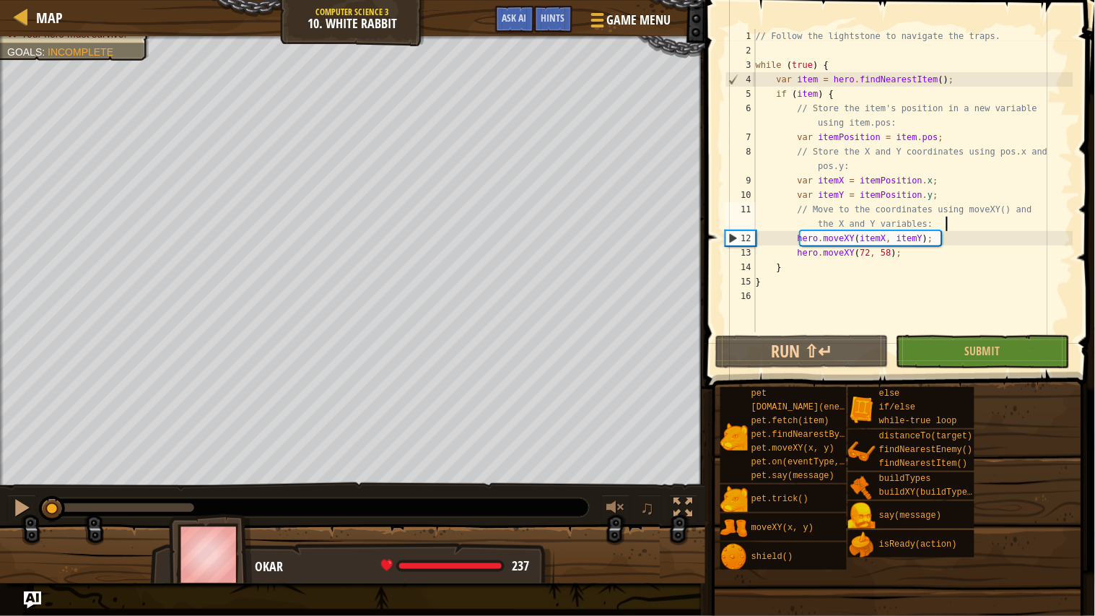
click at [954, 259] on div "// Follow the lightstone to navigate the traps. while ( true ) { var item = her…" at bounding box center [913, 195] width 320 height 332
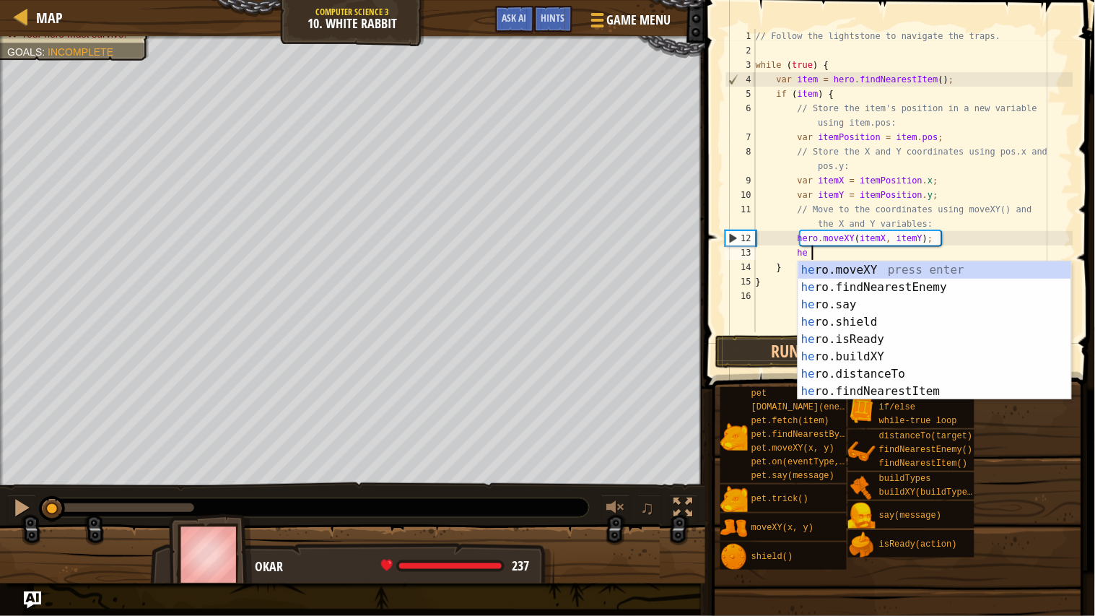
type textarea "h"
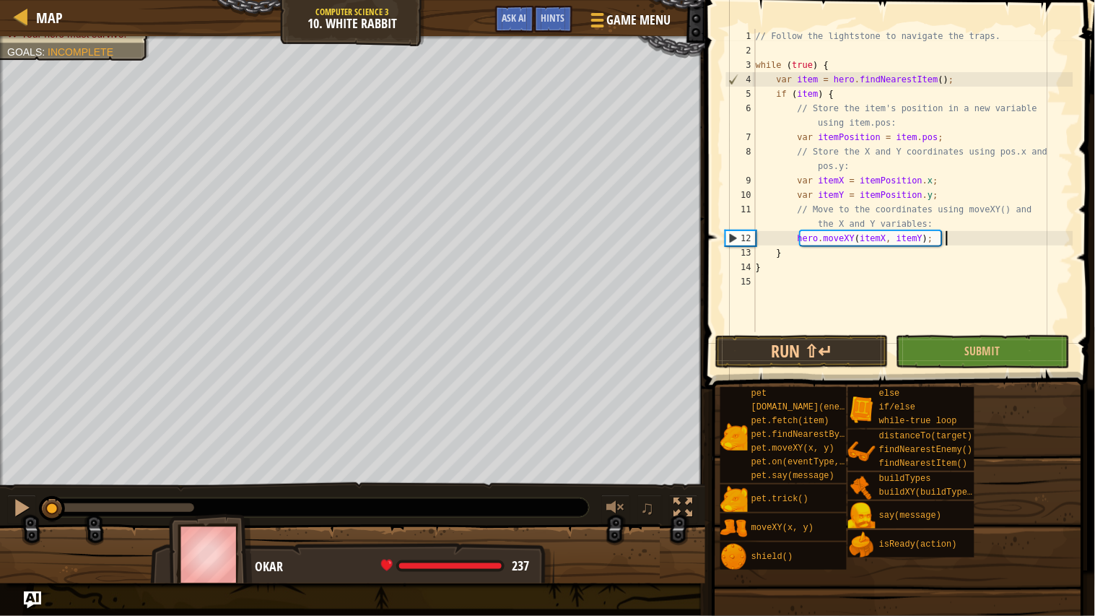
type textarea "hero.moveXY(itemX, itemY);"
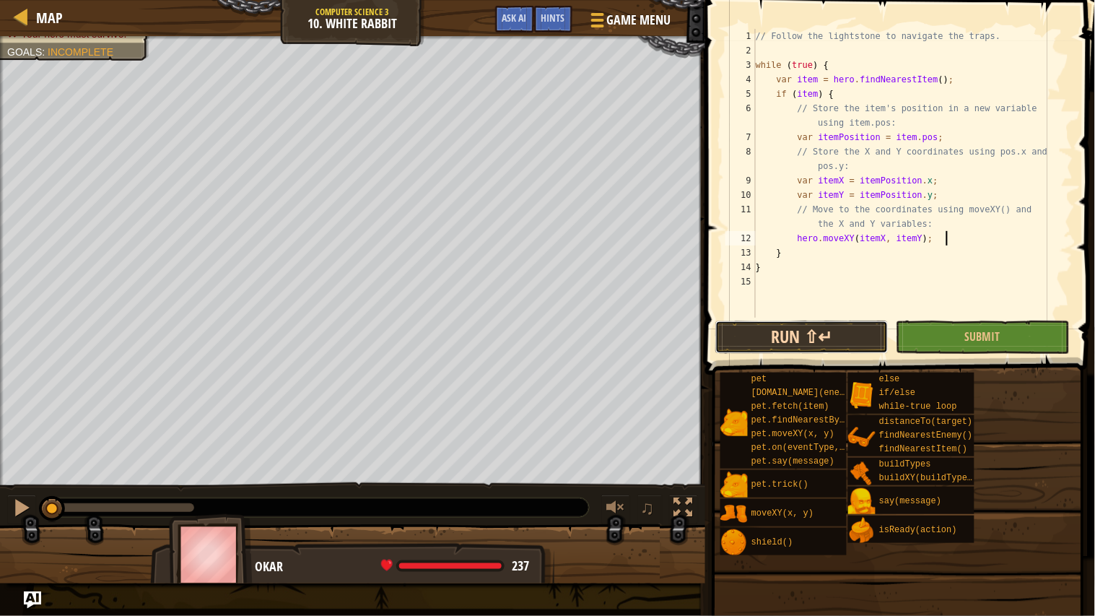
click at [792, 340] on button "Run ⇧↵" at bounding box center [801, 336] width 173 height 33
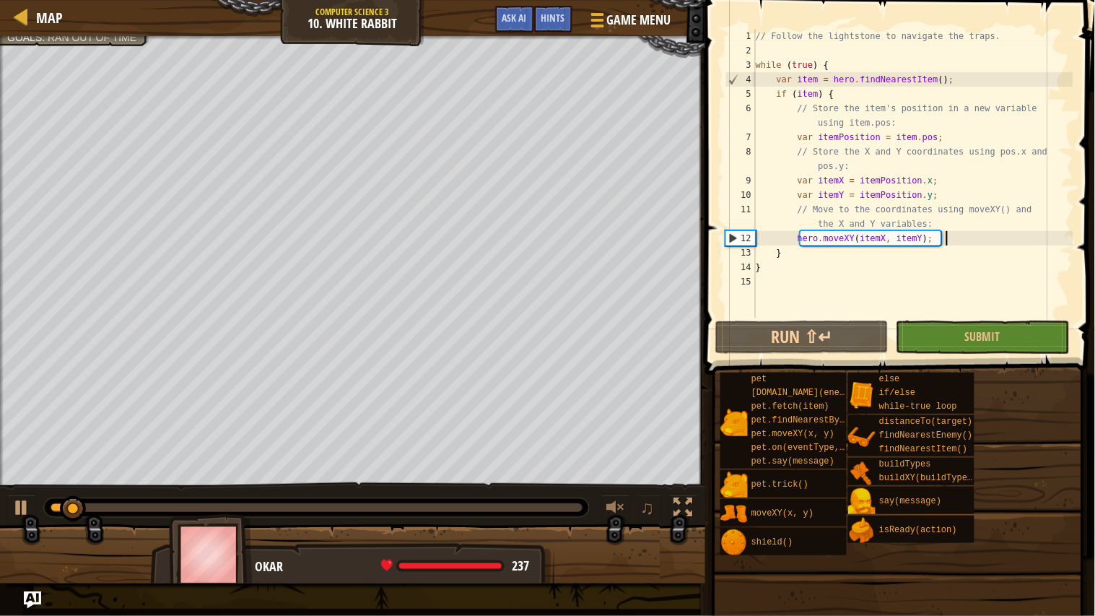
click at [543, 479] on div at bounding box center [317, 507] width 532 height 9
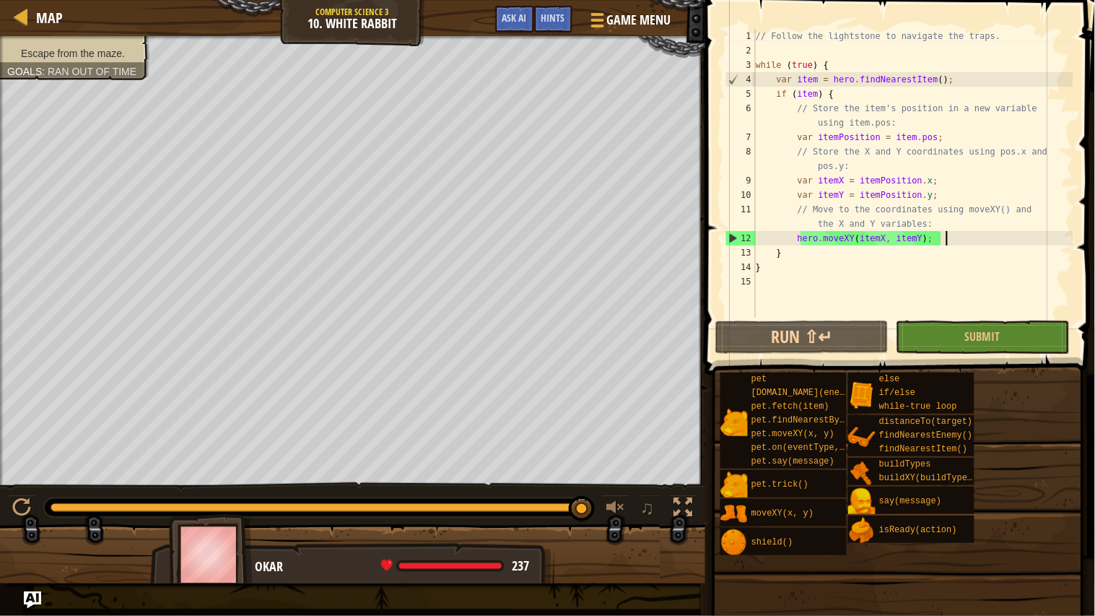
drag, startPoint x: 547, startPoint y: 504, endPoint x: 613, endPoint y: 529, distance: 71.0
click at [613, 479] on div "Escape from the maze. Goals : Ran out of time ♫ Okar 237 x: 64 y: 34 x: 72 y: 34" at bounding box center [547, 309] width 1095 height 547
click at [623, 25] on span "Game Menu" at bounding box center [639, 19] width 67 height 19
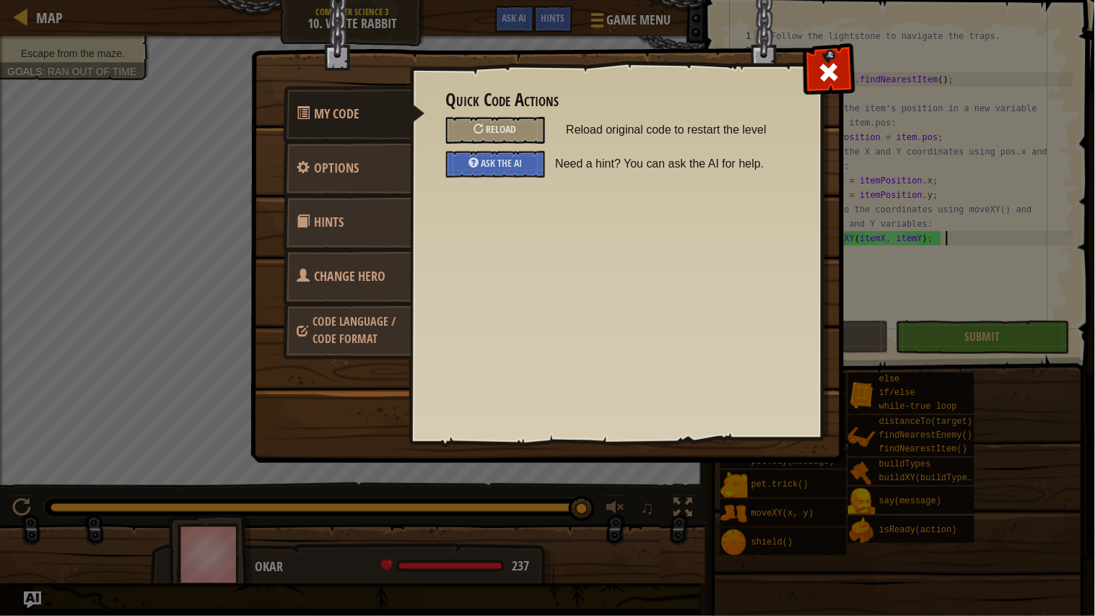
click at [326, 283] on span "Change Hero" at bounding box center [350, 276] width 71 height 18
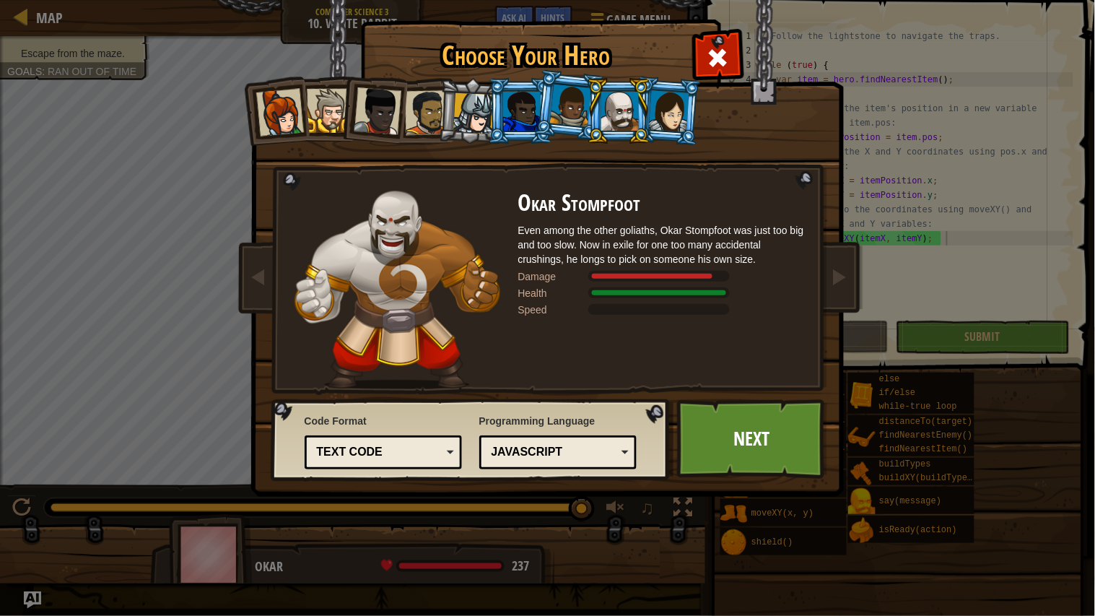
click at [662, 126] on div at bounding box center [669, 110] width 40 height 41
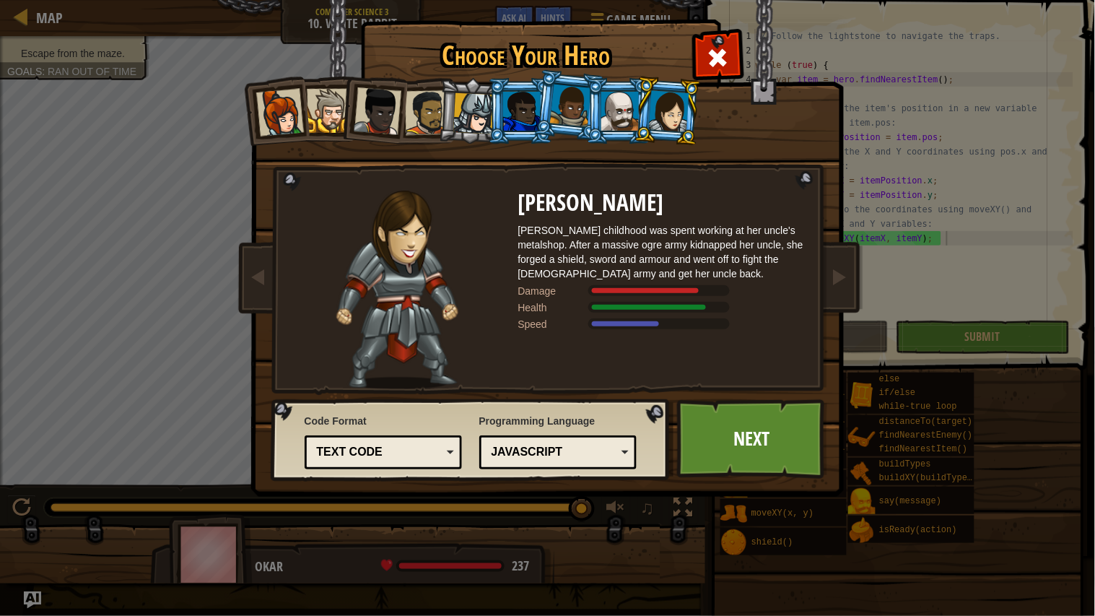
click at [608, 131] on li at bounding box center [618, 111] width 65 height 66
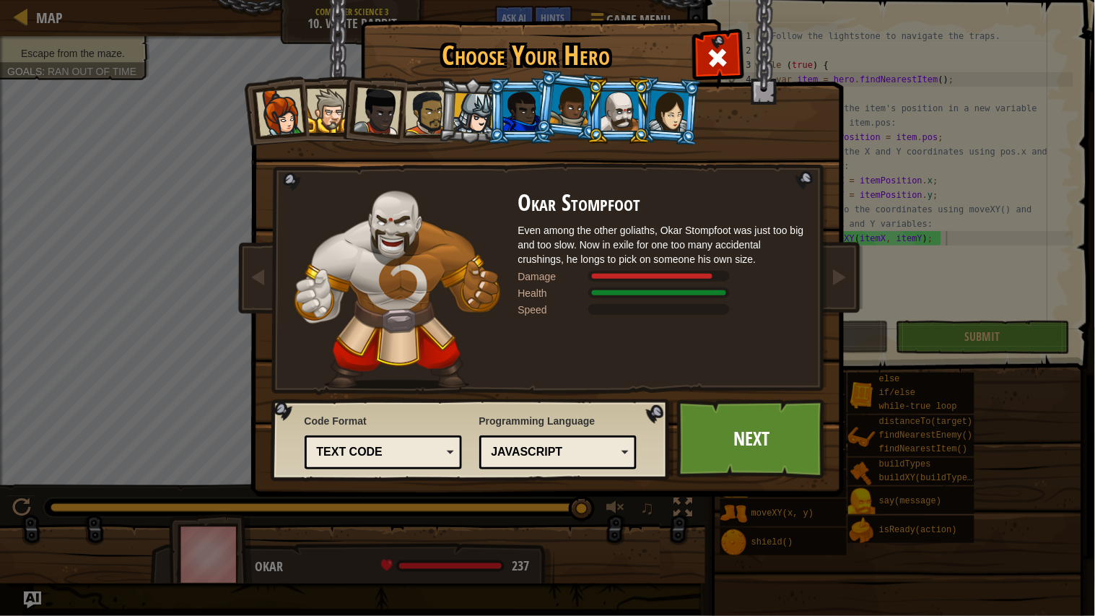
click at [571, 126] on li at bounding box center [568, 105] width 71 height 72
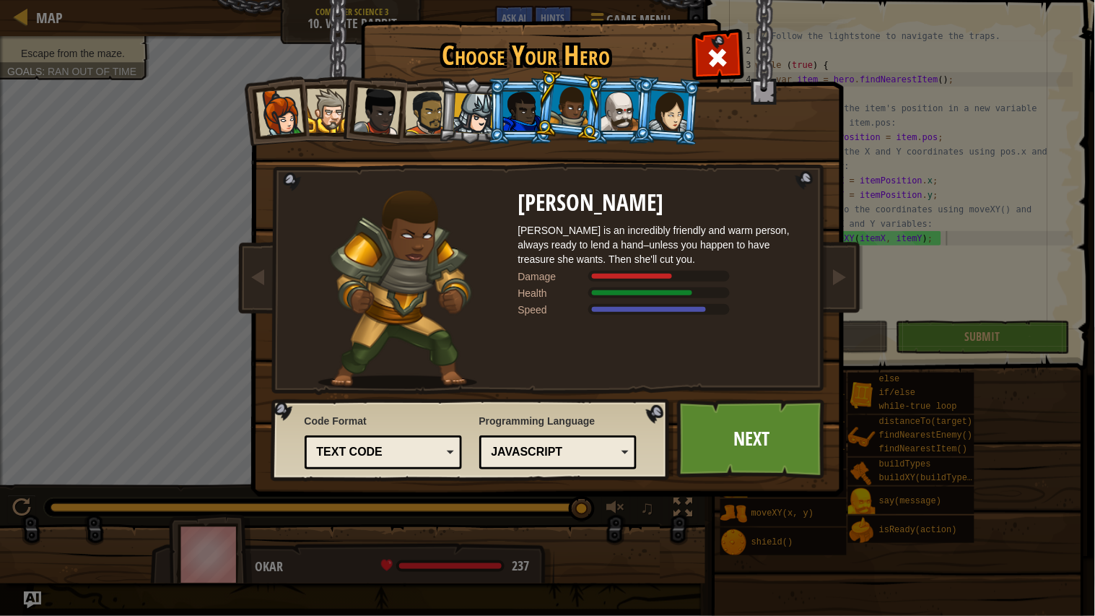
click at [631, 119] on div at bounding box center [620, 111] width 38 height 39
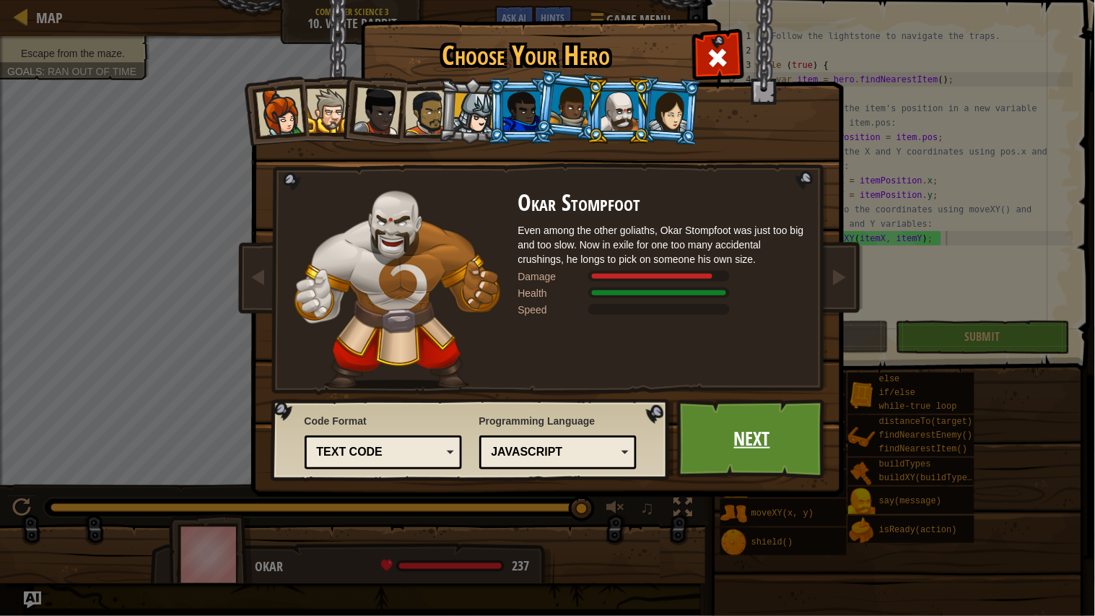
click at [766, 444] on link "Next" at bounding box center [752, 438] width 151 height 79
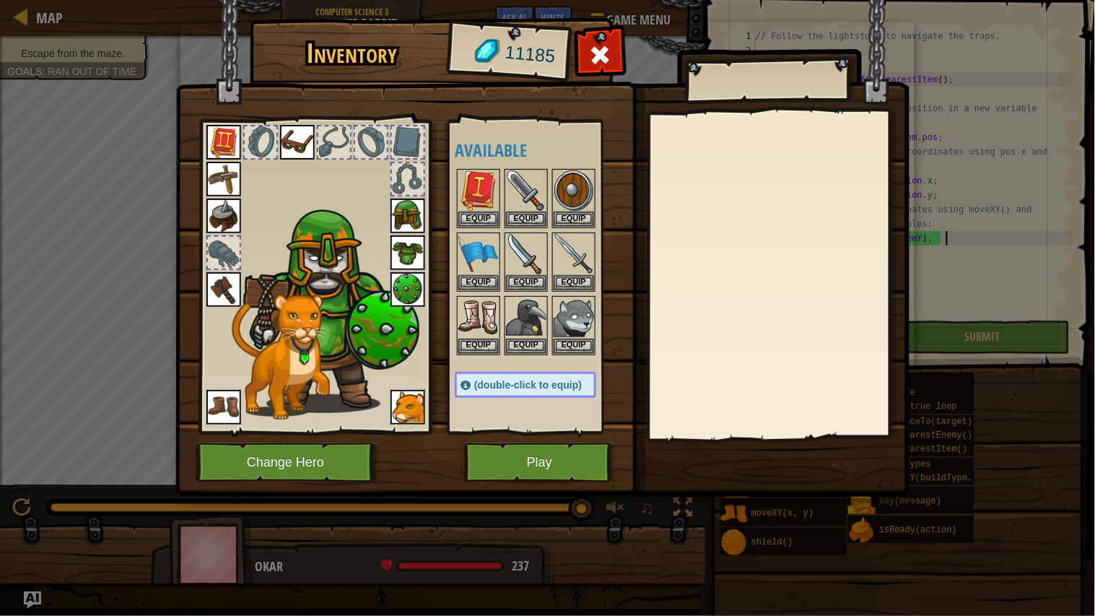
click at [220, 413] on img at bounding box center [223, 407] width 35 height 35
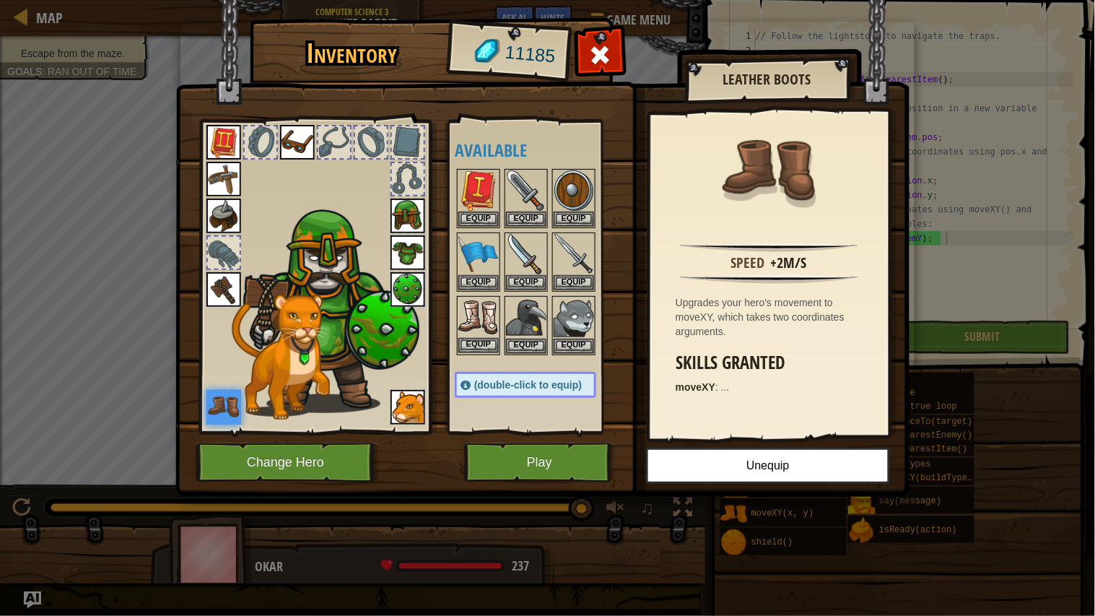
click at [469, 307] on img at bounding box center [478, 317] width 40 height 40
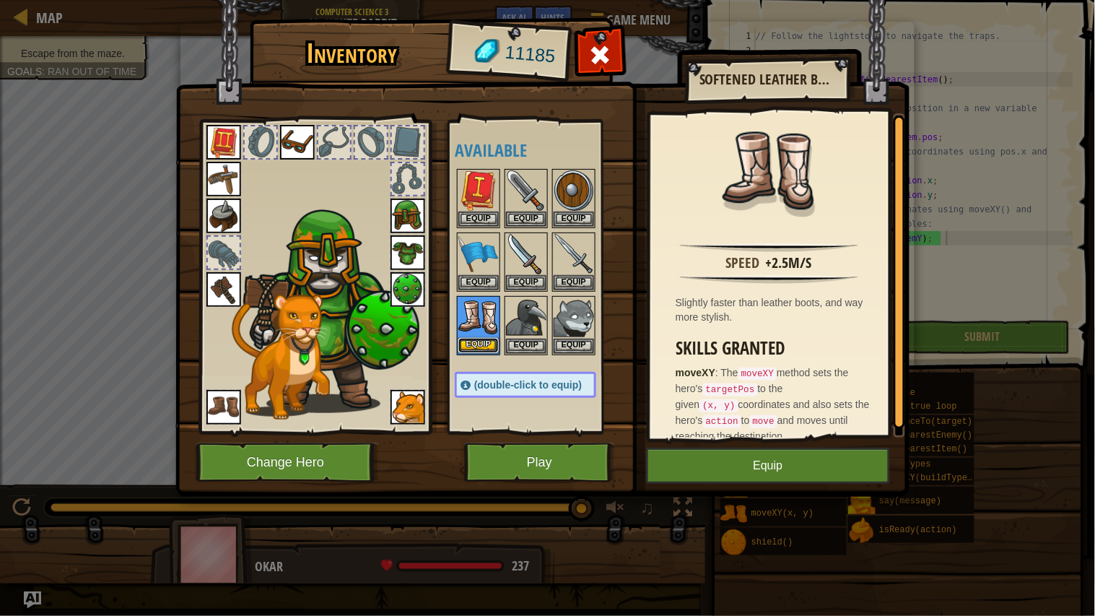
click at [473, 348] on button "Equip" at bounding box center [478, 345] width 40 height 15
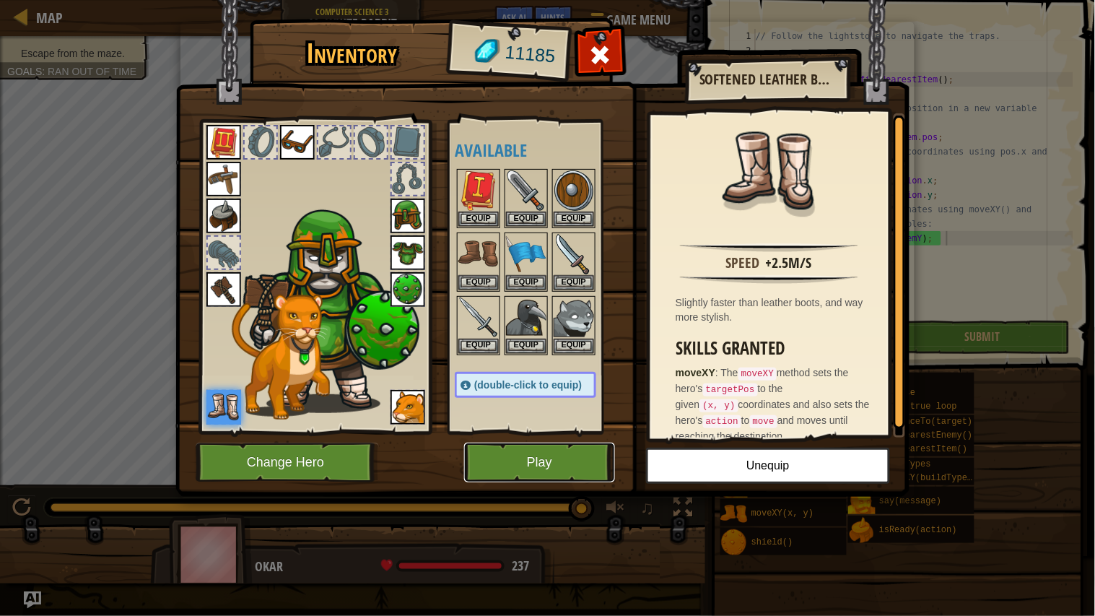
click at [525, 458] on button "Play" at bounding box center [539, 462] width 151 height 40
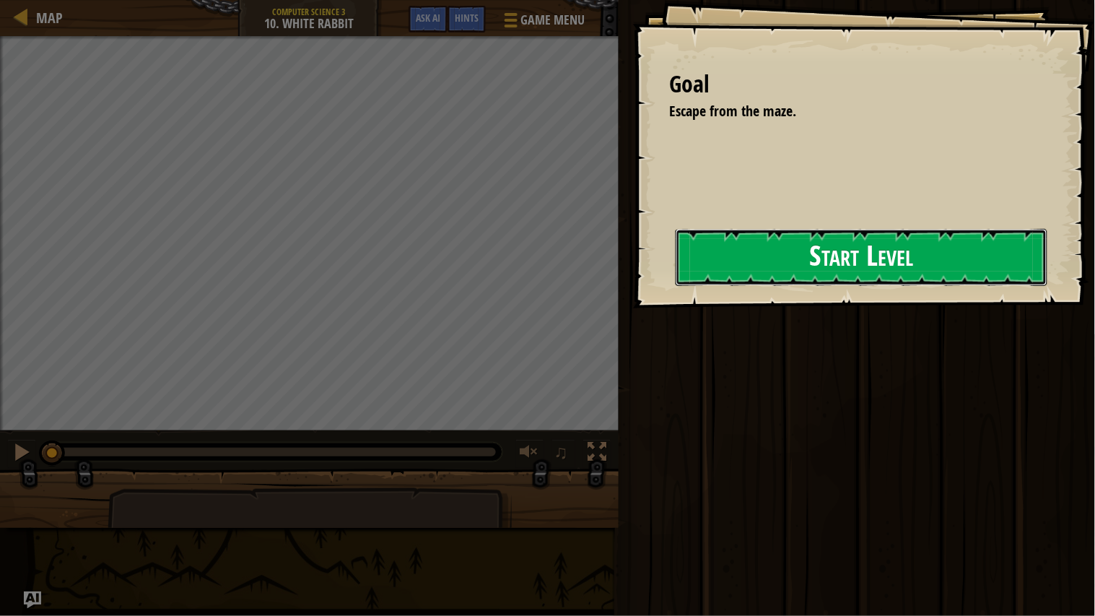
click at [799, 252] on button "Start Level" at bounding box center [862, 257] width 372 height 57
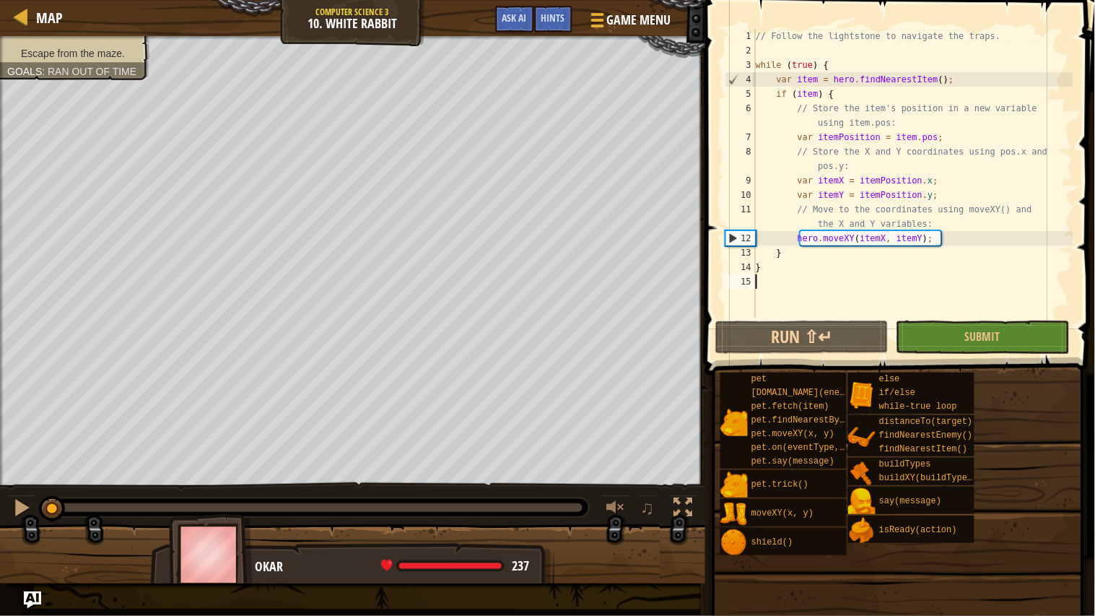
click at [849, 300] on div "// Follow the lightstone to navigate the traps. while ( true ) { var item = her…" at bounding box center [913, 188] width 320 height 318
click at [836, 337] on button "Run ⇧↵" at bounding box center [801, 336] width 173 height 33
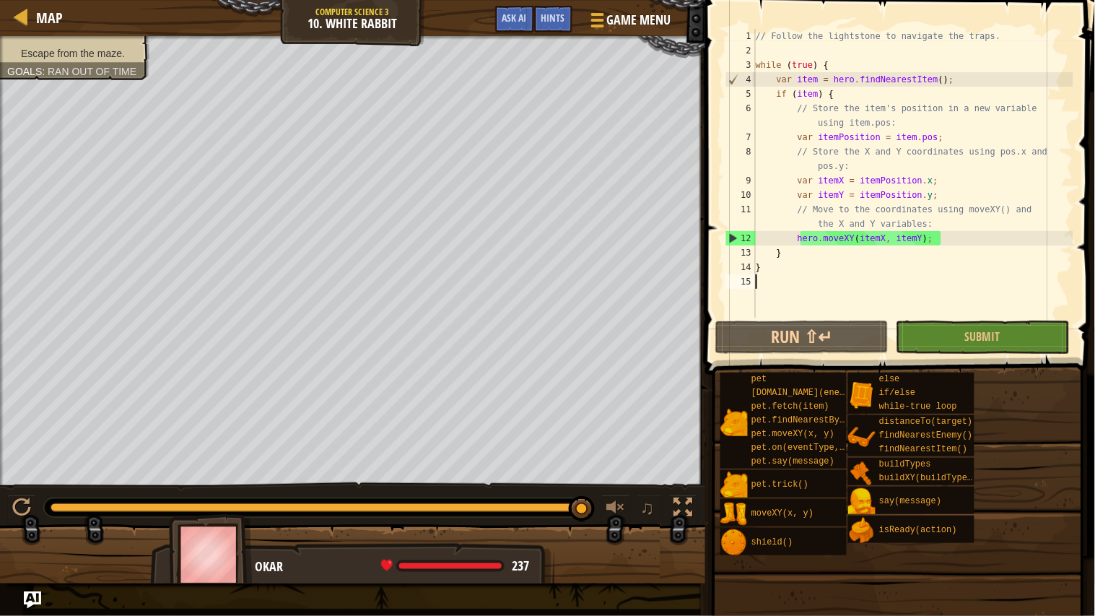
drag, startPoint x: 89, startPoint y: 511, endPoint x: 599, endPoint y: 495, distance: 509.8
click at [599, 479] on div "♫" at bounding box center [352, 503] width 705 height 43
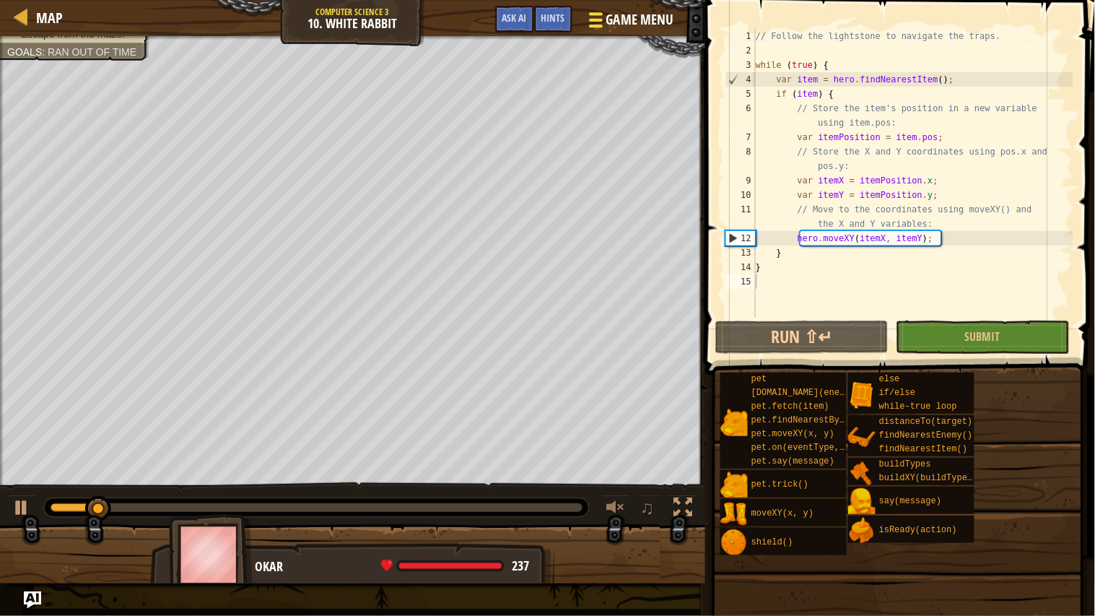
click at [610, 24] on span "Game Menu" at bounding box center [639, 19] width 67 height 19
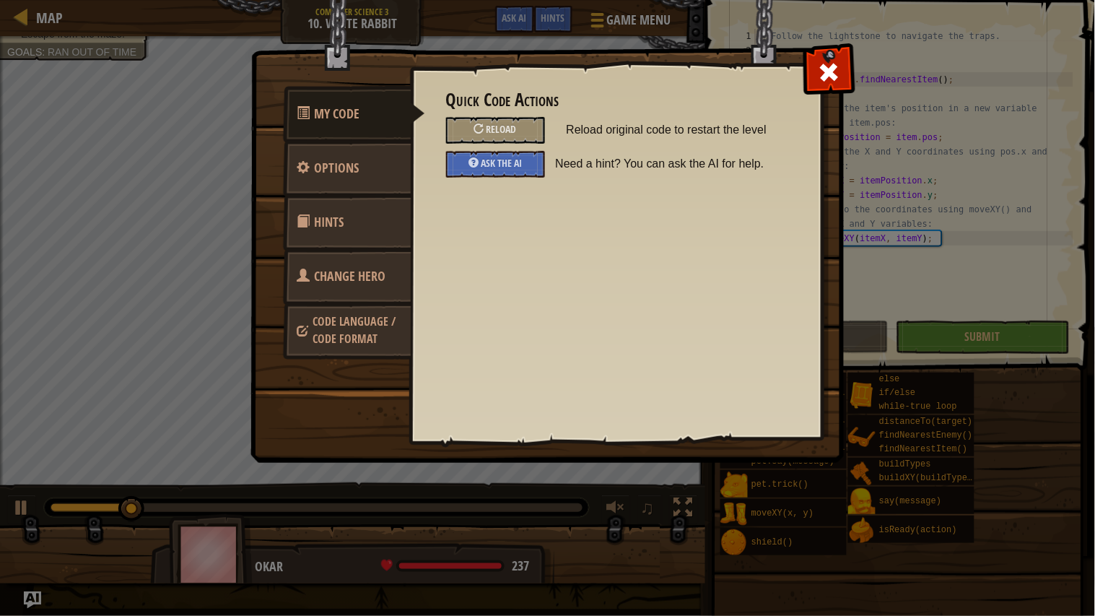
click at [302, 281] on span at bounding box center [303, 274] width 13 height 13
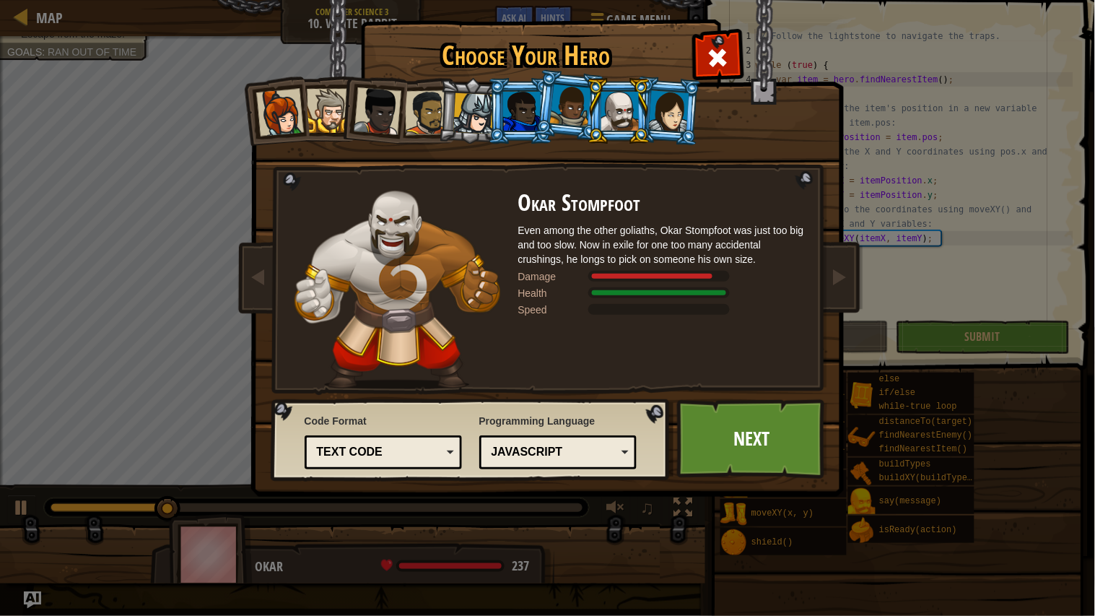
click at [679, 108] on div at bounding box center [669, 110] width 40 height 41
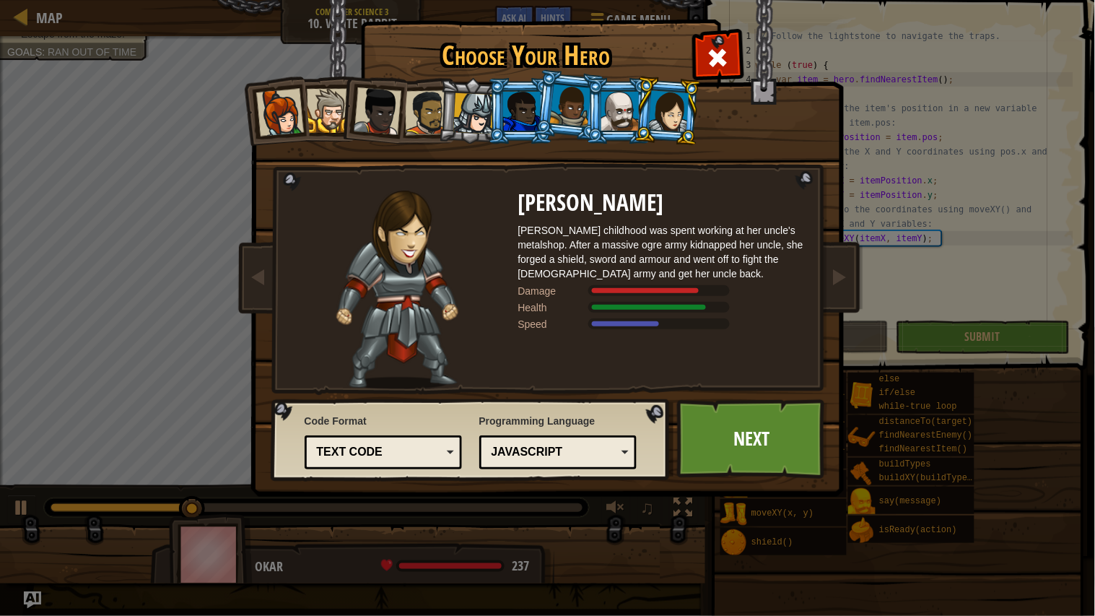
click at [628, 100] on div at bounding box center [620, 111] width 38 height 39
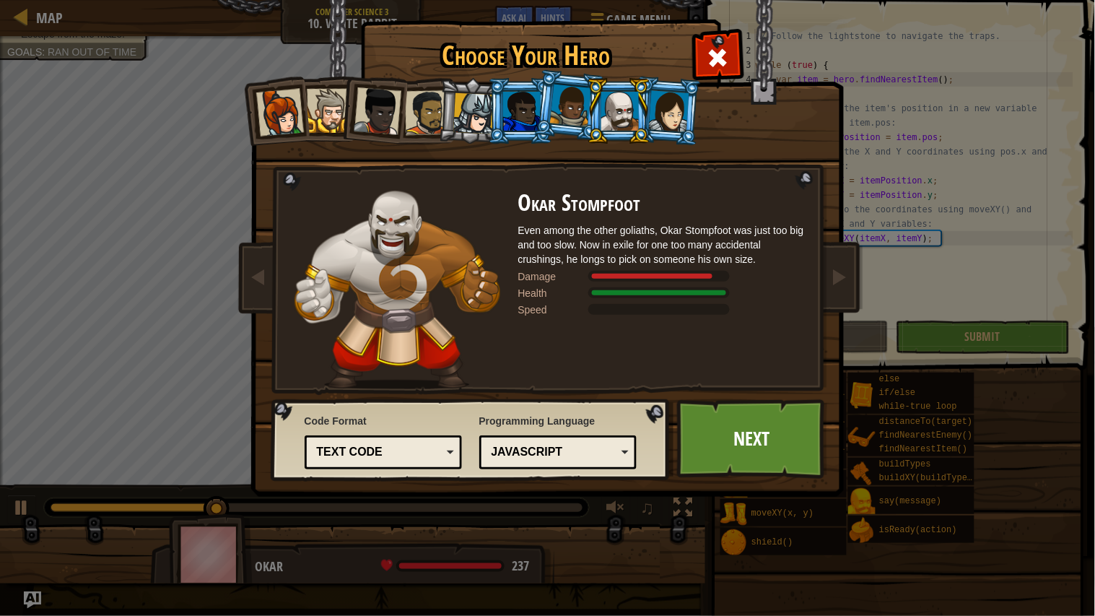
click at [659, 100] on div at bounding box center [669, 110] width 40 height 41
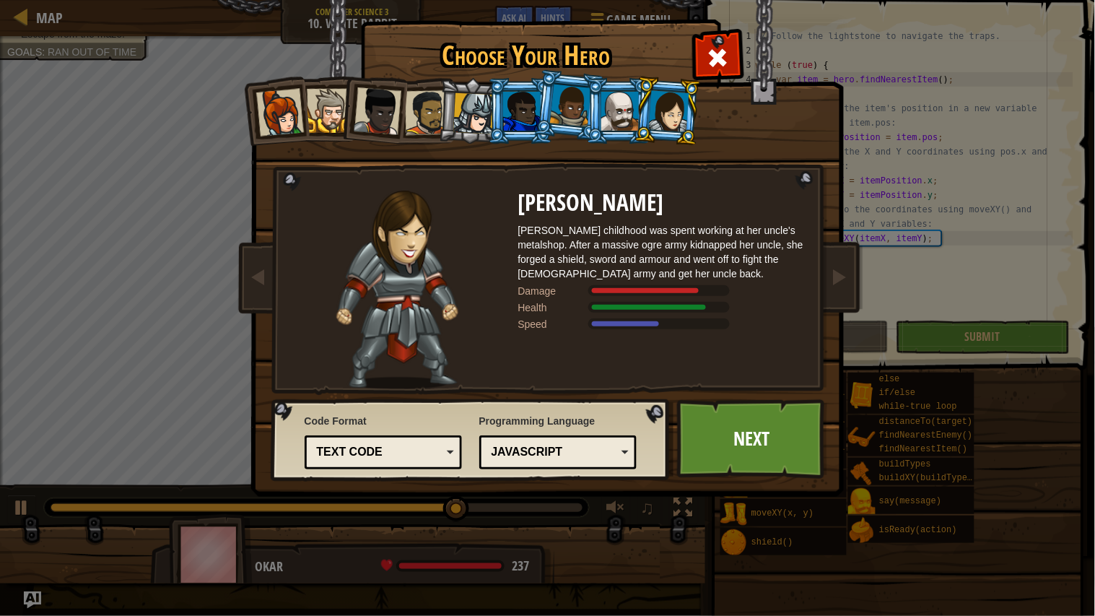
click at [628, 102] on div at bounding box center [620, 111] width 38 height 39
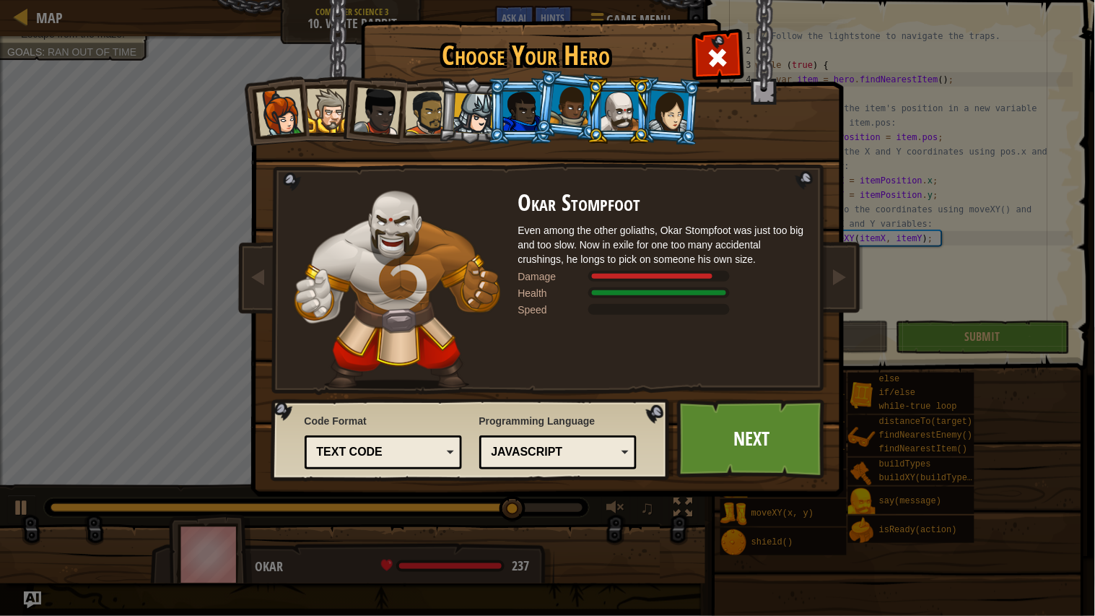
click at [577, 127] on li at bounding box center [568, 105] width 71 height 72
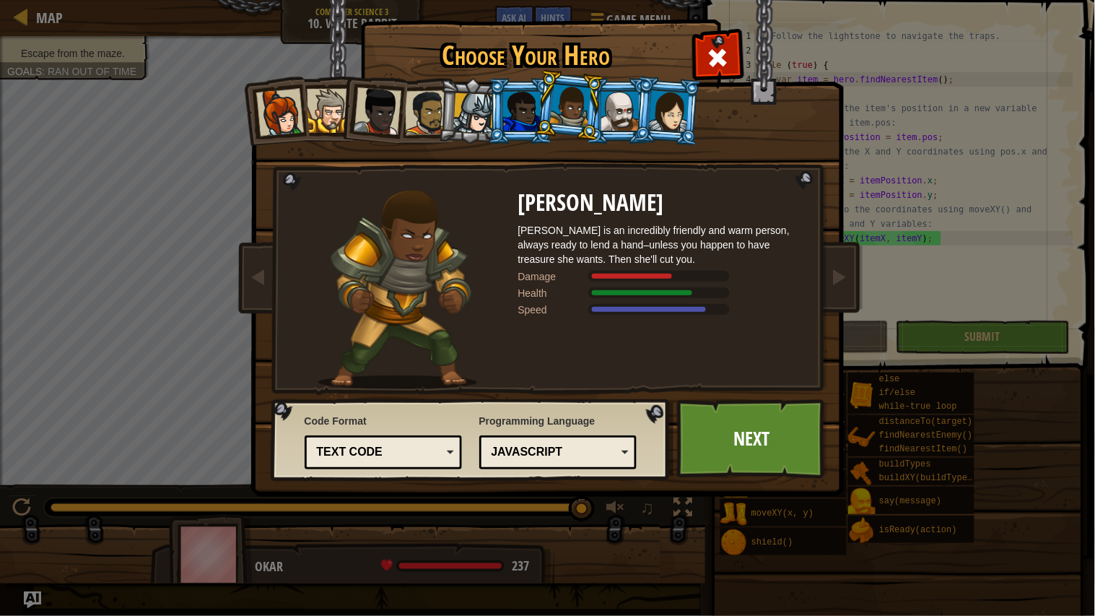
click at [525, 122] on div at bounding box center [522, 111] width 38 height 39
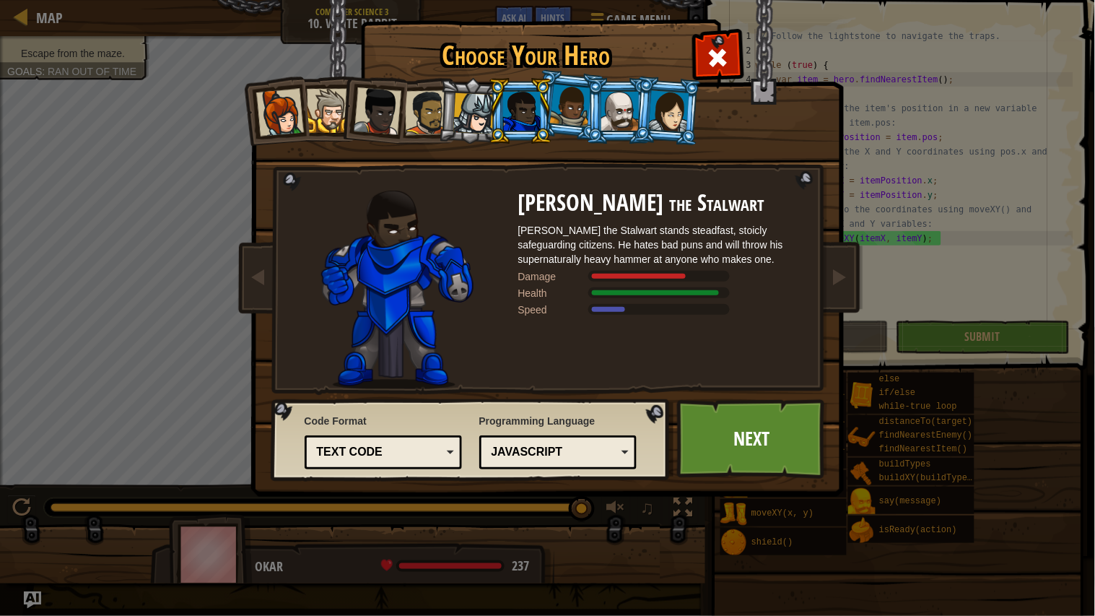
click at [471, 118] on div at bounding box center [473, 113] width 41 height 41
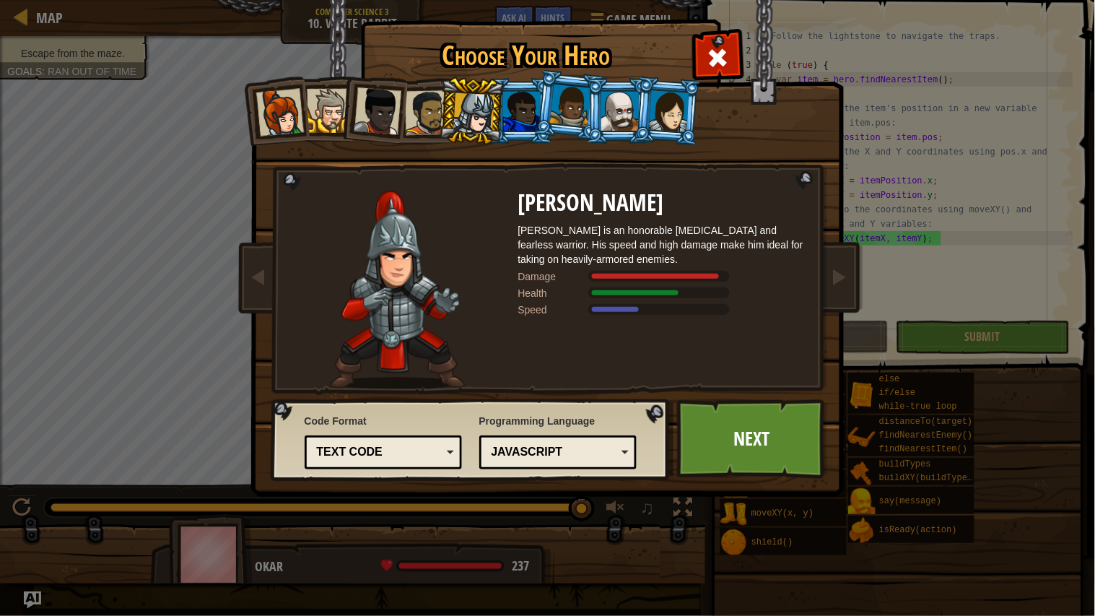
click at [439, 114] on li at bounding box center [471, 111] width 69 height 69
click at [433, 114] on div at bounding box center [426, 112] width 45 height 45
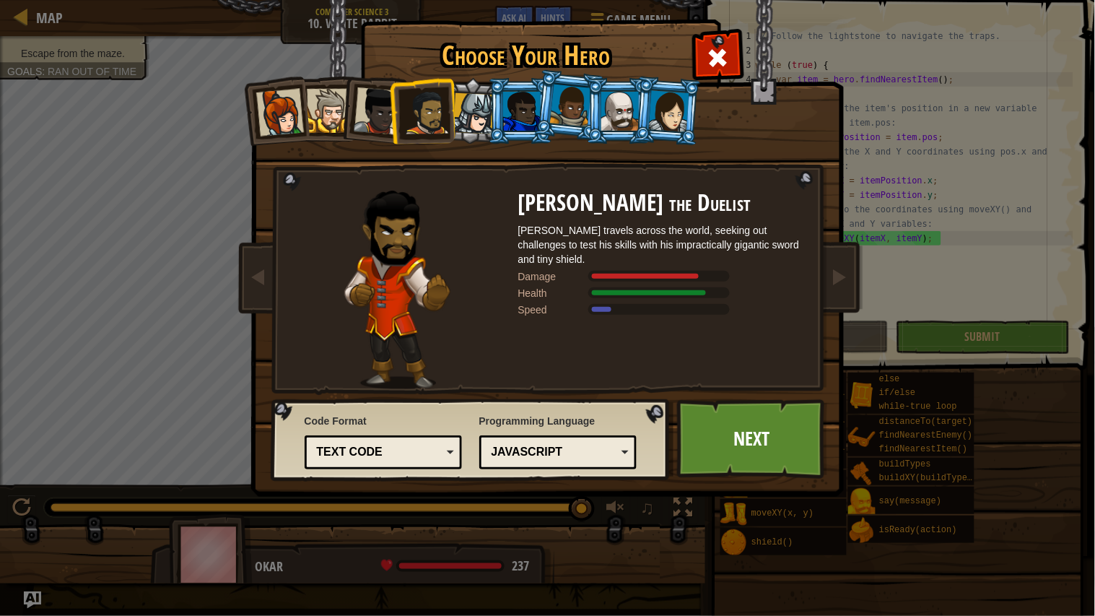
click at [412, 113] on div at bounding box center [426, 112] width 45 height 45
click at [360, 113] on div at bounding box center [378, 111] width 48 height 48
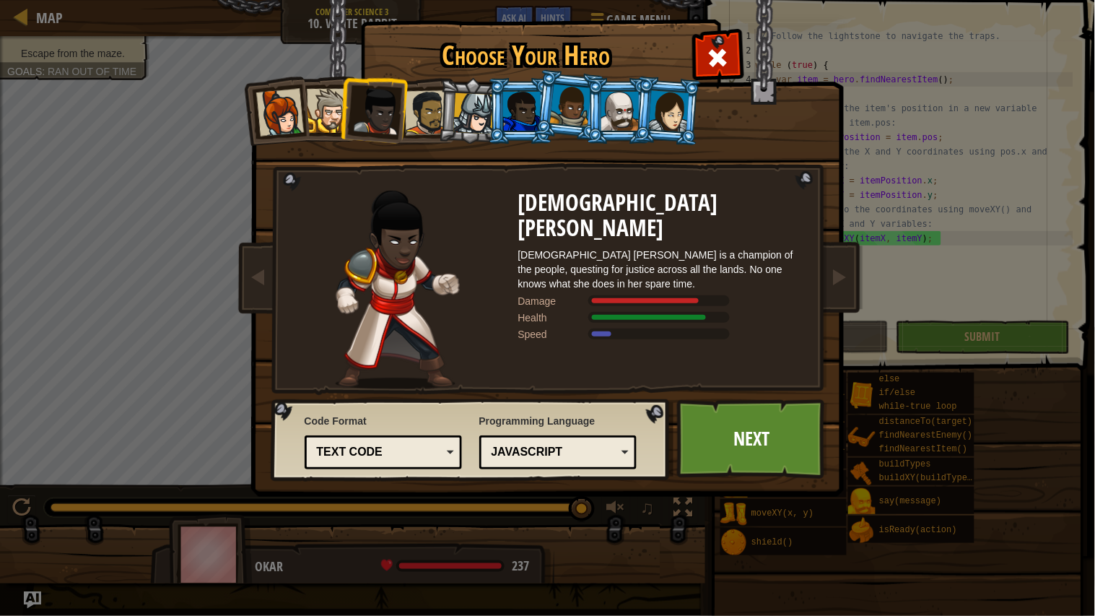
click at [337, 115] on div at bounding box center [329, 111] width 44 height 44
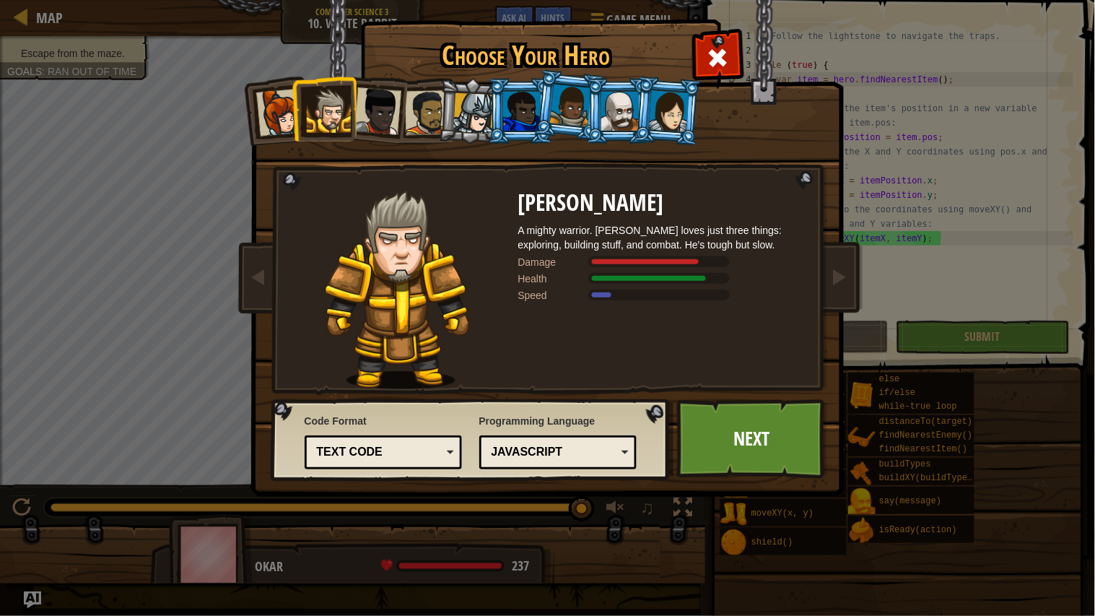
click at [297, 113] on li at bounding box center [324, 109] width 65 height 66
click at [287, 114] on div at bounding box center [279, 113] width 48 height 48
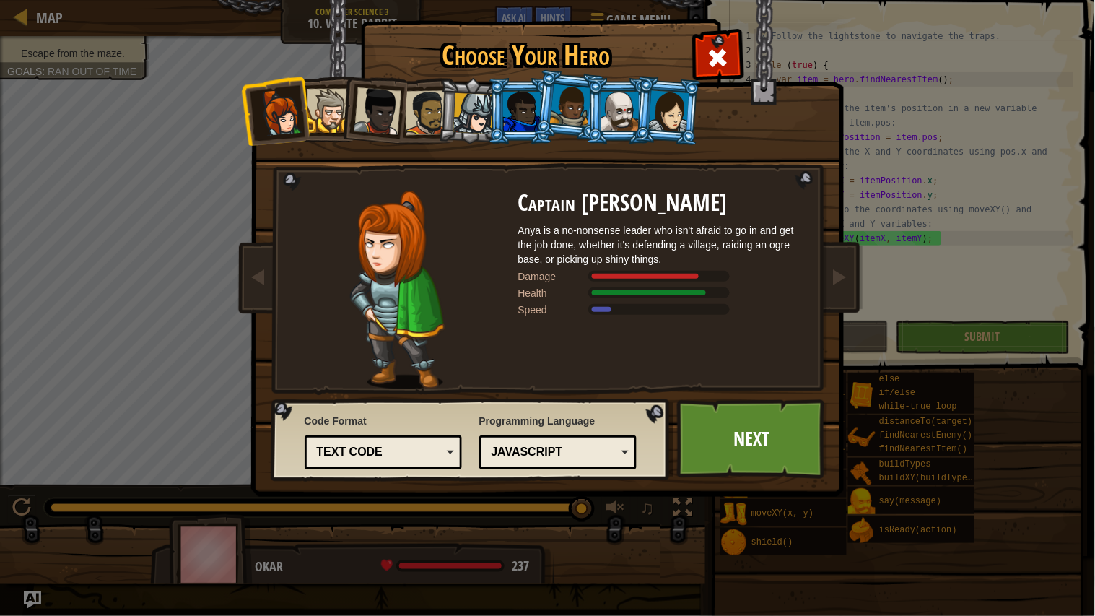
click at [514, 100] on div at bounding box center [522, 111] width 38 height 39
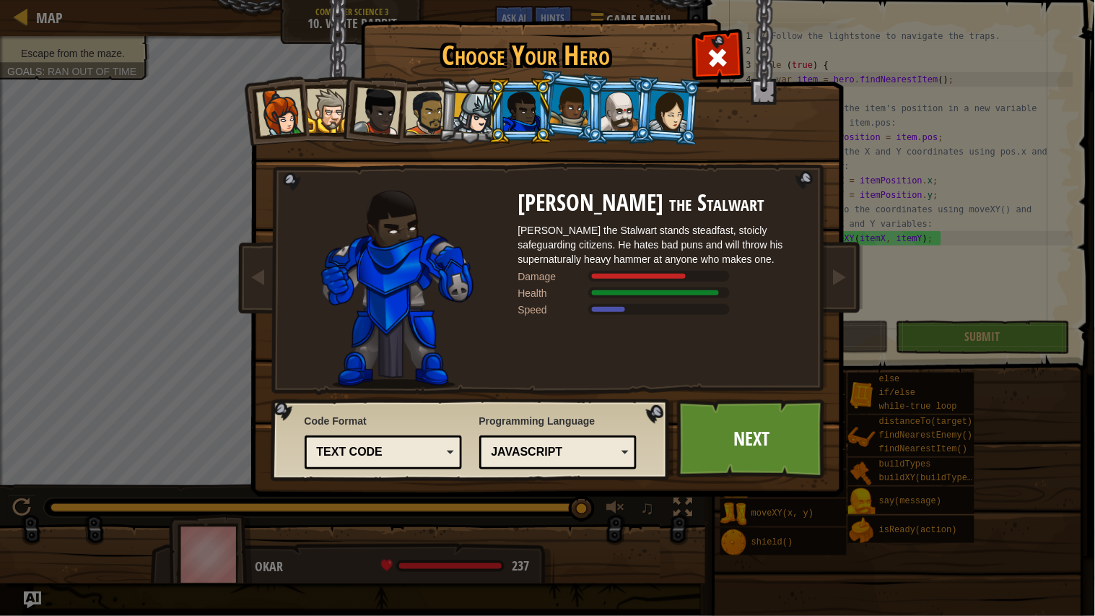
click at [574, 113] on div at bounding box center [570, 105] width 41 height 43
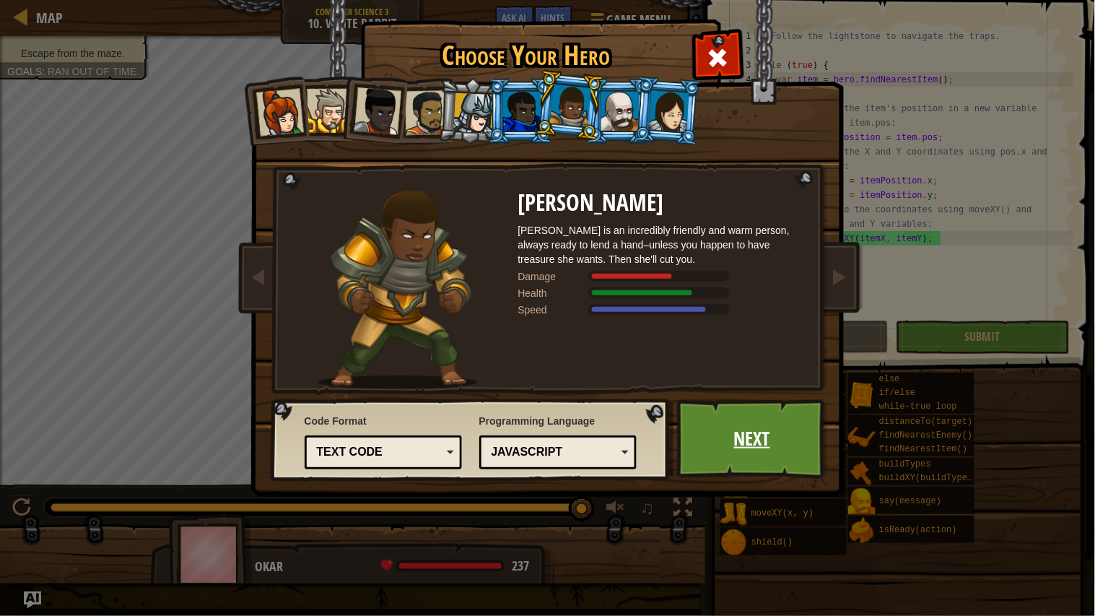
click at [755, 429] on link "Next" at bounding box center [752, 438] width 151 height 79
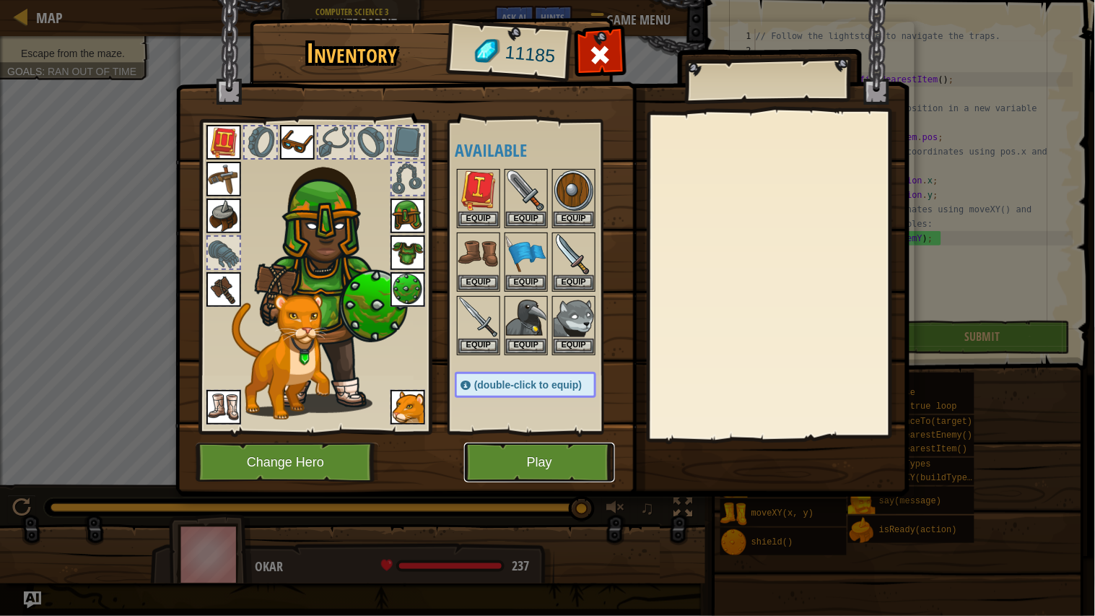
click at [574, 465] on button "Play" at bounding box center [539, 462] width 151 height 40
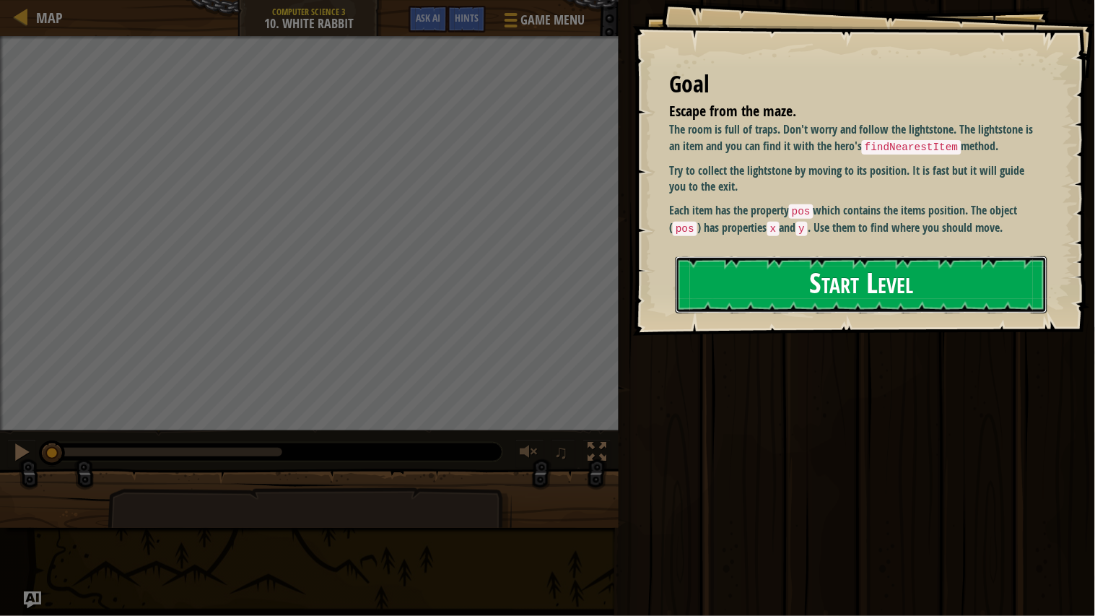
click at [850, 289] on button "Start Level" at bounding box center [862, 284] width 372 height 57
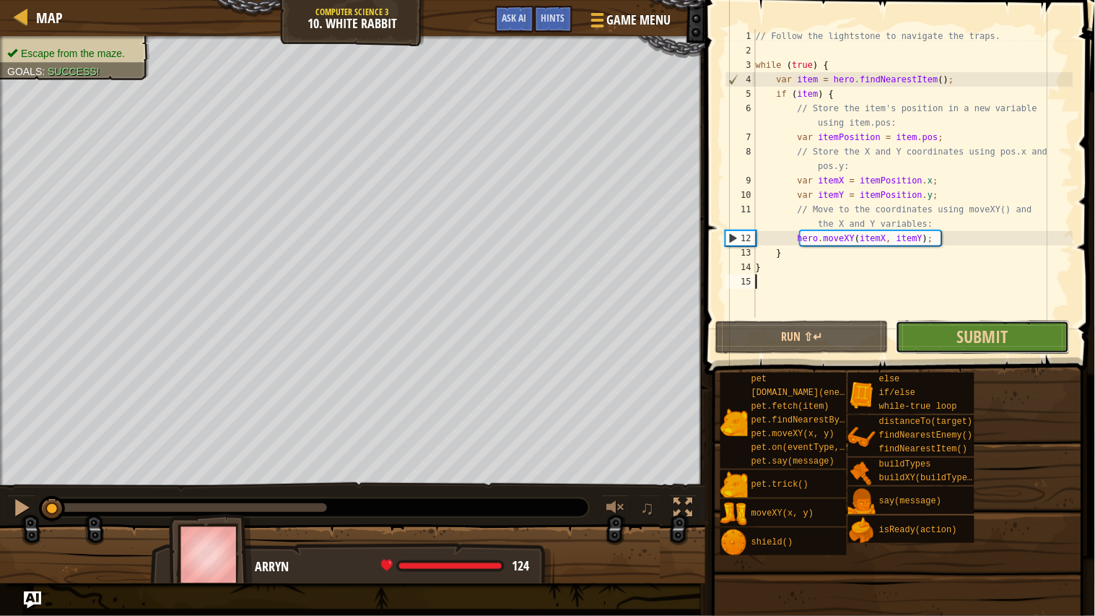
click at [921, 326] on button "Submit" at bounding box center [982, 336] width 173 height 33
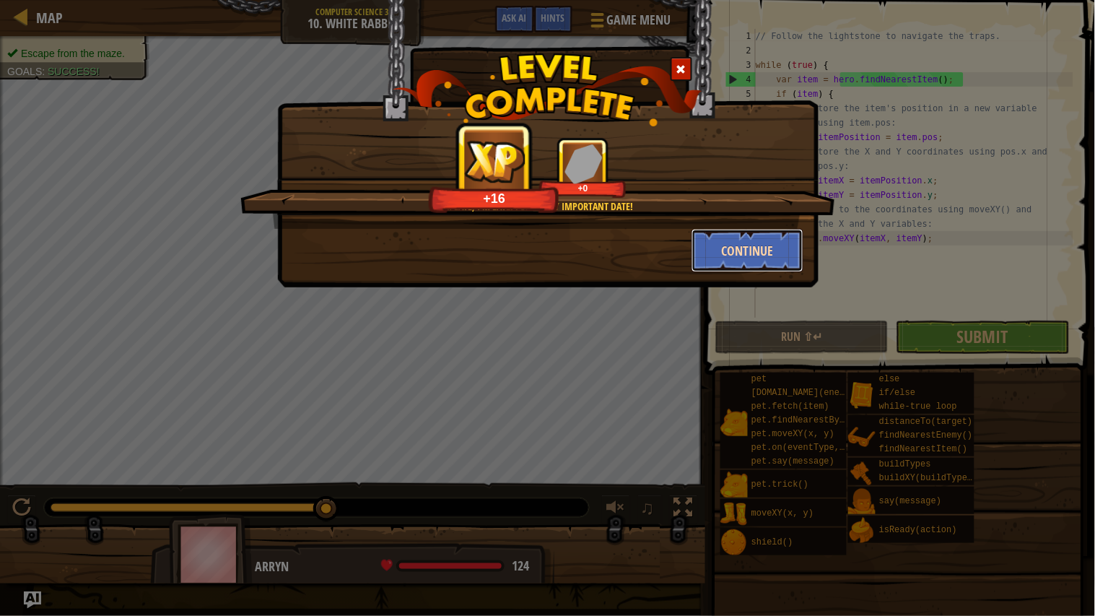
click at [741, 262] on button "Continue" at bounding box center [747, 250] width 112 height 43
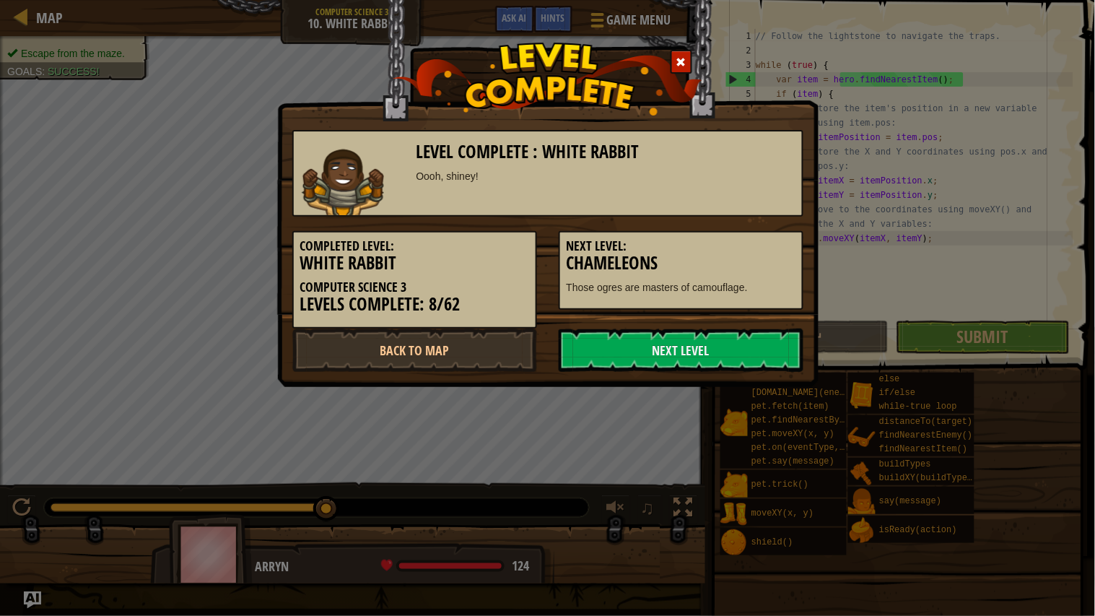
click at [741, 262] on h3 "Chameleons" at bounding box center [681, 262] width 229 height 19
click at [714, 343] on link "Next Level" at bounding box center [681, 349] width 245 height 43
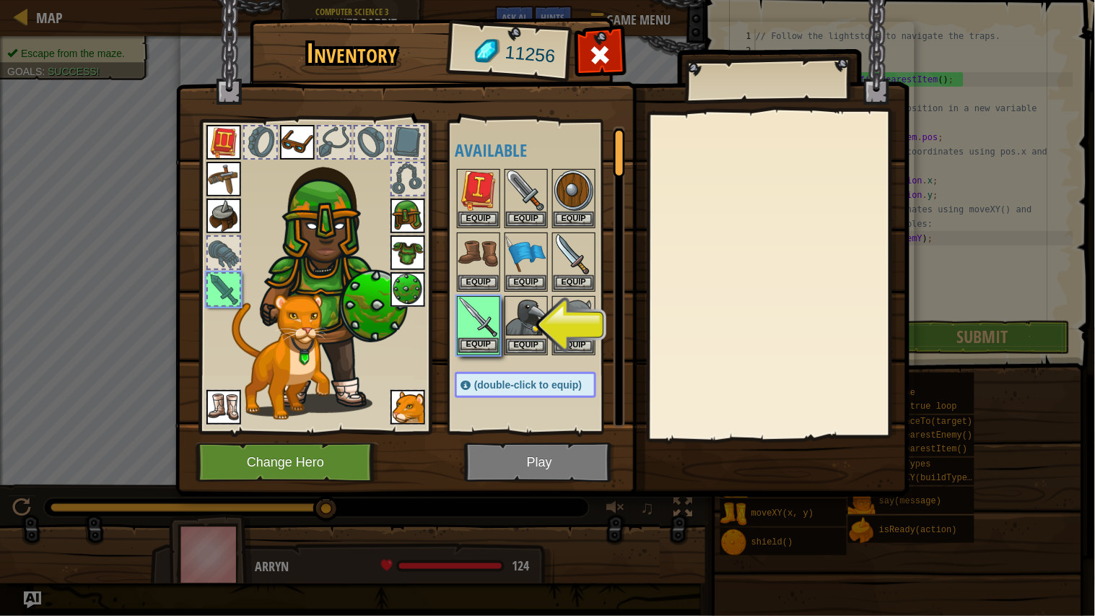
click at [476, 334] on img at bounding box center [478, 317] width 40 height 40
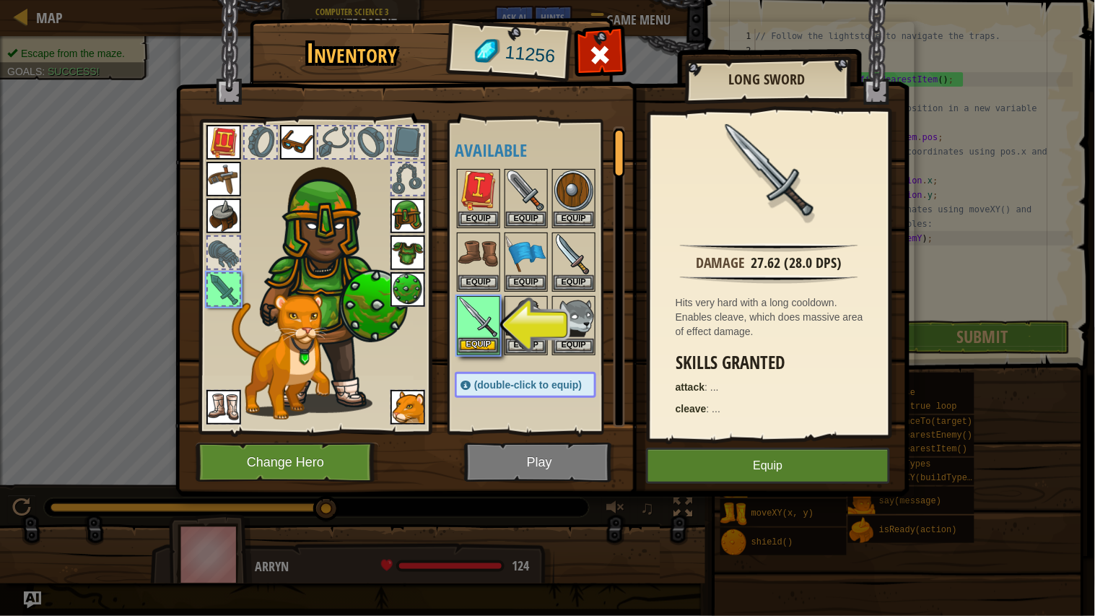
click at [476, 334] on img at bounding box center [478, 317] width 40 height 40
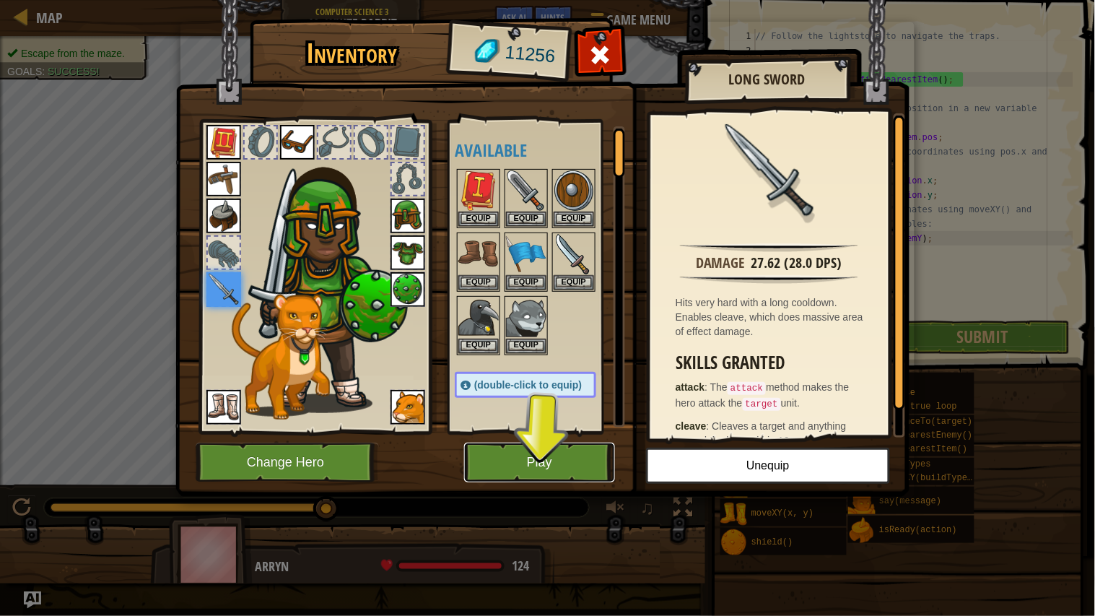
click at [564, 471] on button "Play" at bounding box center [539, 462] width 151 height 40
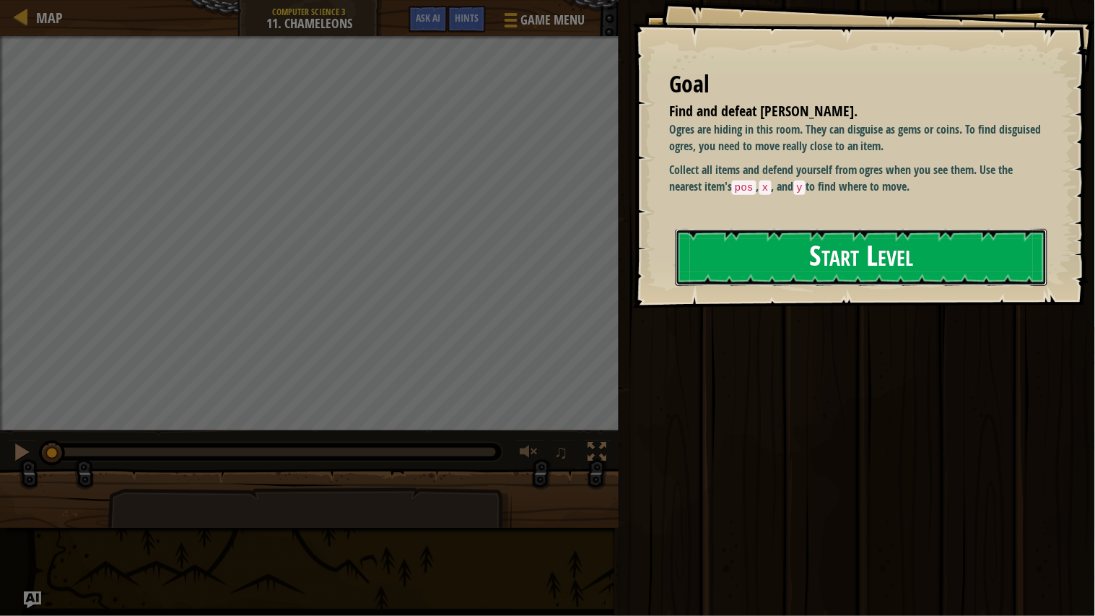
click at [904, 274] on button "Start Level" at bounding box center [862, 257] width 372 height 57
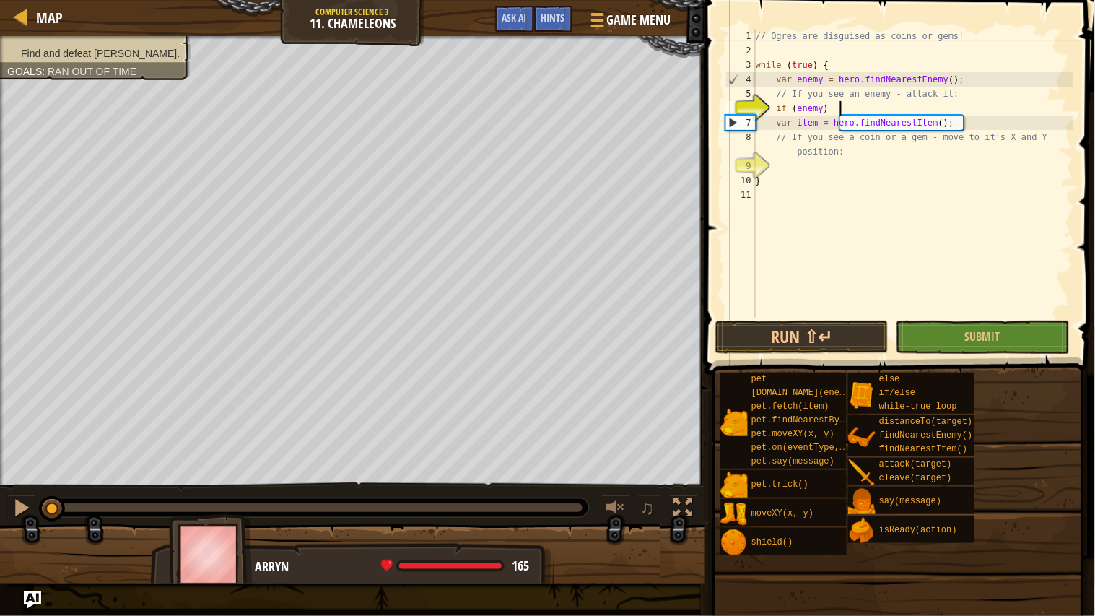
type textarea "if (enemy) {"
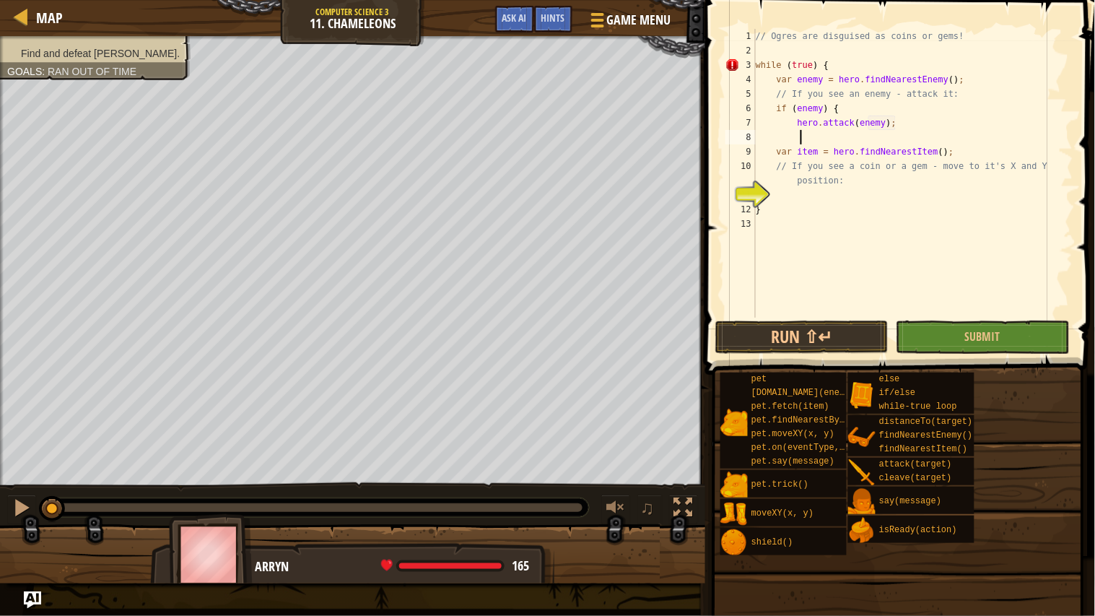
scroll to position [6, 22]
click at [834, 211] on div "// Ogres are disguised as coins or gems! while ( true ) { var enemy = hero . fi…" at bounding box center [913, 188] width 320 height 318
type textarea "}"
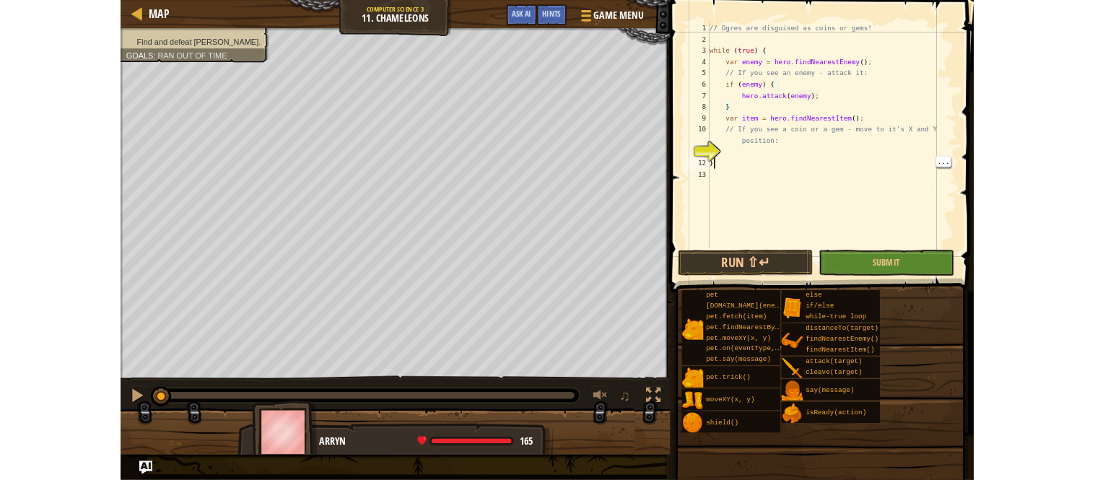
scroll to position [6, 0]
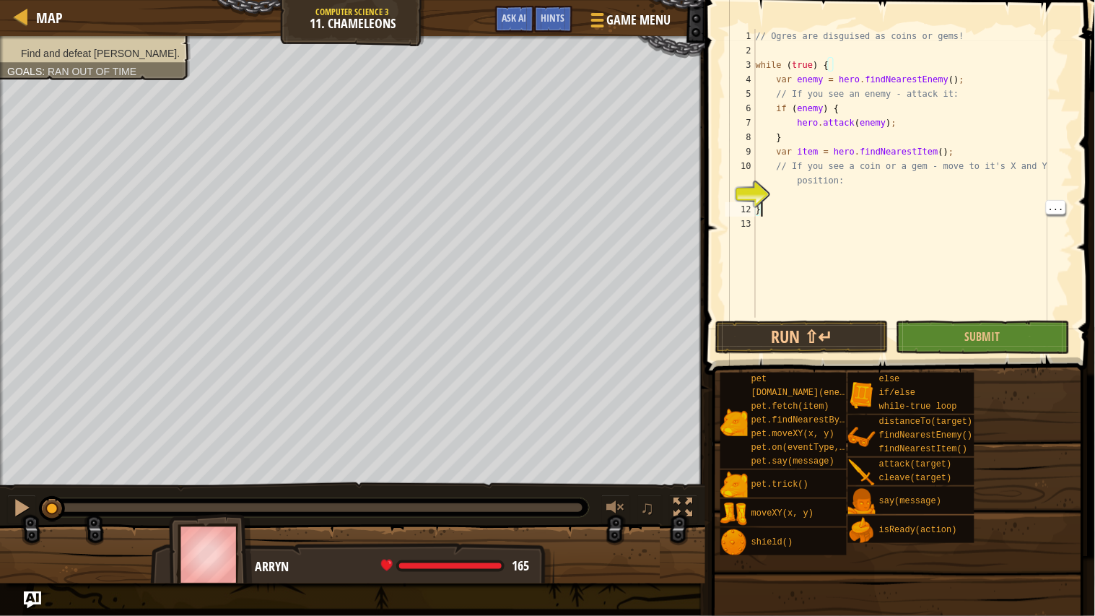
click at [836, 207] on div "// Ogres are disguised as coins or gems! while ( true ) { var enemy = hero . fi…" at bounding box center [913, 188] width 320 height 318
click at [862, 217] on div "// Ogres are disguised as coins or gems! while ( true ) { var enemy = hero . fi…" at bounding box center [913, 188] width 320 height 318
click at [873, 202] on div "// Ogres are disguised as coins or gems! while ( true ) { var enemy = hero . fi…" at bounding box center [913, 188] width 320 height 318
type textarea "}"
click at [875, 198] on div "// Ogres are disguised as coins or gems! while ( true ) { var enemy = hero . fi…" at bounding box center [913, 188] width 320 height 318
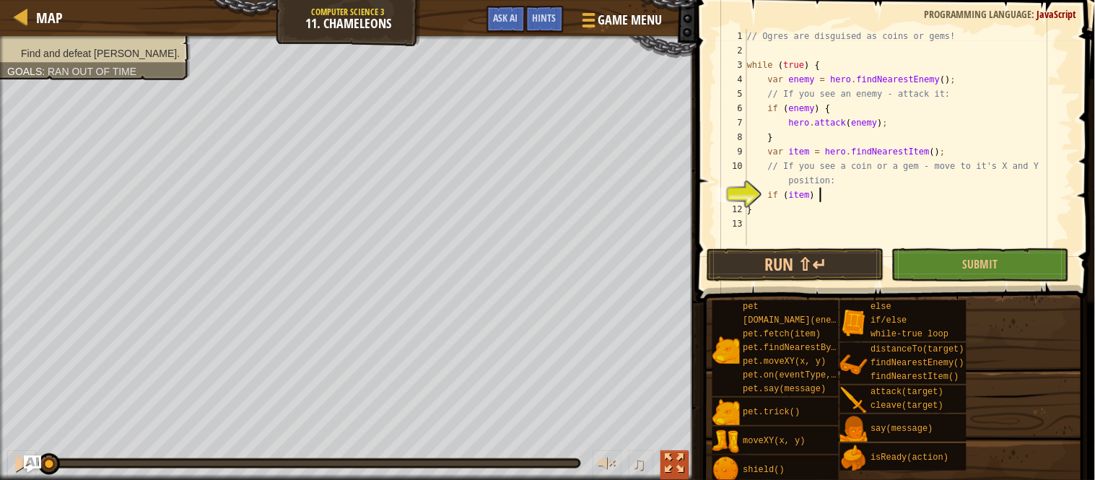
type textarea "if (item)"
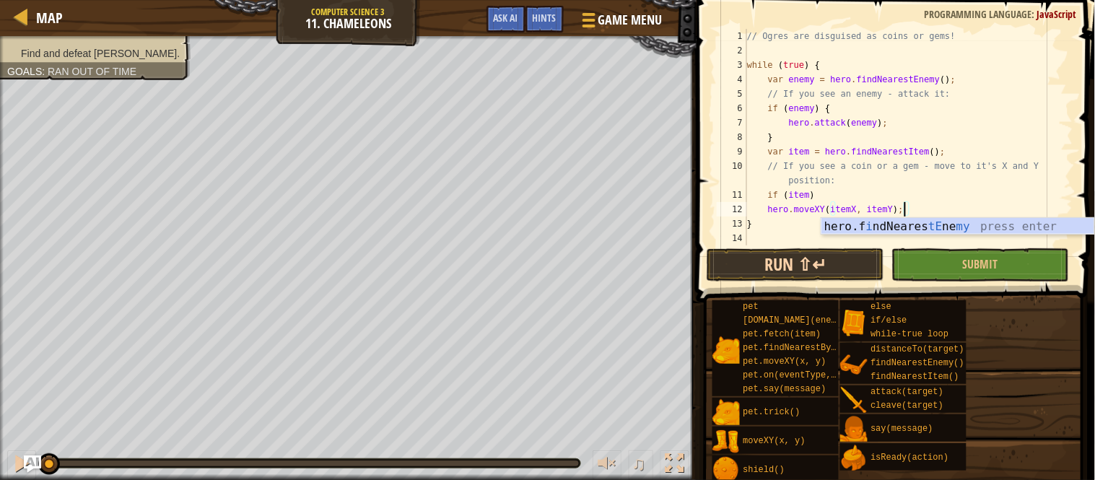
scroll to position [6, 22]
click at [835, 194] on div "// Ogres are disguised as coins or gems! while ( true ) { var enemy = hero . fi…" at bounding box center [908, 151] width 329 height 245
type textarea "if (item)"
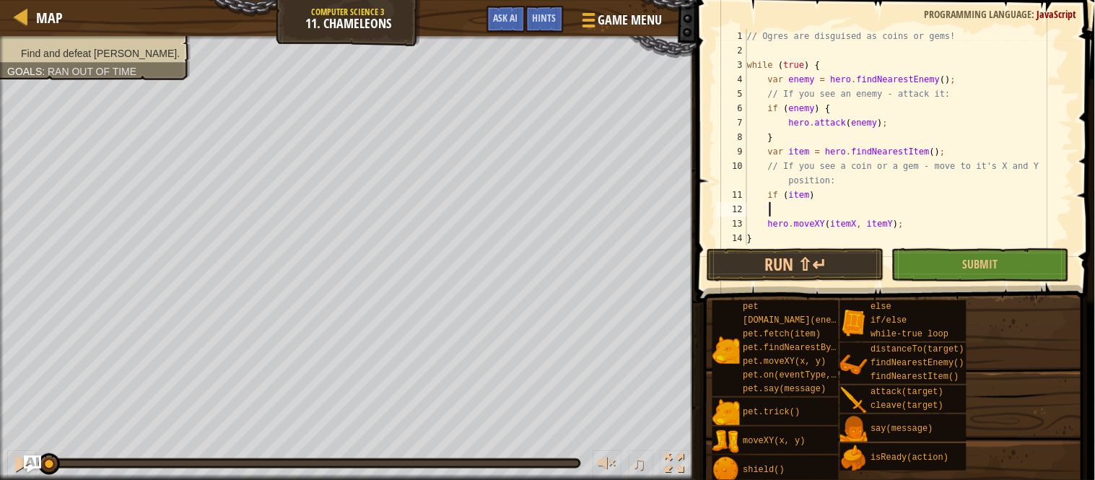
scroll to position [6, 0]
type textarea "if (item) {"
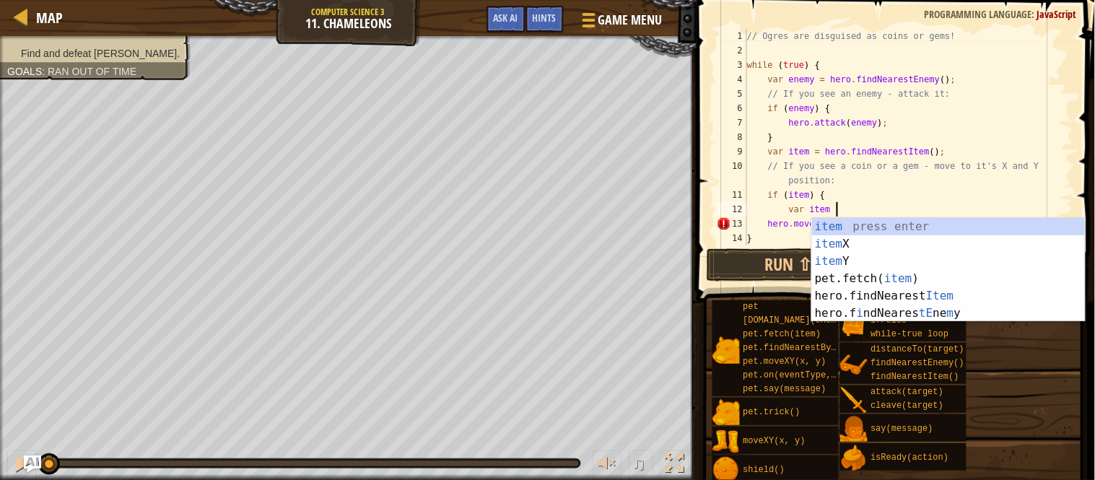
scroll to position [6, 12]
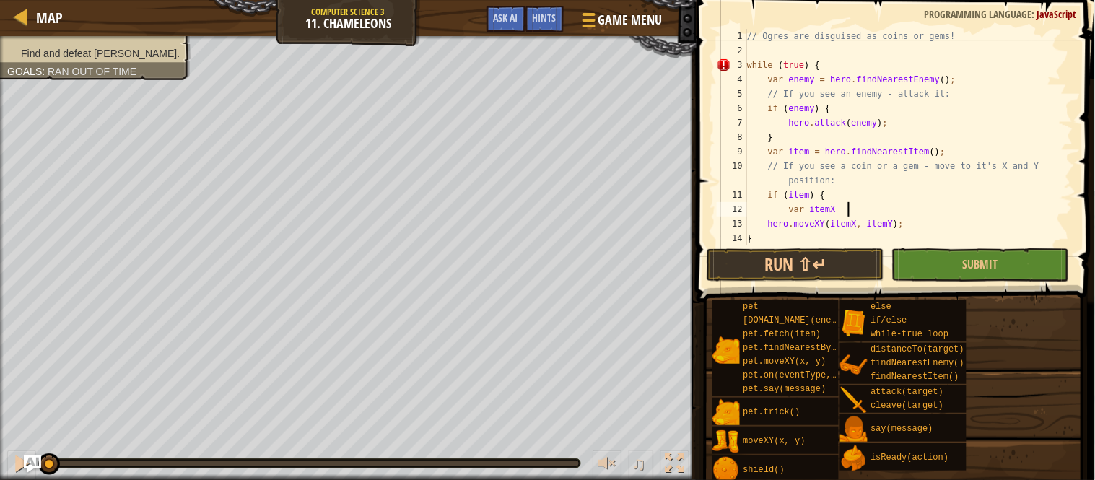
type textarea "var itemX ="
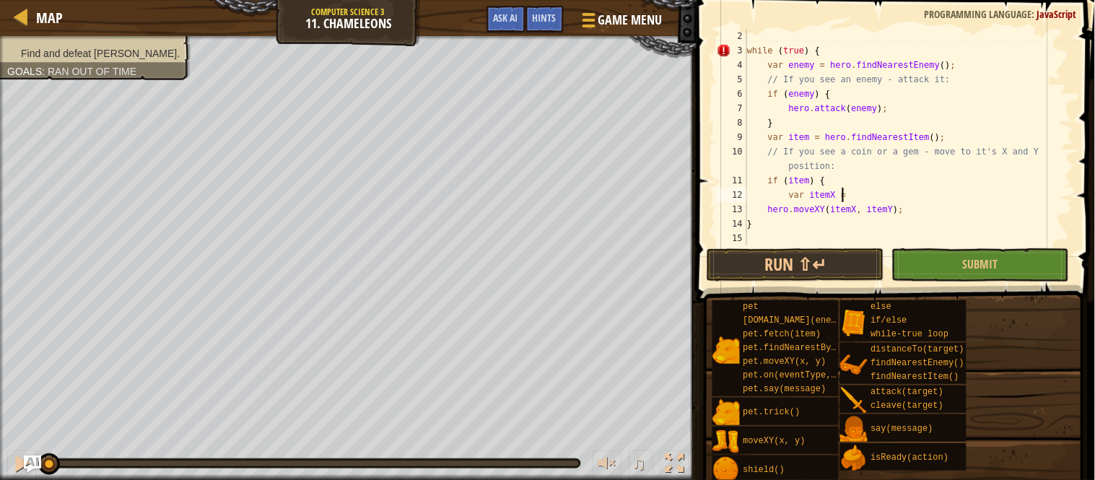
click at [759, 232] on div "while ( true ) { var enemy = hero . findNearestEnemy ( ) ; // If you see an ene…" at bounding box center [908, 151] width 329 height 245
click at [772, 211] on div "while ( true ) { var enemy = hero . findNearestEnemy ( ) ; // If you see an ene…" at bounding box center [908, 151] width 329 height 245
type textarea "hero.moveXY(itemX, itemY);"
click at [942, 207] on div "while ( true ) { var enemy = hero . findNearestEnemy ( ) ; // If you see an ene…" at bounding box center [908, 151] width 329 height 245
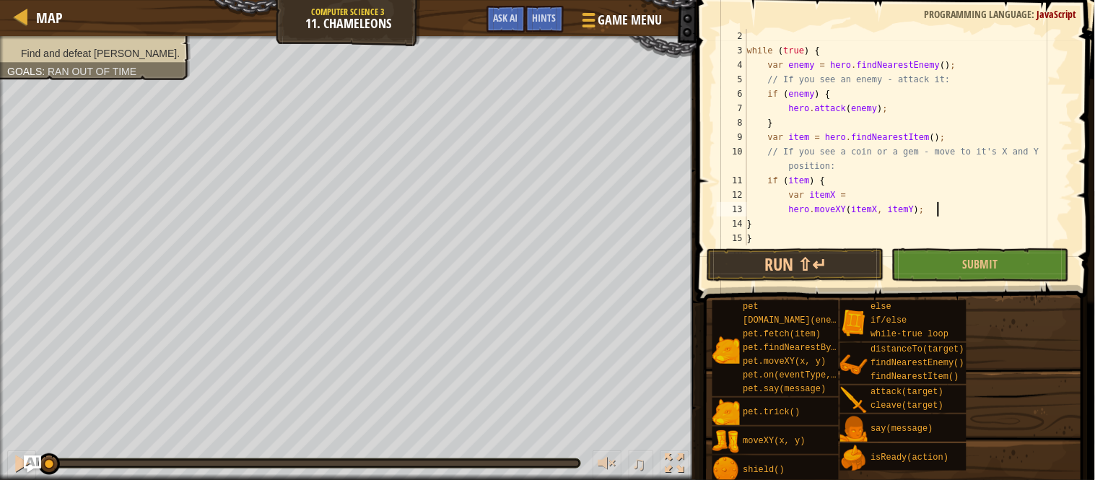
type textarea "\"
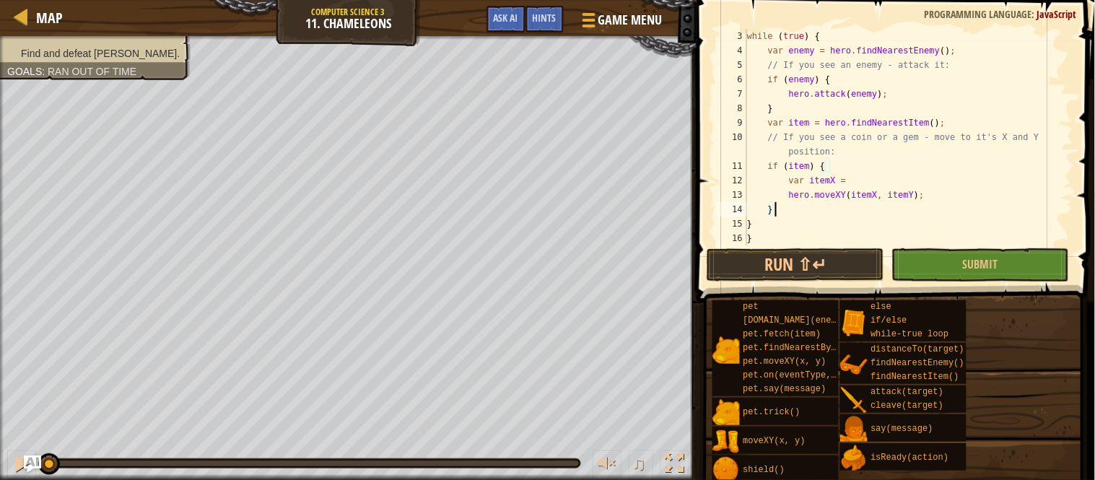
scroll to position [43, 0]
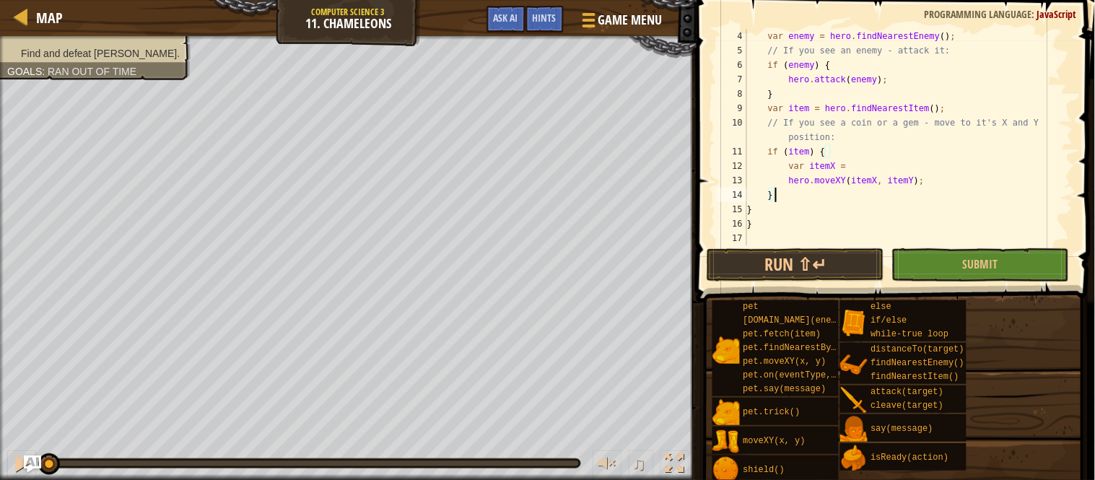
click at [1000, 178] on div "var enemy = hero . findNearestEnemy ( ) ; // If you see an enemy - attack it: i…" at bounding box center [908, 151] width 329 height 245
click at [895, 172] on div "var enemy = hero . findNearestEnemy ( ) ; // If you see an enemy - attack it: i…" at bounding box center [908, 151] width 329 height 245
type textarea "var itemX = itemPosition.x;"
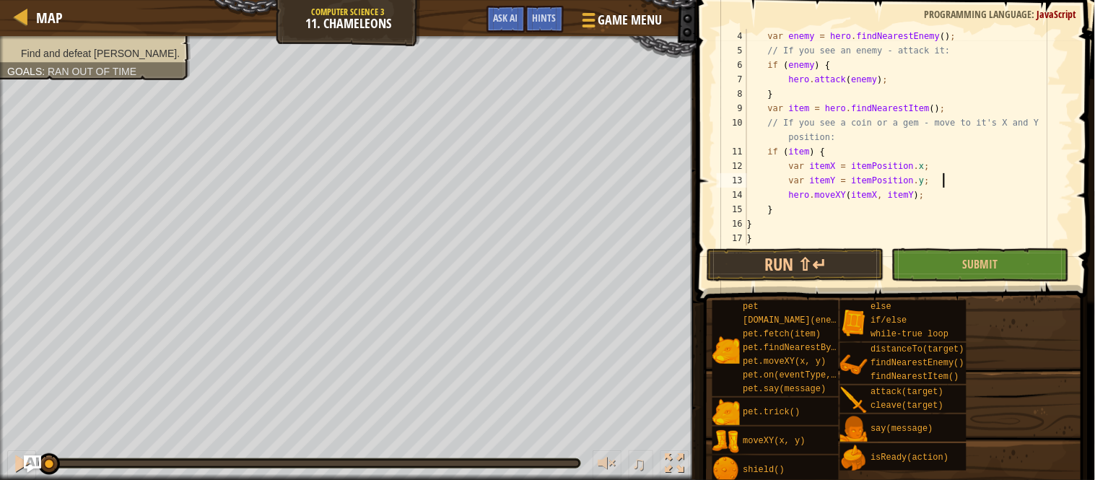
click at [897, 155] on div "var enemy = hero . findNearestEnemy ( ) ; // If you see an enemy - attack it: i…" at bounding box center [908, 151] width 329 height 245
type textarea "if (item) {"
type textarea "var itemPosition = item.pos;"
click at [1017, 266] on button "Submit" at bounding box center [980, 264] width 178 height 33
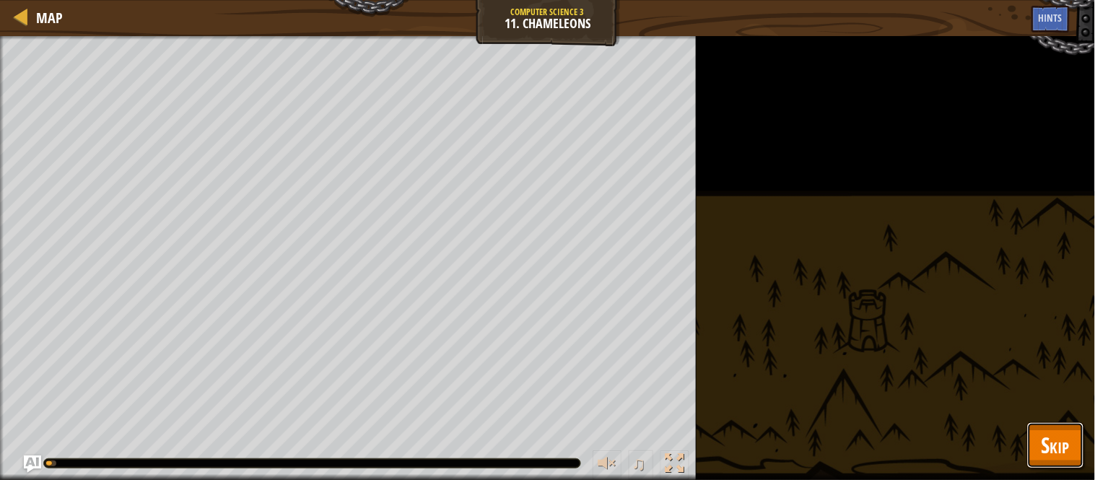
click at [1056, 453] on span "Skip" at bounding box center [1055, 445] width 28 height 30
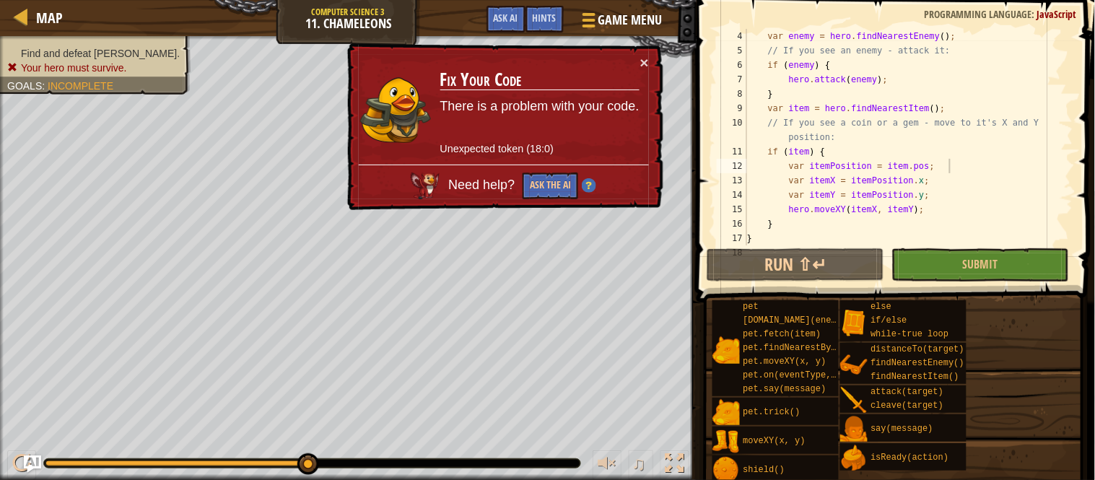
click at [639, 64] on td "Fix Your Code There is a problem with your code. Unexpected token (18:0)" at bounding box center [540, 110] width 201 height 110
click at [642, 58] on button "×" at bounding box center [644, 62] width 9 height 15
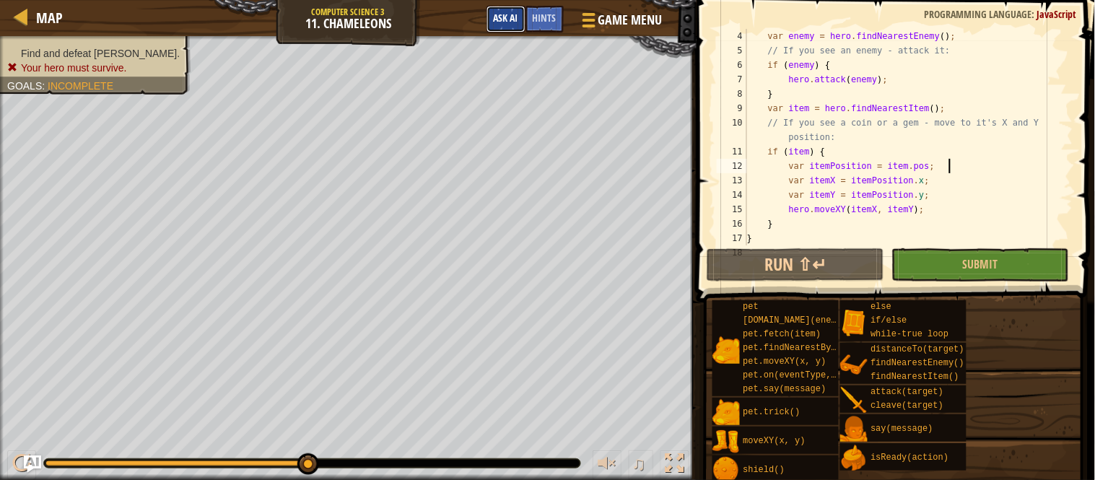
click at [512, 18] on span "Ask AI" at bounding box center [506, 18] width 25 height 14
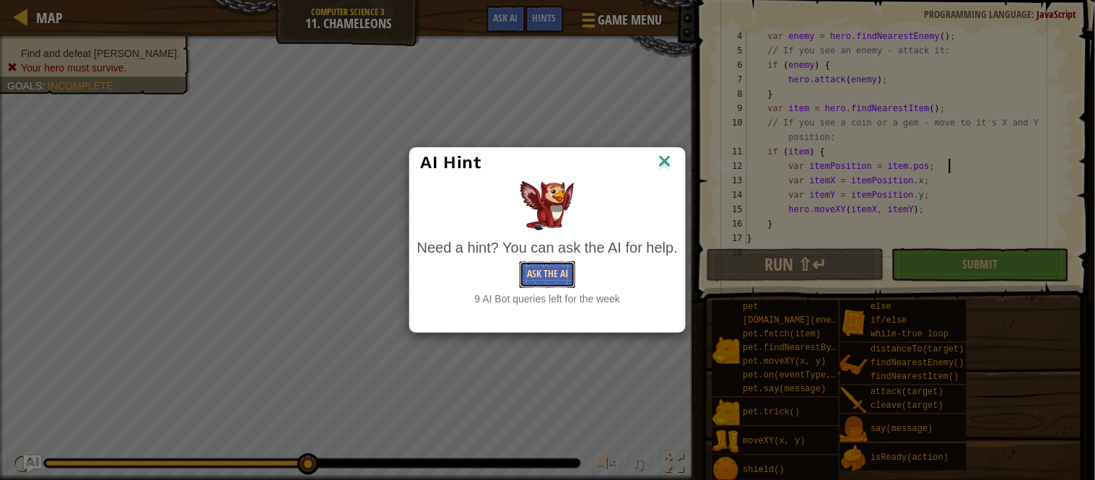
click at [531, 287] on button "Ask the AI" at bounding box center [548, 274] width 56 height 27
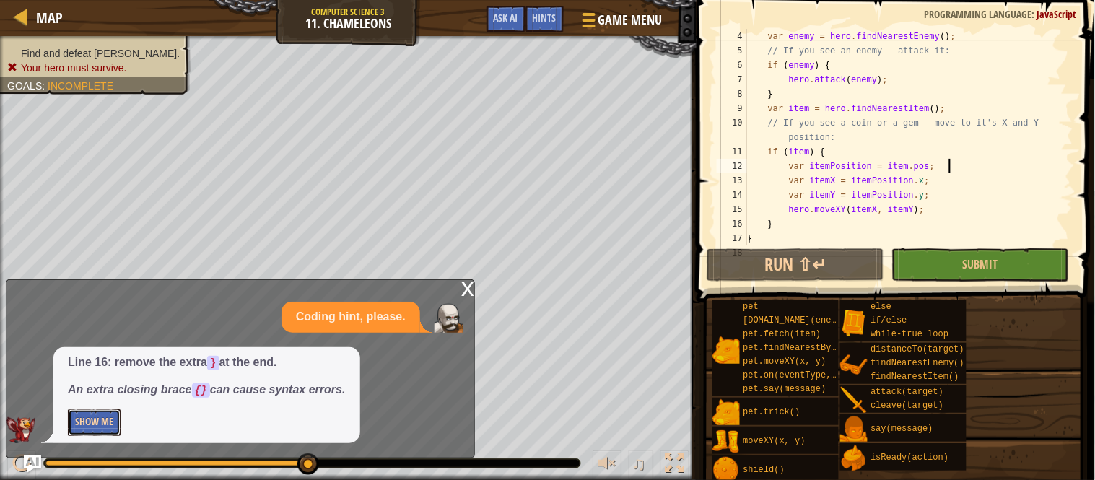
click at [97, 433] on button "Show Me" at bounding box center [94, 422] width 53 height 27
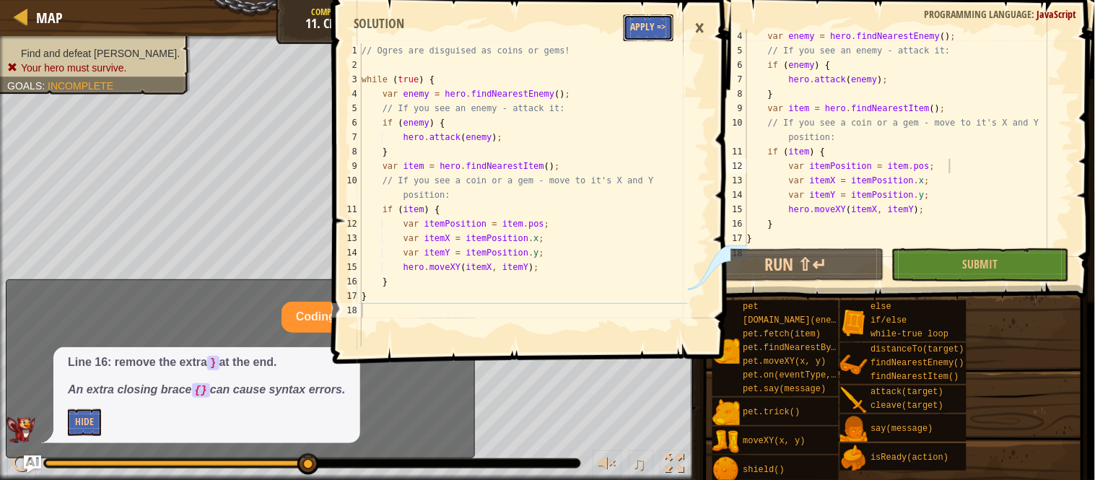
click at [640, 17] on button "Apply =>" at bounding box center [649, 27] width 50 height 27
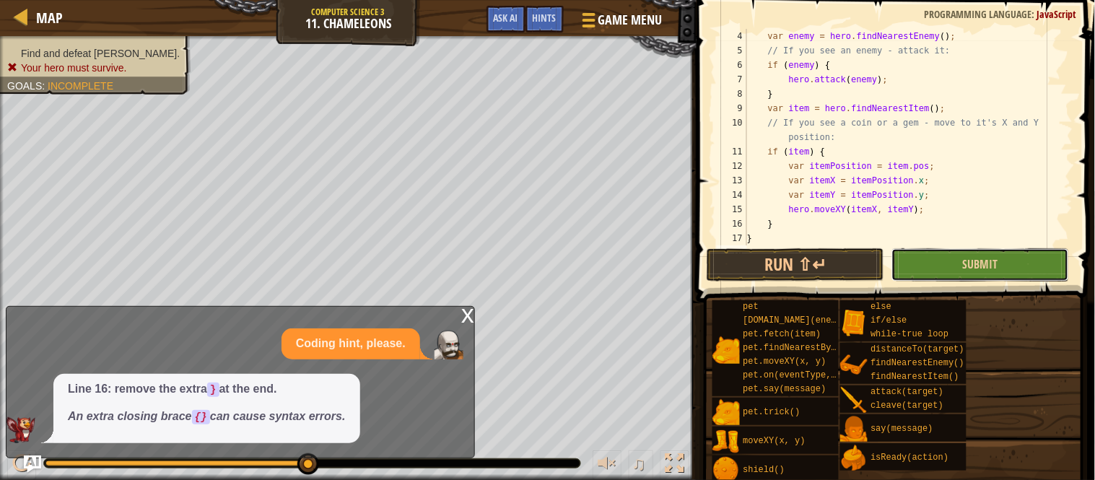
click at [936, 263] on button "Submit" at bounding box center [980, 264] width 178 height 33
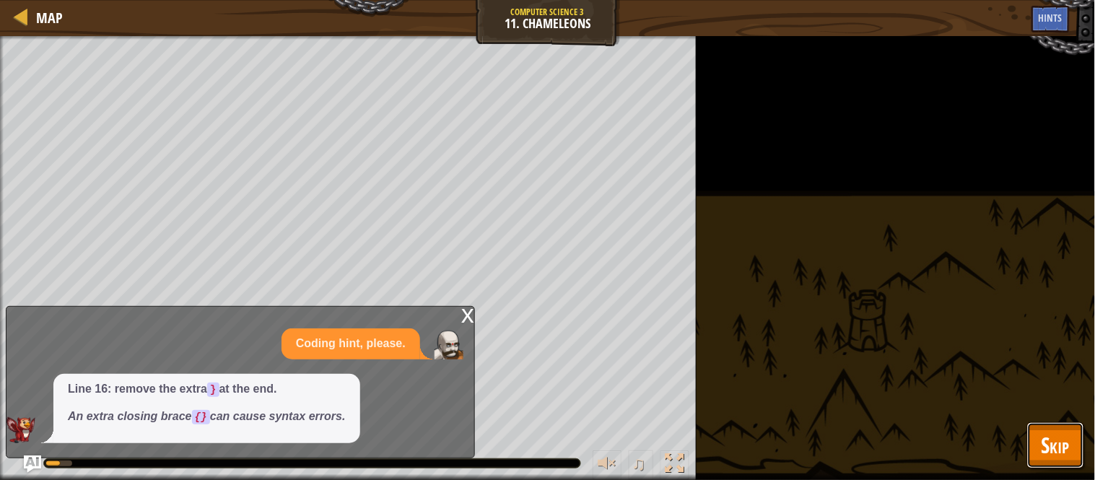
click at [1059, 437] on span "Skip" at bounding box center [1055, 445] width 28 height 30
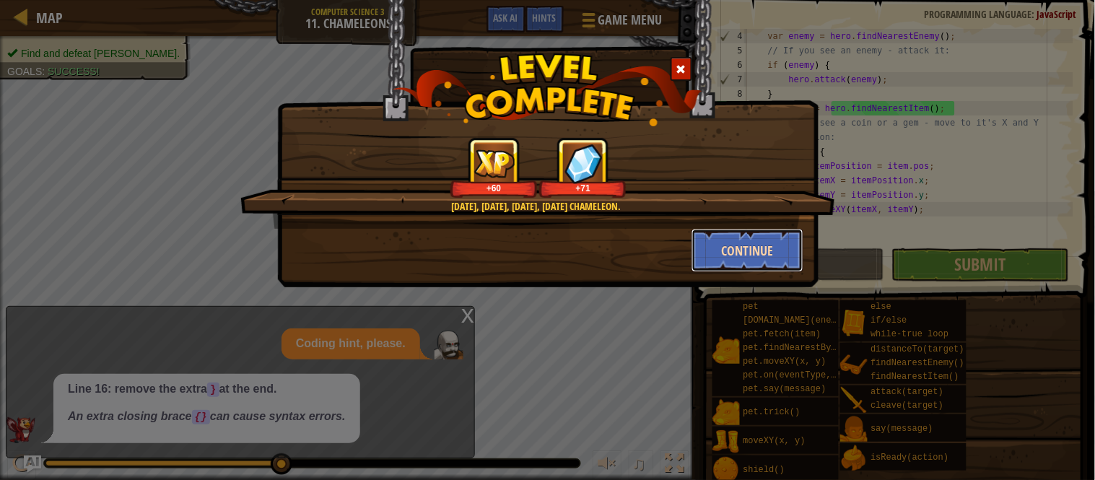
click at [780, 246] on button "Continue" at bounding box center [747, 250] width 112 height 43
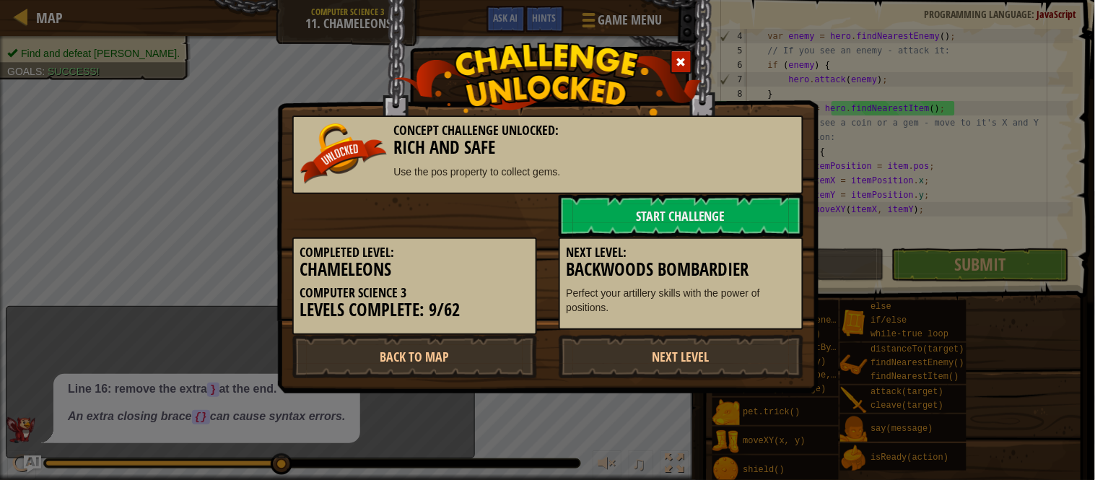
click at [557, 314] on div "Next Level: Backwoods Bombardier Perfect your artillery skills with the power o…" at bounding box center [681, 283] width 266 height 93
click at [681, 221] on link "Start Challenge" at bounding box center [681, 215] width 245 height 43
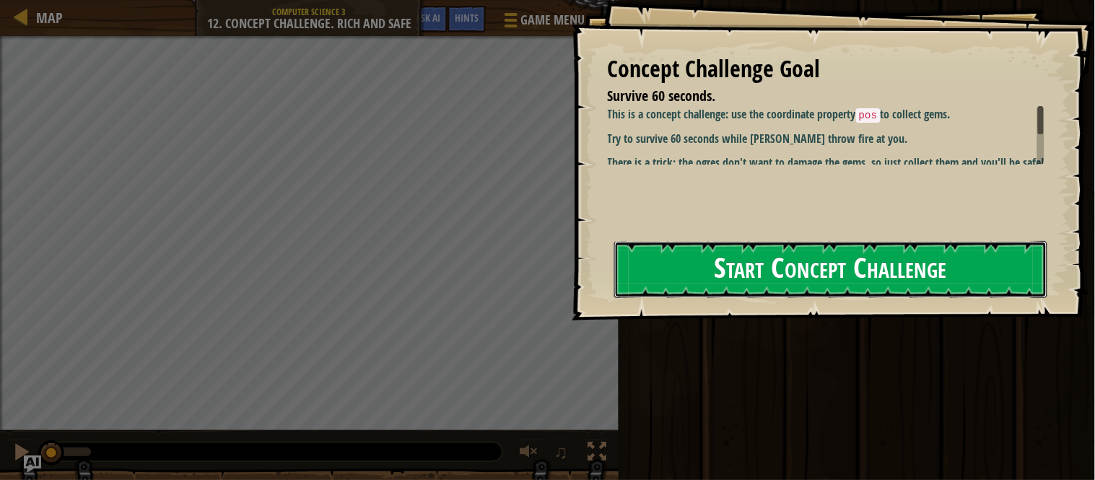
click at [700, 269] on button "Start Concept Challenge" at bounding box center [830, 269] width 433 height 57
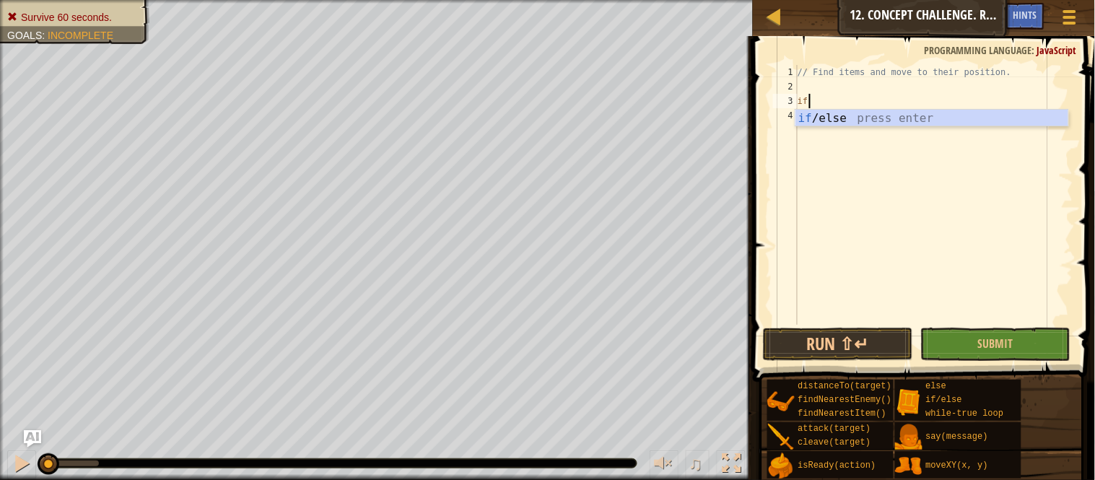
scroll to position [6, 0]
type textarea "i"
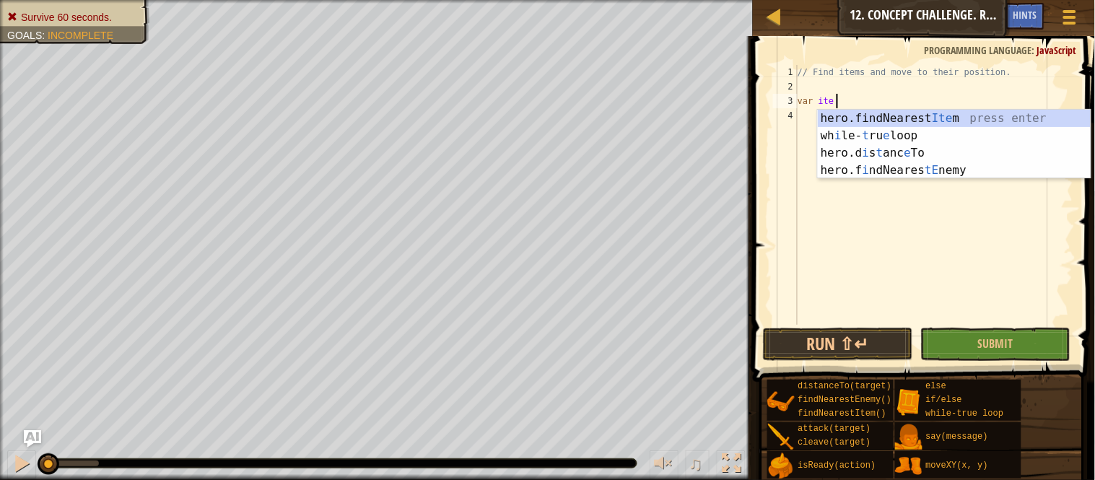
scroll to position [6, 5]
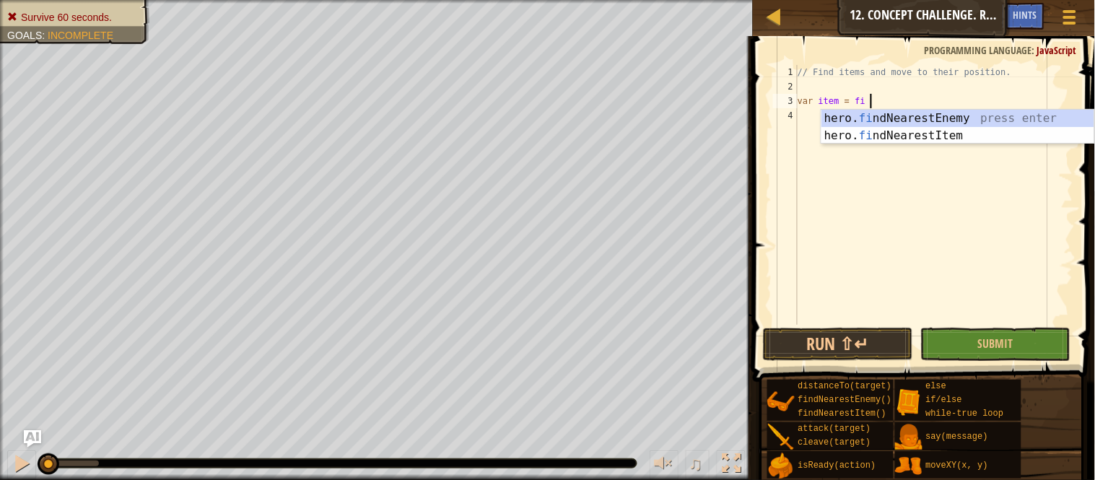
type textarea "var item = find"
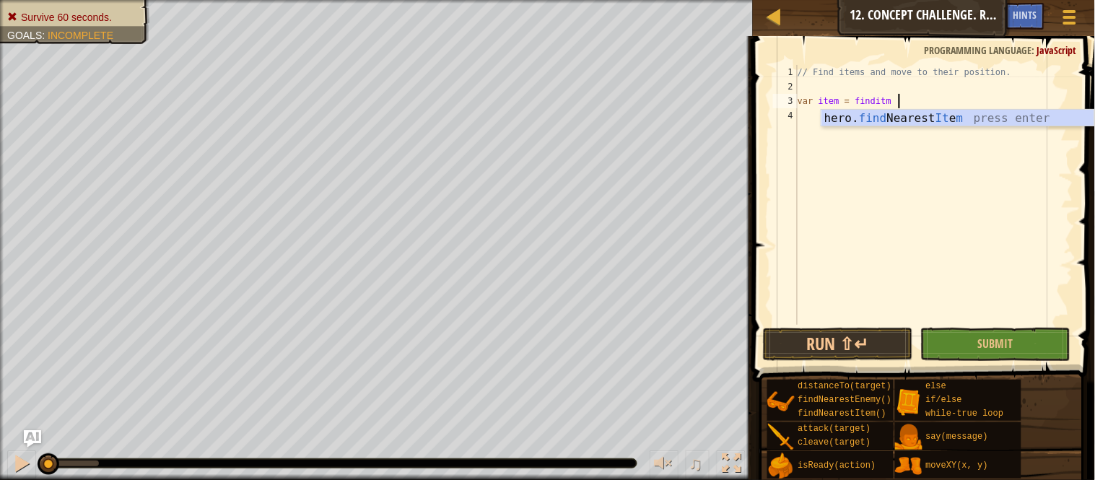
type textarea "var item = hero.findNearestItem()"
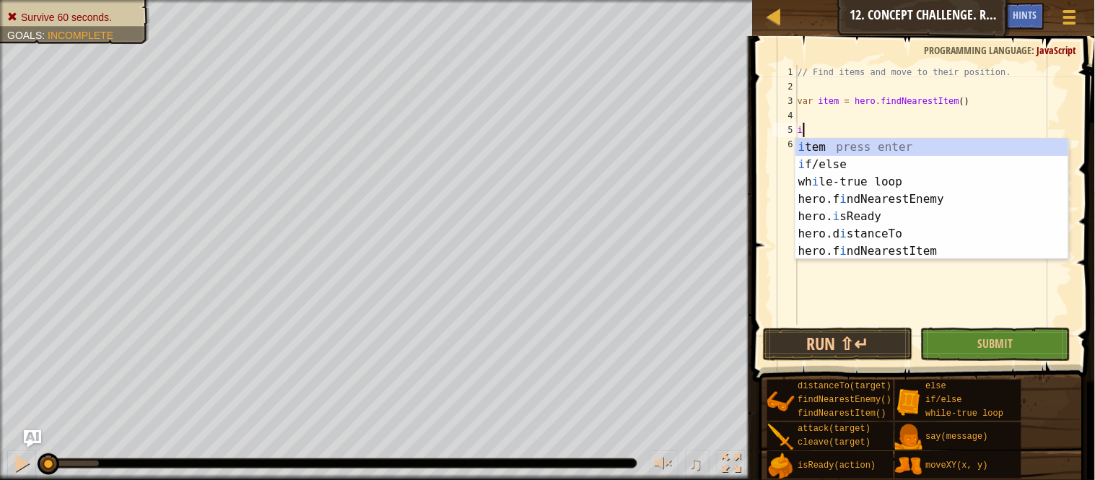
scroll to position [6, 1]
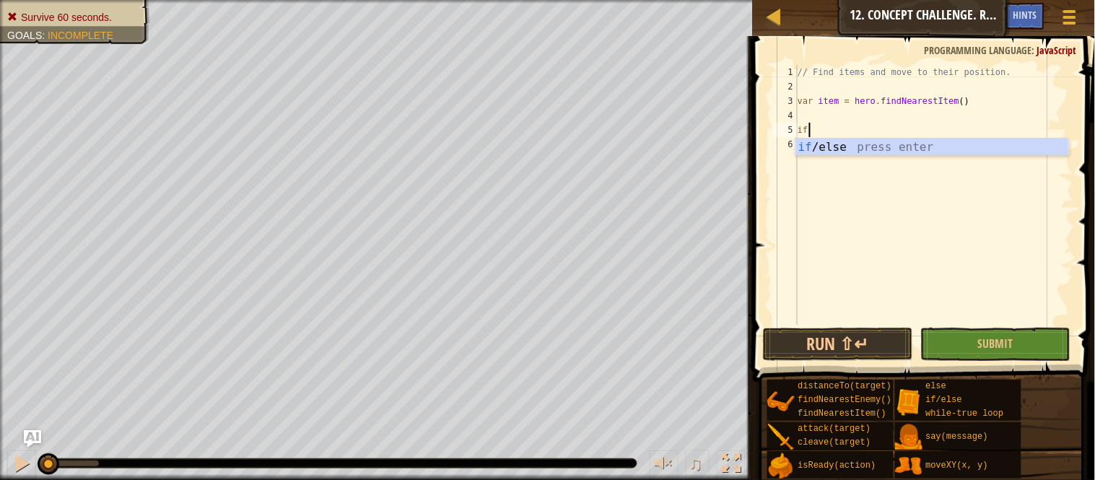
type textarea "if (enemy) {"
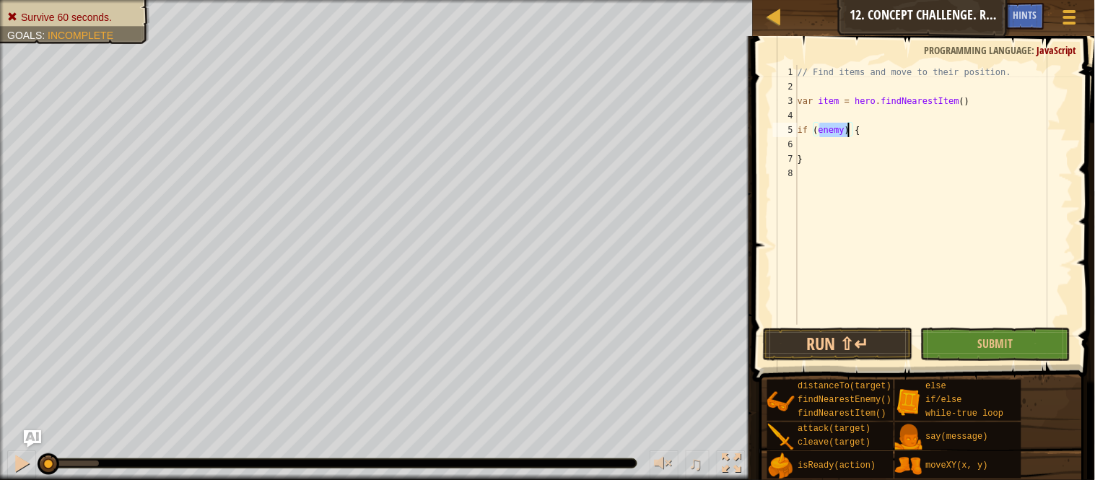
type textarea "if (enemy) {"
type textarea "var itemPosition = item.pos"
click at [987, 146] on div "// Find items and move to their position. var item = hero . findNearestItem ( )…" at bounding box center [934, 209] width 279 height 289
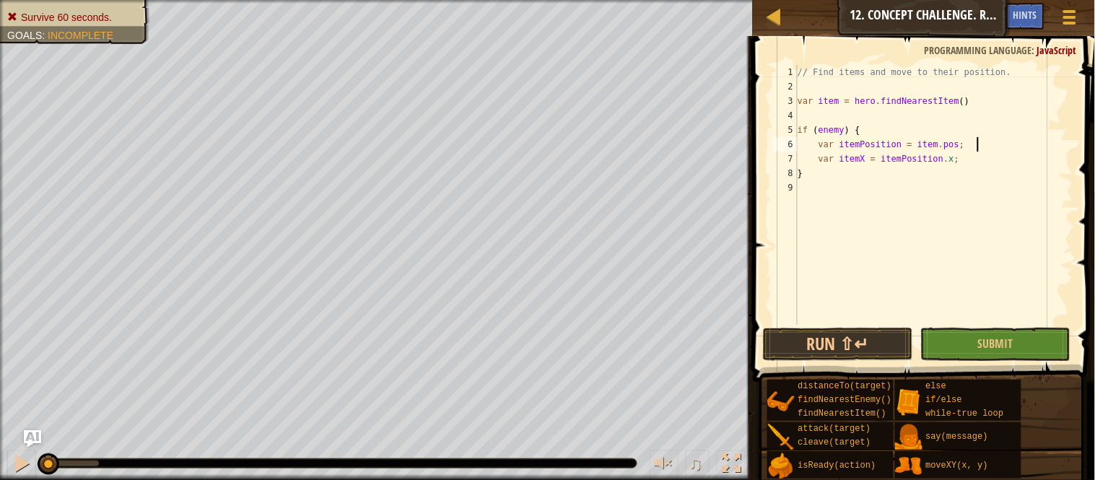
click at [1005, 108] on div "// Find items and move to their position. var item = hero . findNearestItem ( )…" at bounding box center [934, 209] width 279 height 289
click at [997, 160] on div "// Find items and move to their position. var item = hero . findNearestItem ( )…" at bounding box center [934, 209] width 279 height 289
type textarea "var itemX = itemPosition.x;"
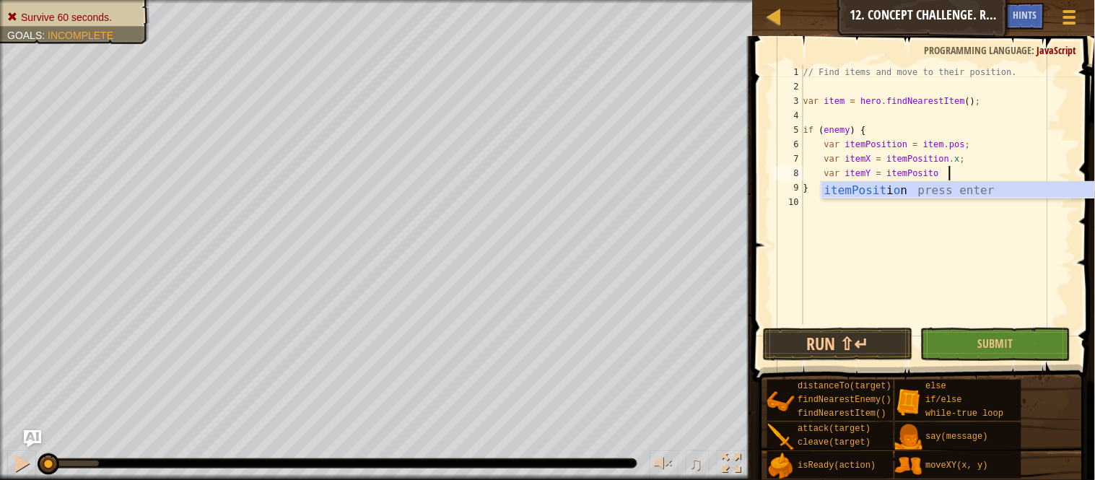
scroll to position [6, 20]
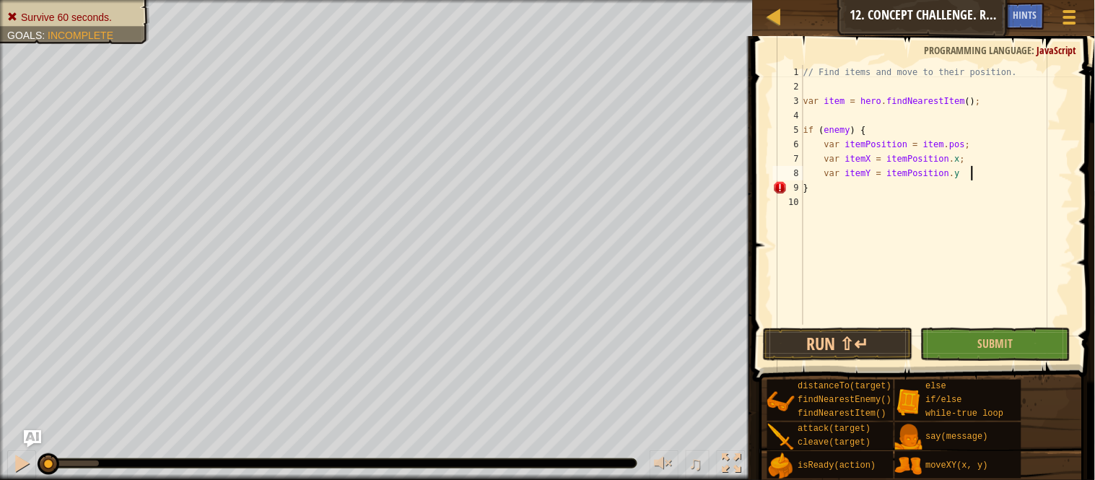
type textarea "var itemY = itemPosition.y;"
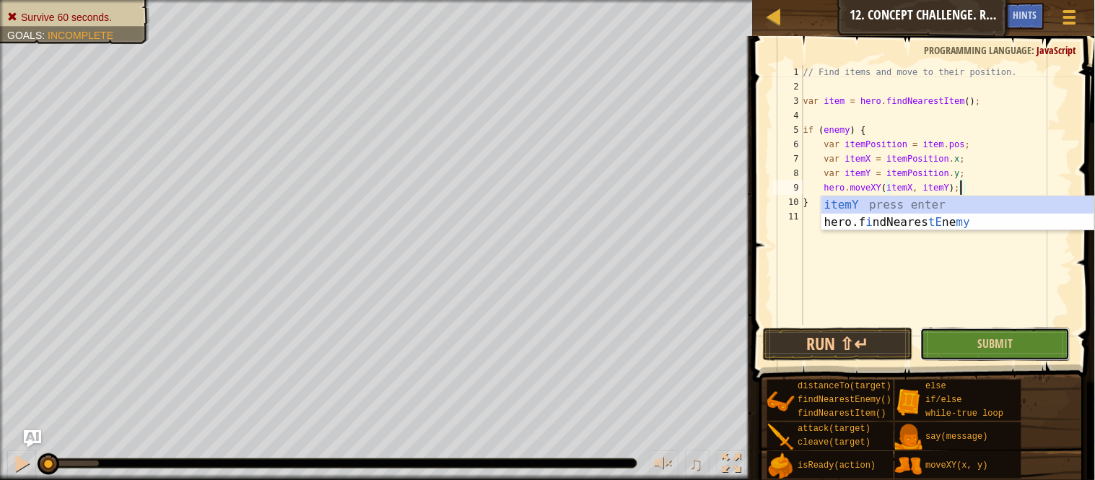
click at [982, 354] on button "Submit" at bounding box center [995, 344] width 150 height 33
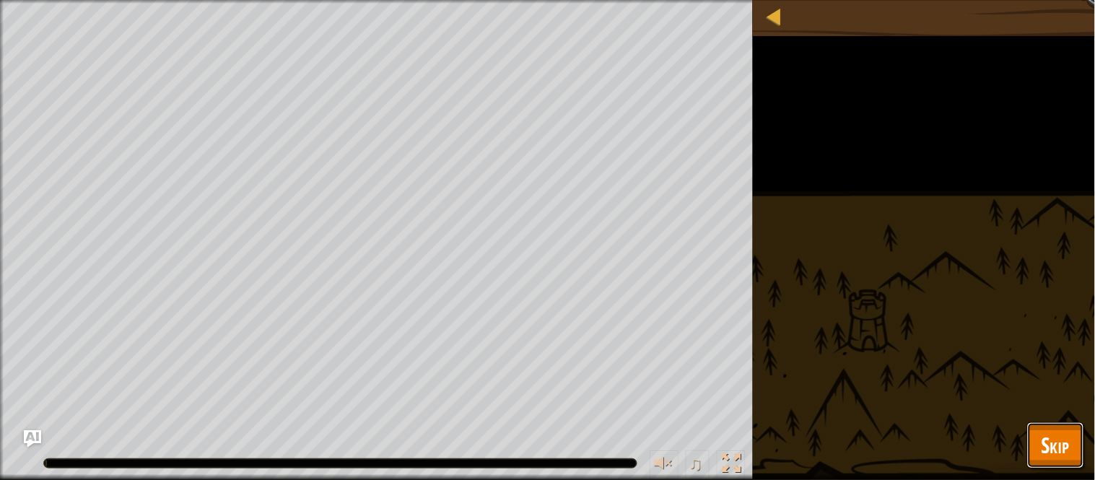
click at [1057, 459] on span "Skip" at bounding box center [1055, 445] width 28 height 30
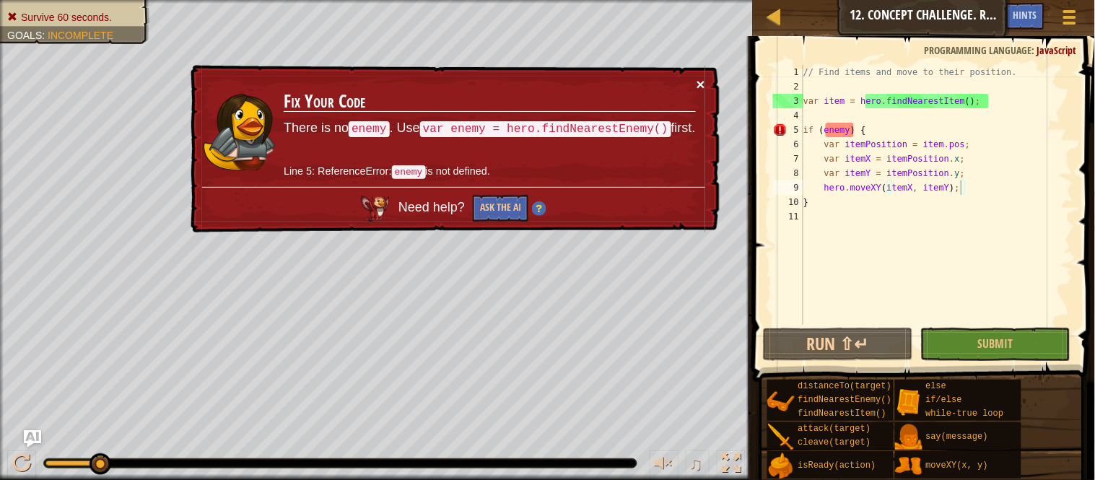
click at [701, 83] on button "×" at bounding box center [700, 84] width 9 height 15
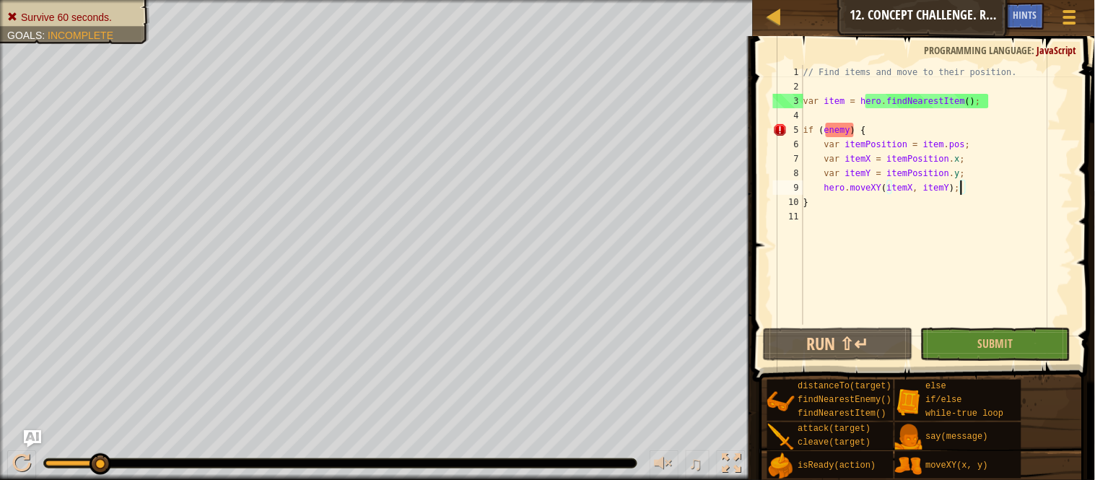
click at [846, 128] on div "// Find items and move to their position. var item = hero . findNearestItem ( )…" at bounding box center [936, 209] width 273 height 289
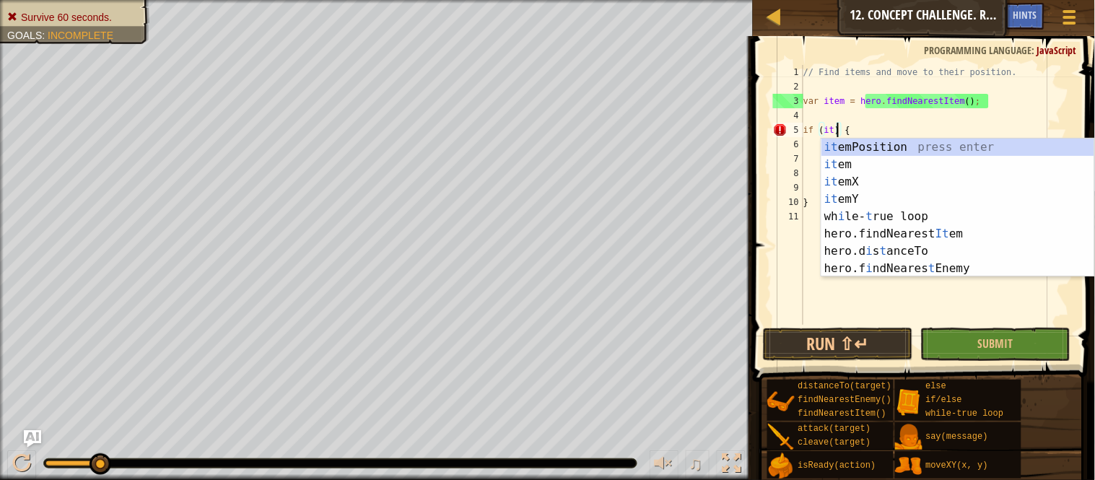
scroll to position [6, 7]
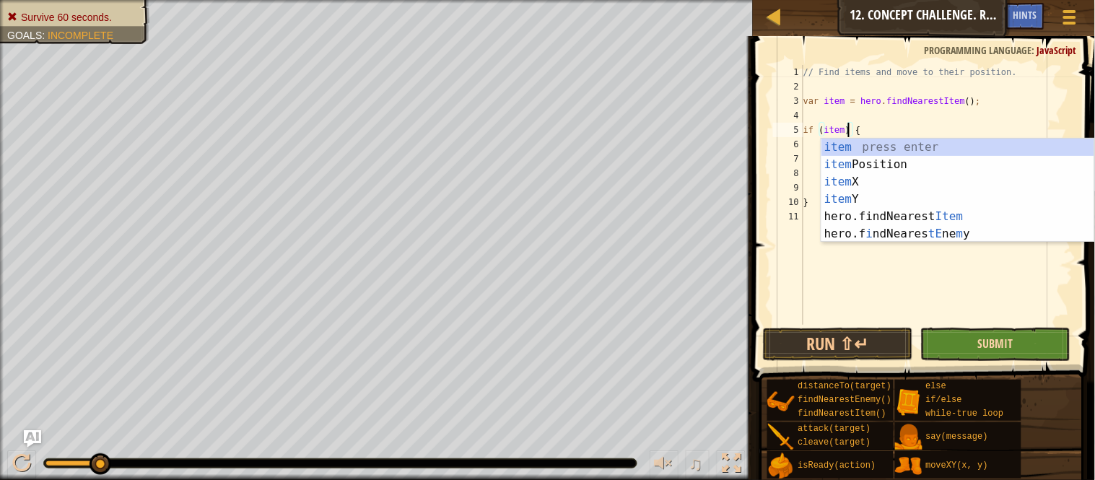
type textarea "if (item) {"
click at [999, 344] on span "Submit" at bounding box center [994, 344] width 35 height 16
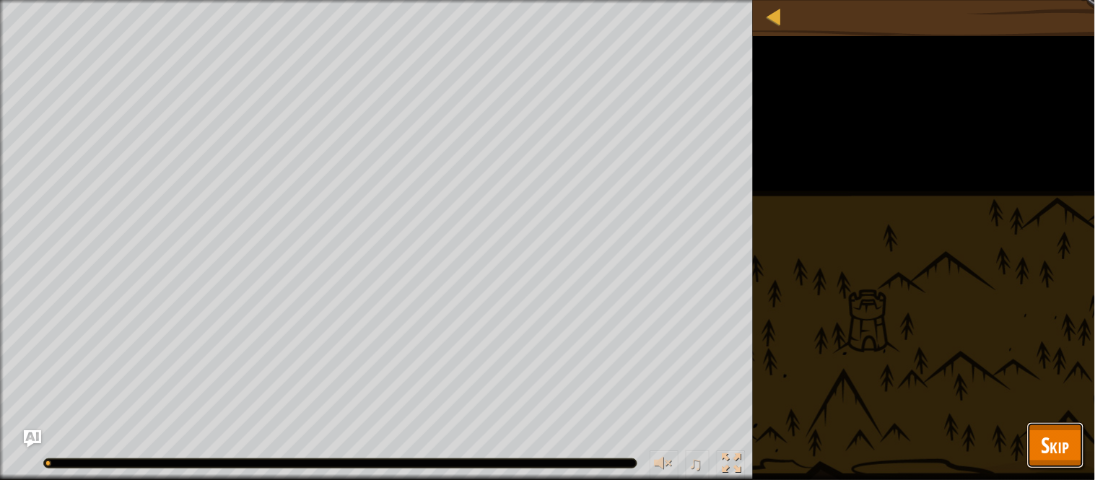
click at [1053, 449] on span "Skip" at bounding box center [1055, 445] width 28 height 30
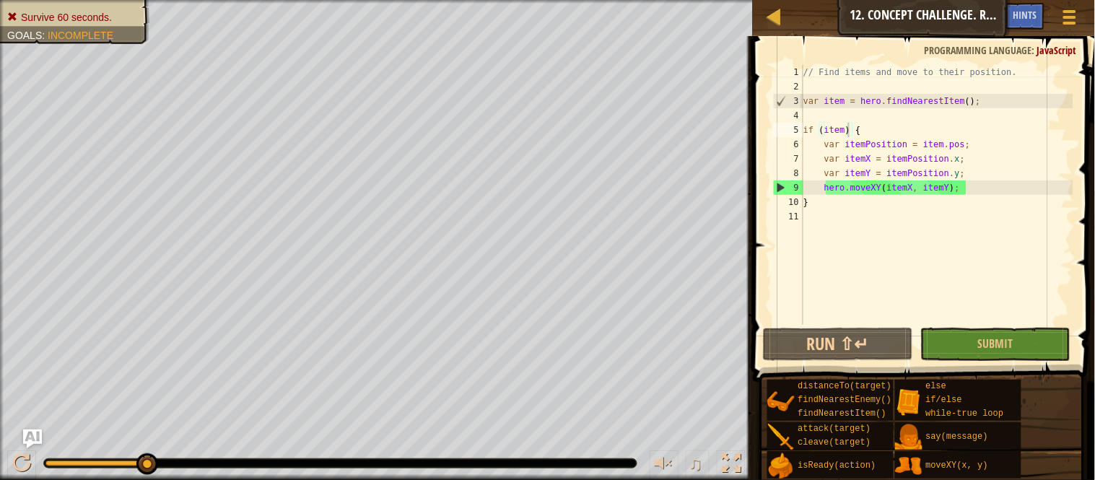
click at [30, 435] on img "Ask AI" at bounding box center [32, 438] width 19 height 19
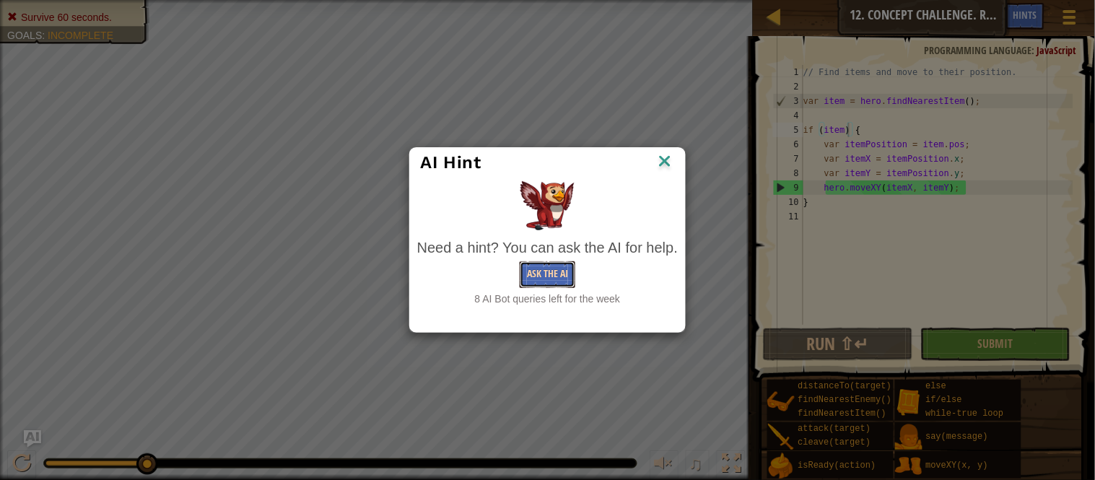
click at [549, 276] on button "Ask the AI" at bounding box center [548, 274] width 56 height 27
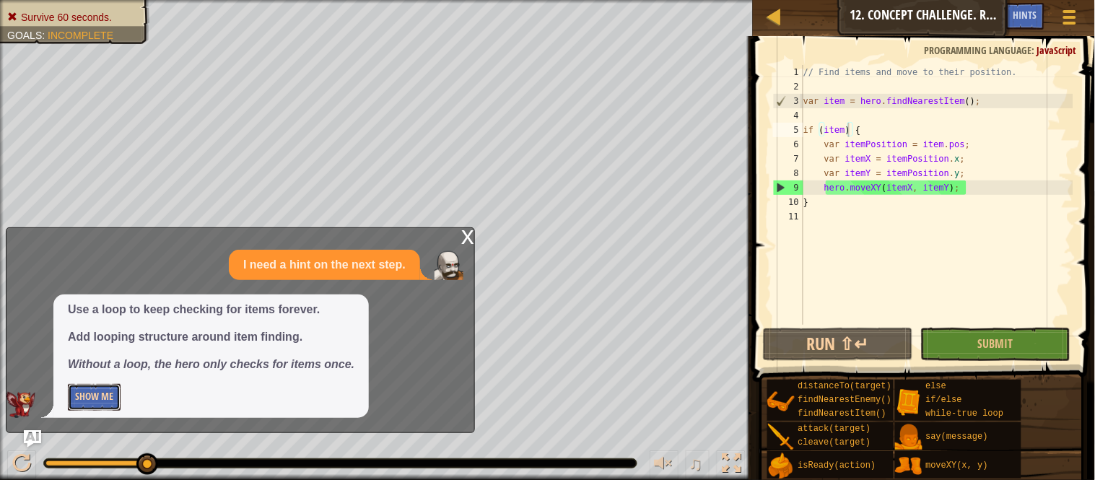
click at [92, 401] on button "Show Me" at bounding box center [94, 397] width 53 height 27
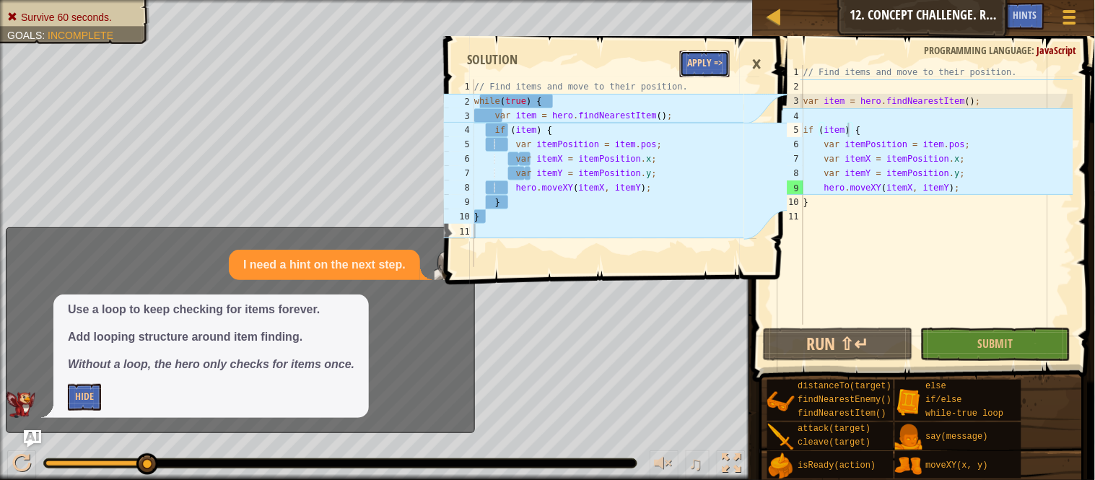
click at [707, 69] on button "Apply =>" at bounding box center [705, 64] width 50 height 27
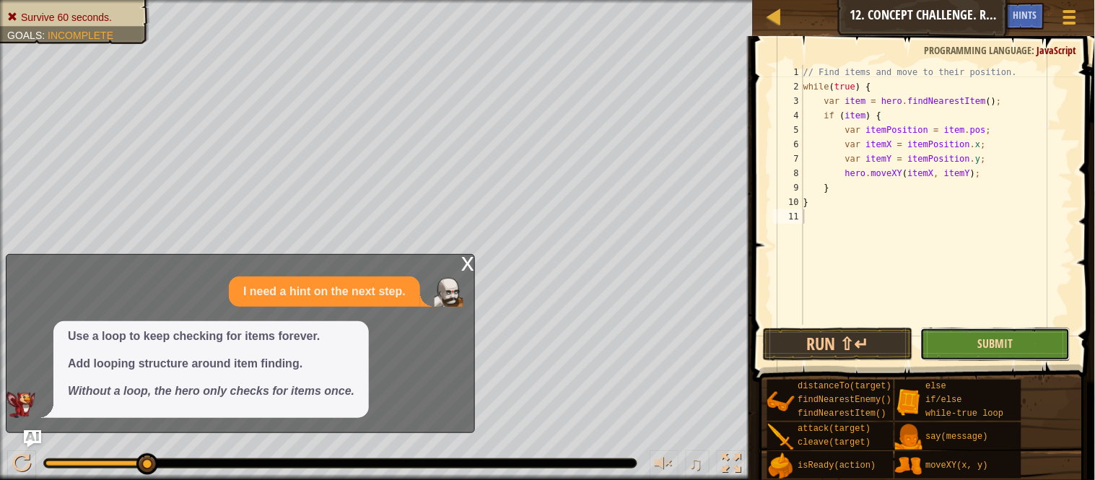
click at [1012, 338] on span "Submit" at bounding box center [994, 344] width 35 height 16
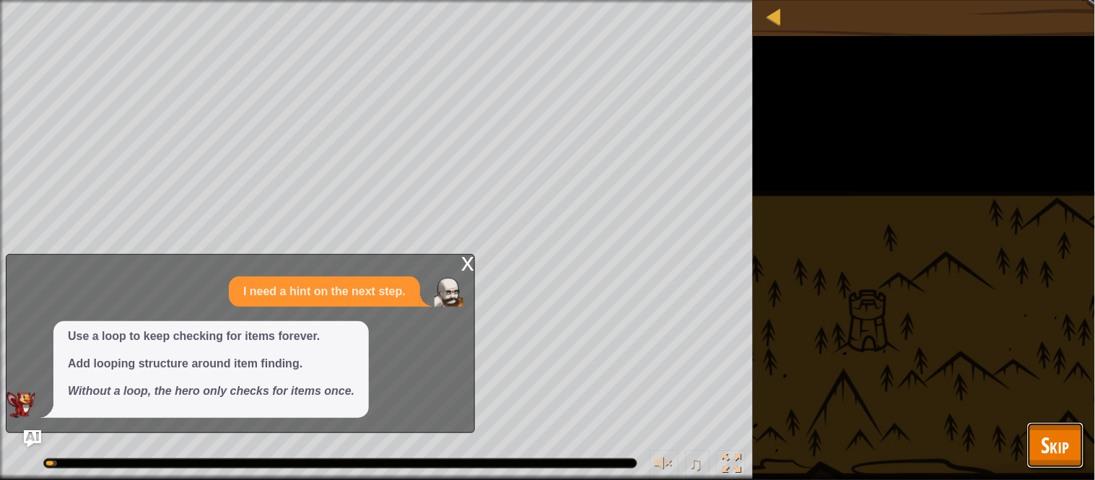
click at [1050, 436] on span "Skip" at bounding box center [1055, 445] width 28 height 30
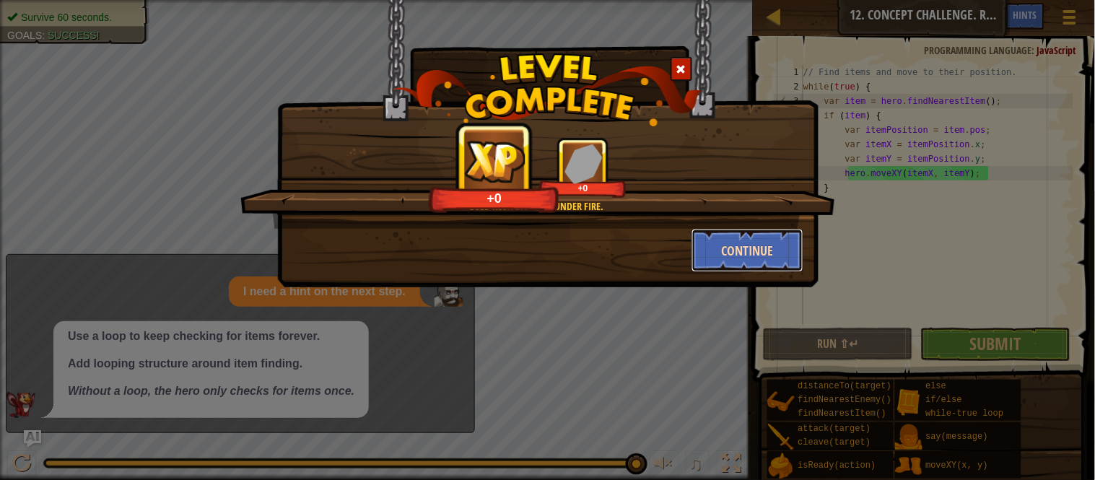
click at [774, 261] on button "Continue" at bounding box center [747, 250] width 112 height 43
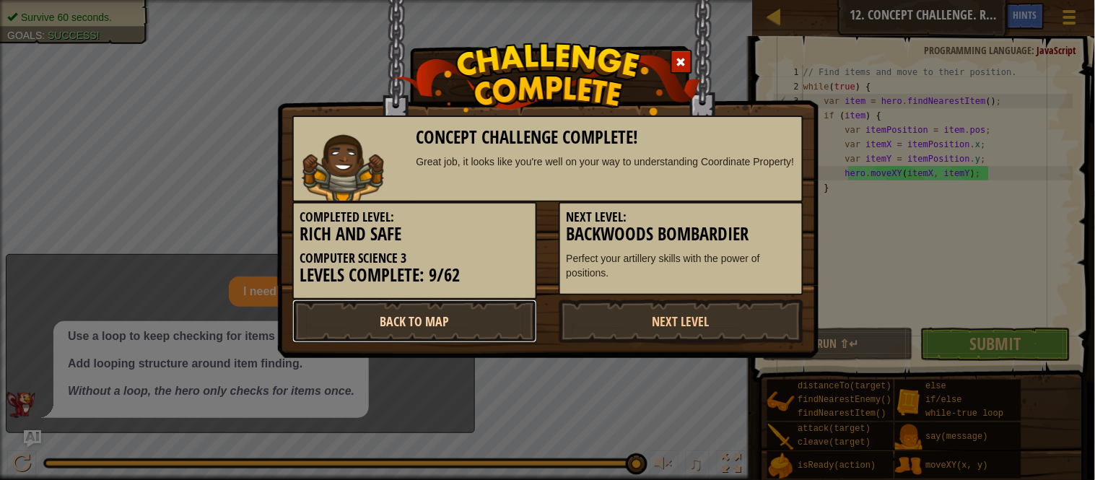
click at [404, 317] on link "Back to Map" at bounding box center [414, 321] width 245 height 43
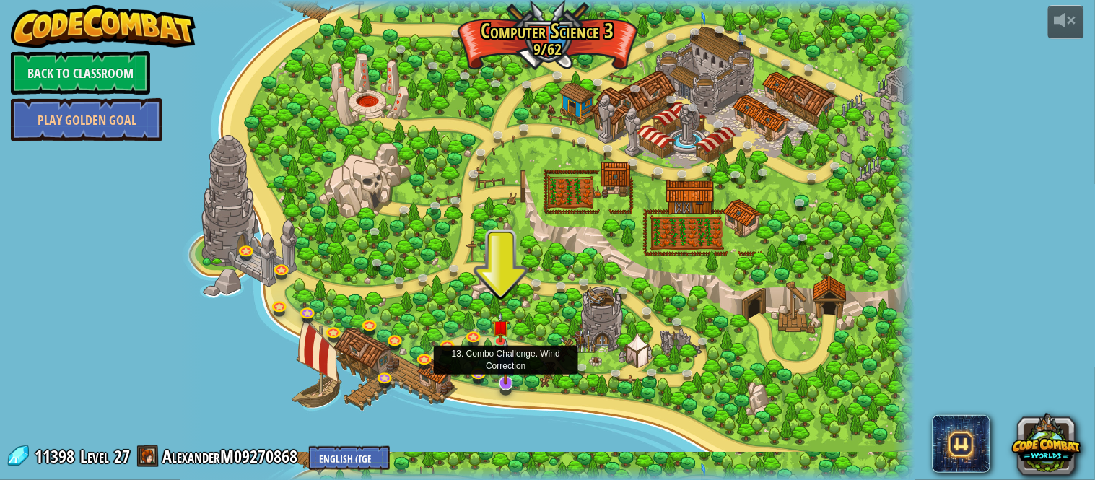
click at [498, 380] on img at bounding box center [506, 361] width 20 height 46
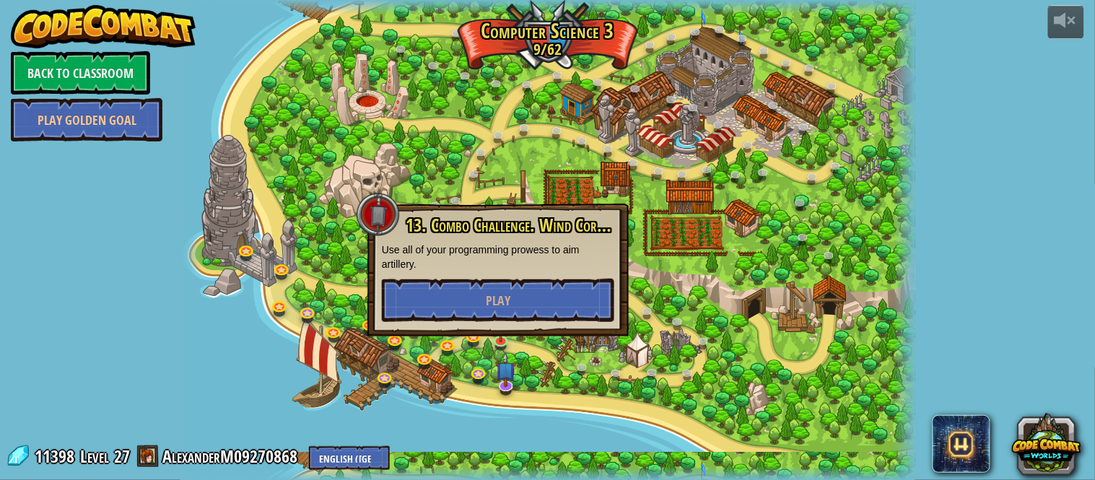
click at [580, 85] on div at bounding box center [547, 240] width 735 height 481
